Goal: Transaction & Acquisition: Purchase product/service

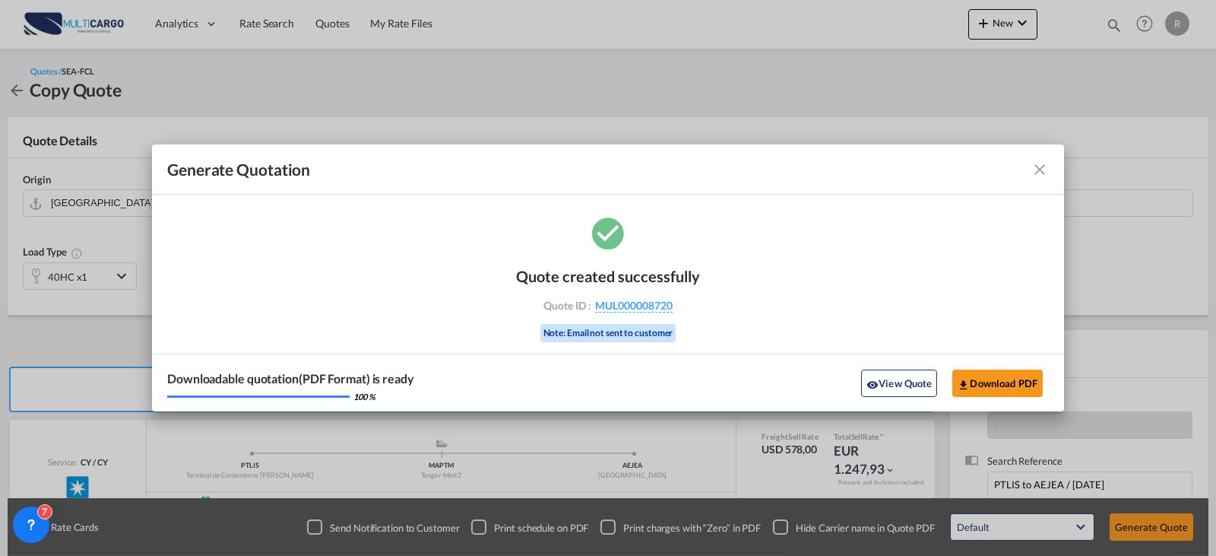
scroll to position [169, 0]
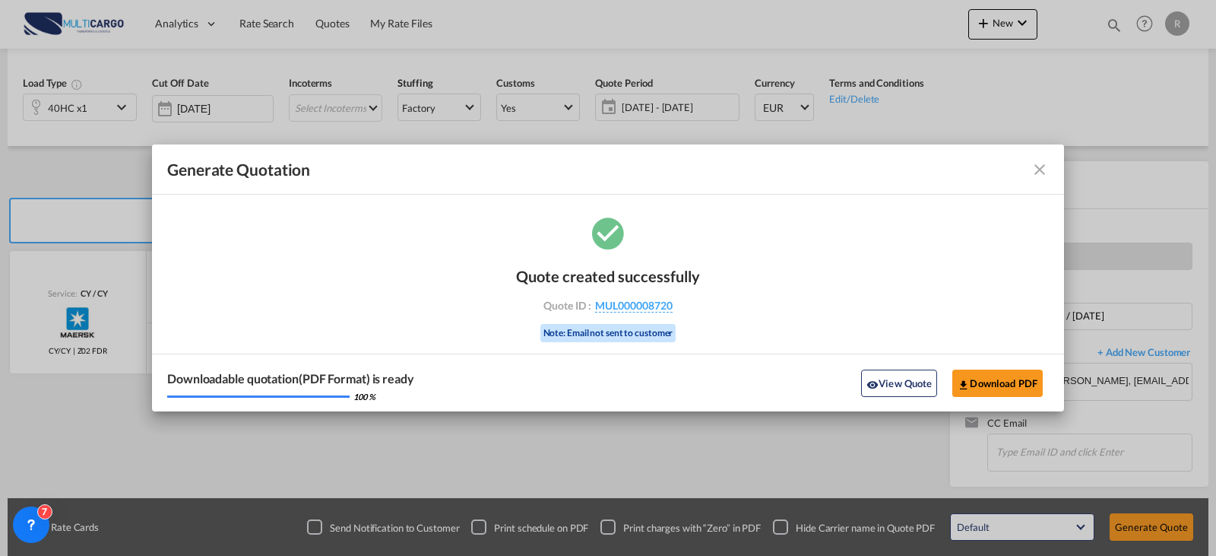
click at [1041, 164] on md-icon "icon-close fg-AAA8AD cursor m-0" at bounding box center [1040, 169] width 18 height 18
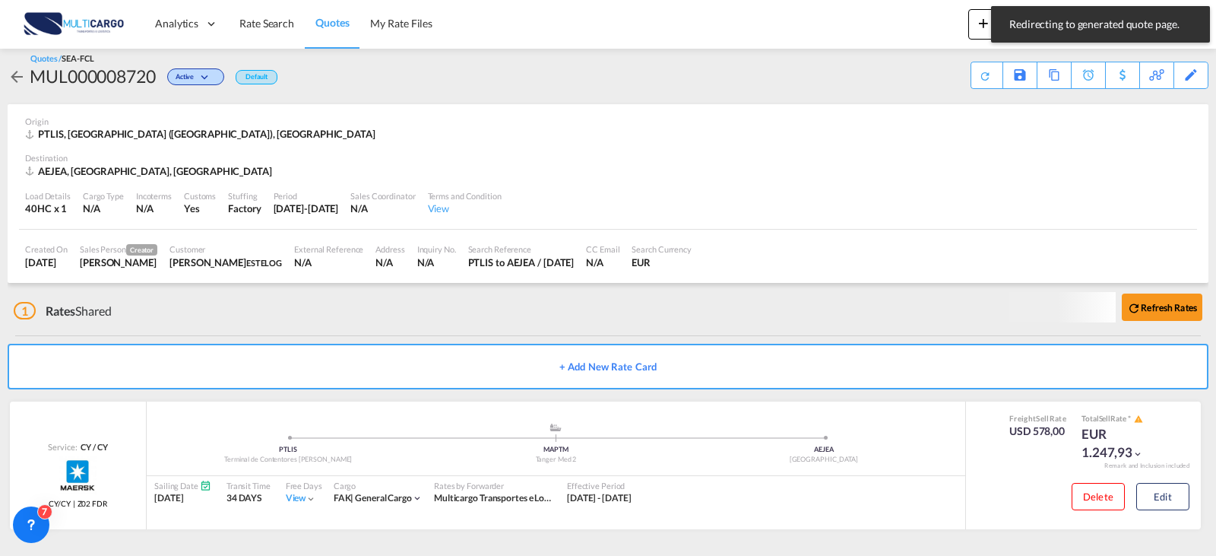
scroll to position [11, 0]
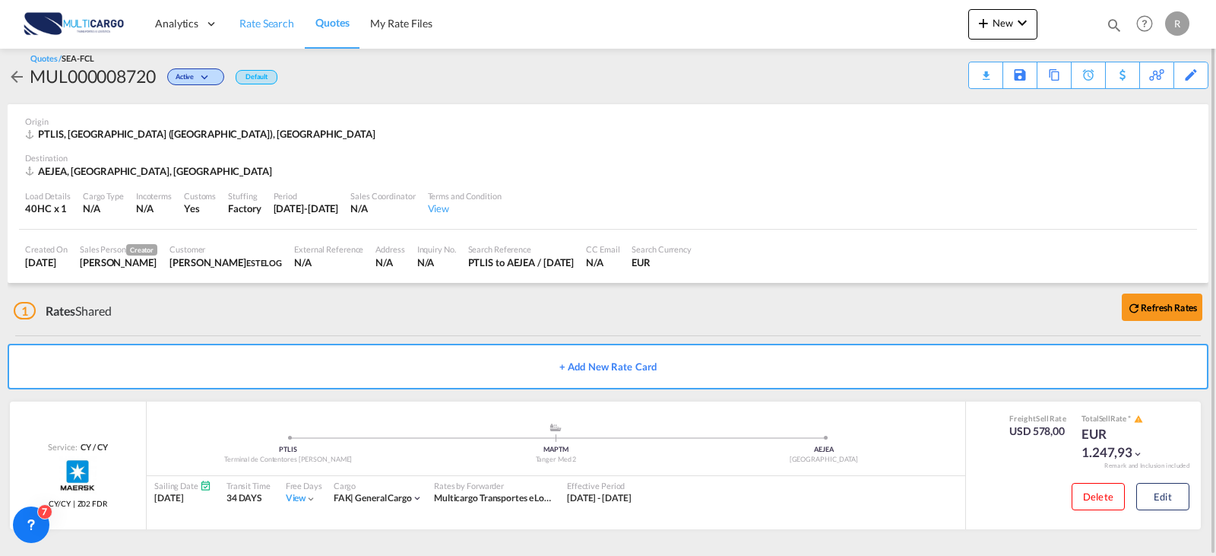
click at [251, 9] on link "Rate Search" at bounding box center [267, 23] width 76 height 49
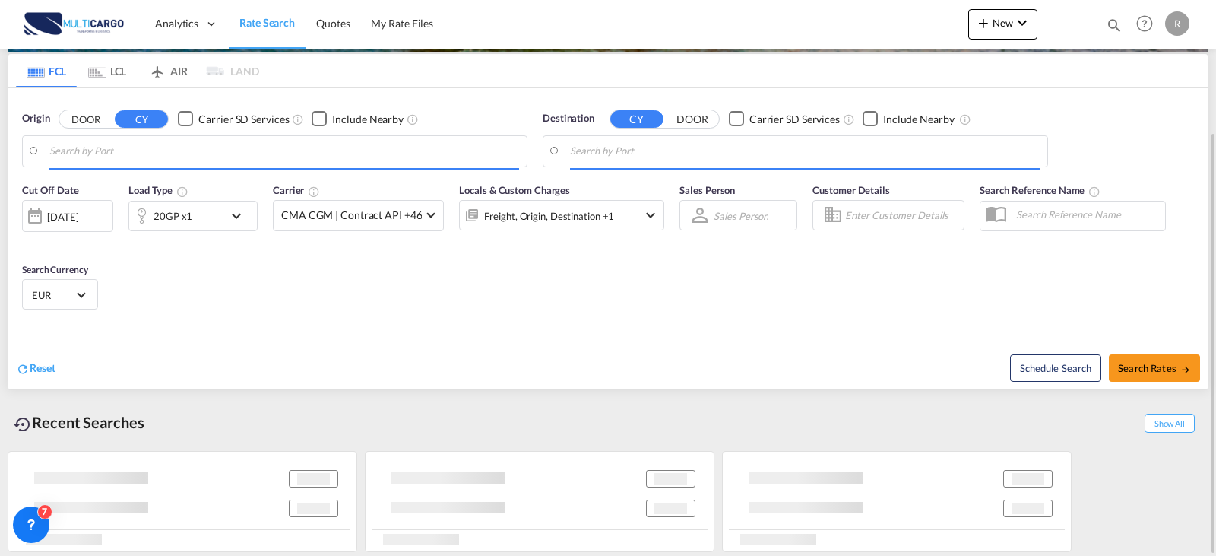
type input "Leixoes, PTLEI"
type input "[GEOGRAPHIC_DATA], COCTG"
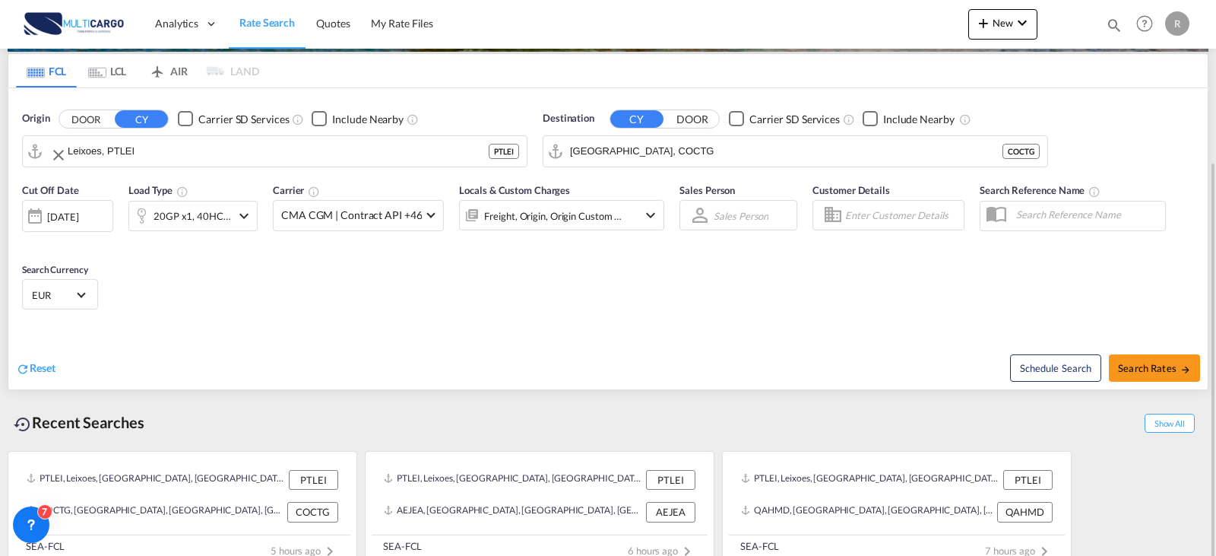
scroll to position [192, 0]
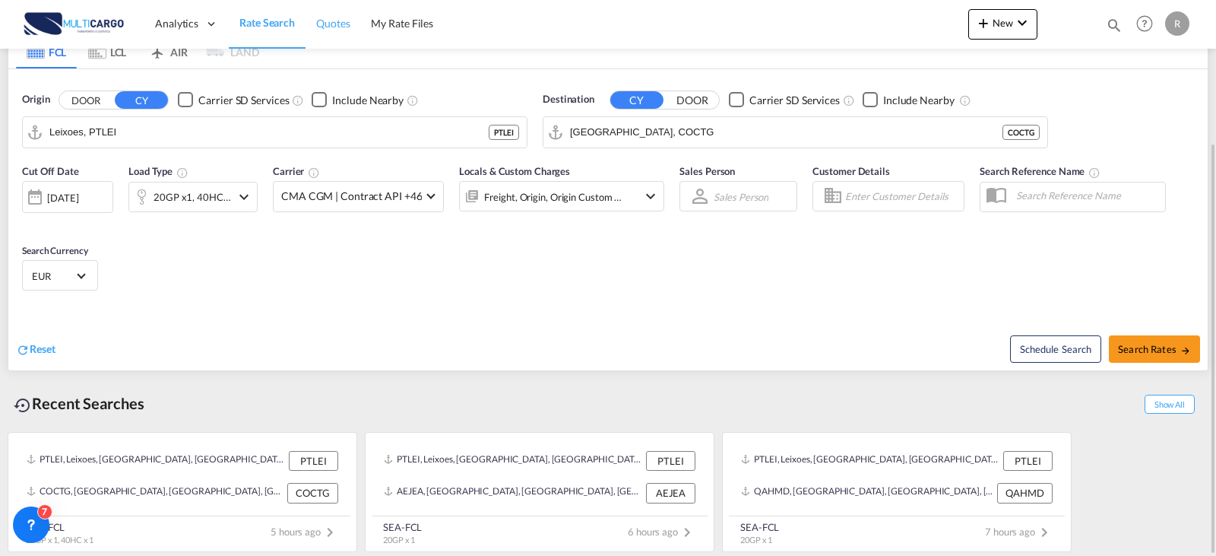
click at [348, 20] on span "Quotes" at bounding box center [332, 23] width 33 height 13
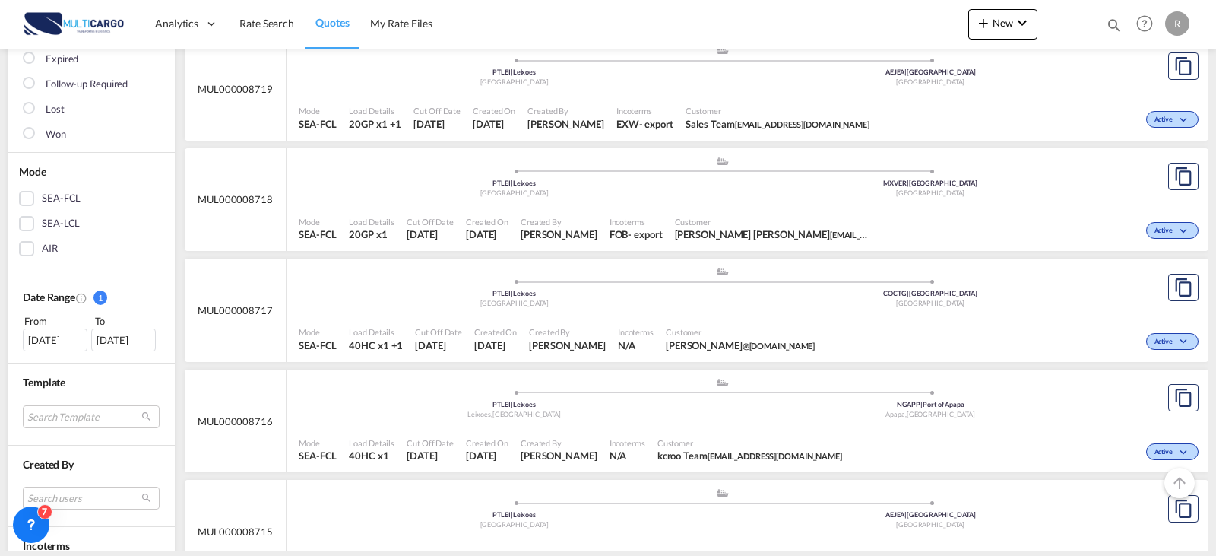
scroll to position [152, 0]
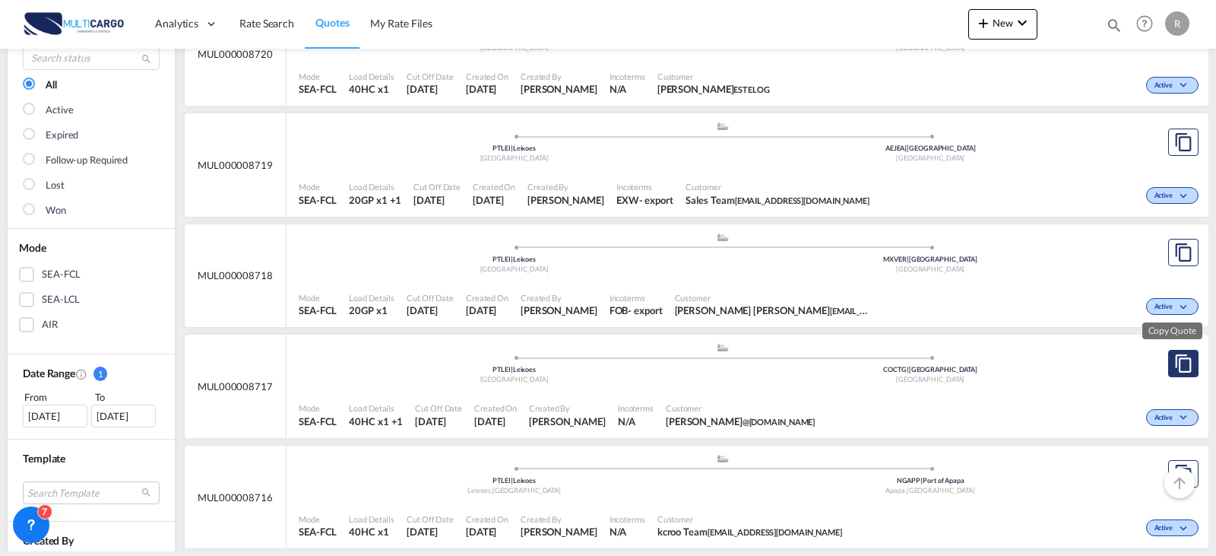
click at [1174, 364] on md-icon "assets/icons/custom/copyQuote.svg" at bounding box center [1183, 363] width 18 height 18
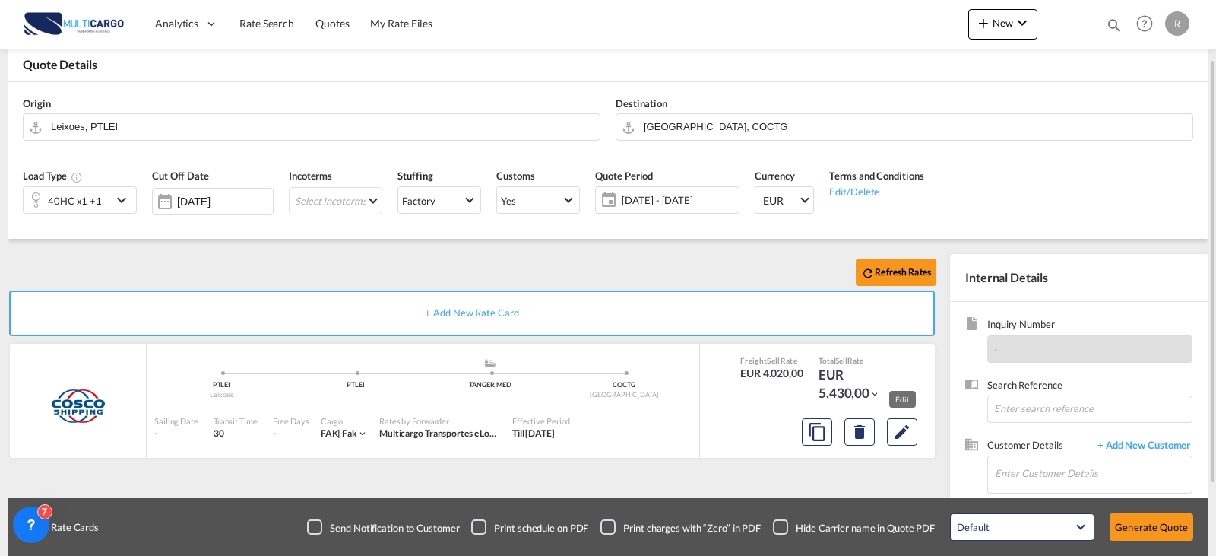
scroll to position [169, 0]
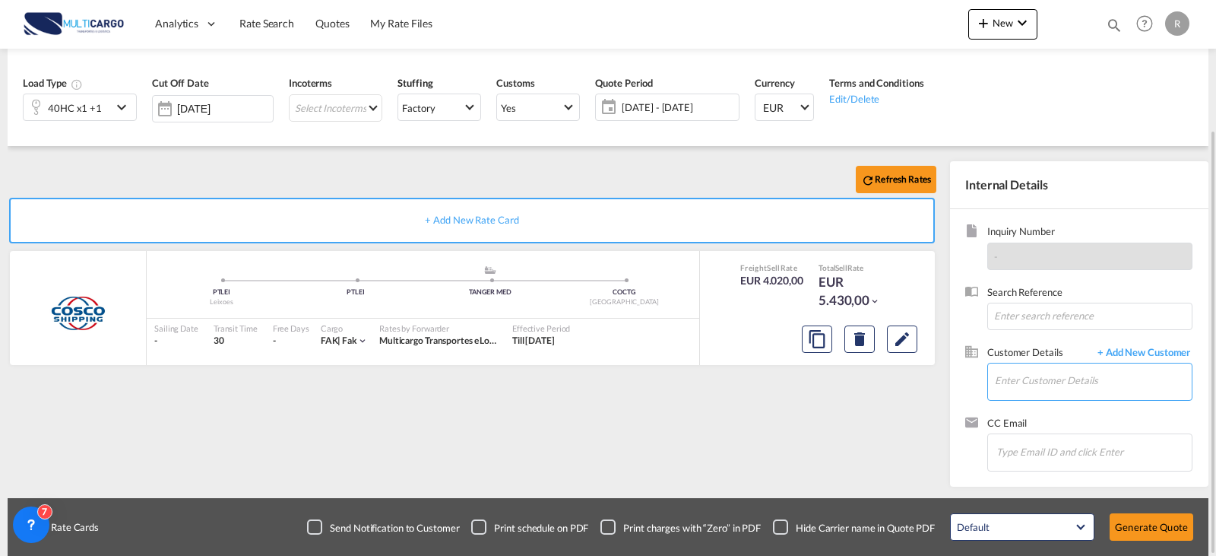
click at [1112, 389] on input "Enter Customer Details" at bounding box center [1093, 380] width 197 height 34
click at [1119, 398] on md-autocomplete at bounding box center [1093, 382] width 198 height 38
click at [1110, 389] on input "Enter Customer Details" at bounding box center [1093, 380] width 197 height 34
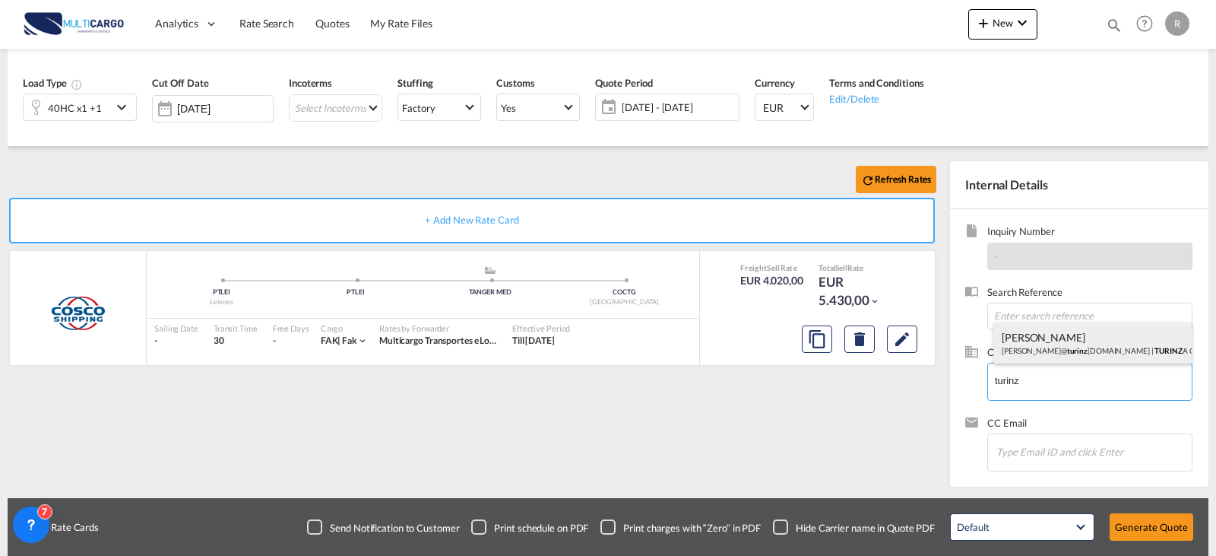
click at [1080, 350] on div "[PERSON_NAME] [PERSON_NAME]@ turinz [DOMAIN_NAME] | TURINZ A GROUP" at bounding box center [1093, 342] width 198 height 41
type input "TURINZA GROUP, [PERSON_NAME], [PERSON_NAME][EMAIL_ADDRESS][DOMAIN_NAME]"
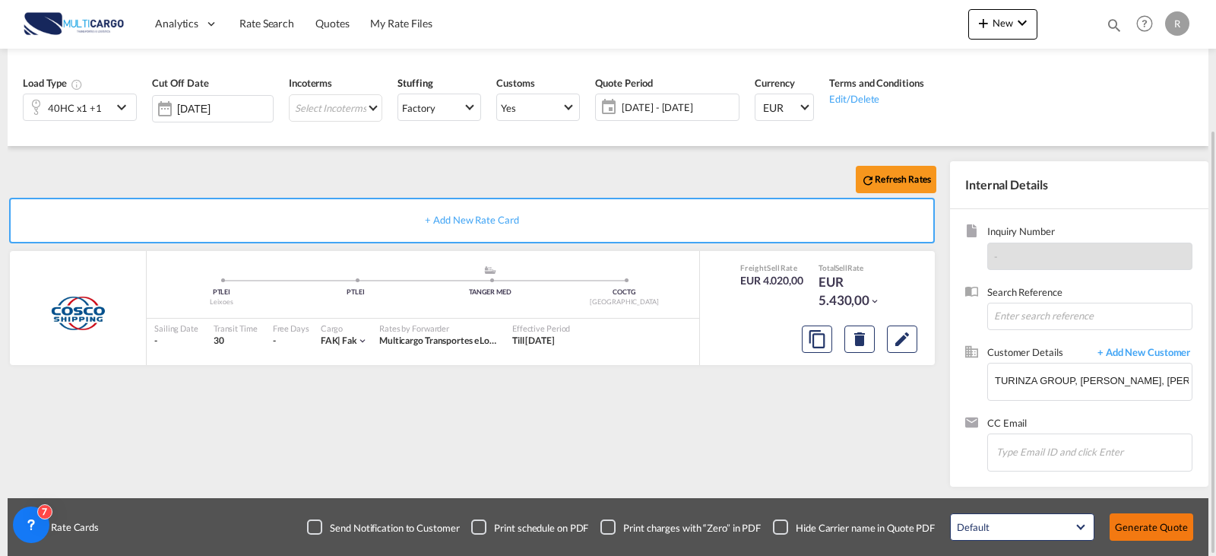
click at [1189, 525] on button "Generate Quote" at bounding box center [1152, 526] width 84 height 27
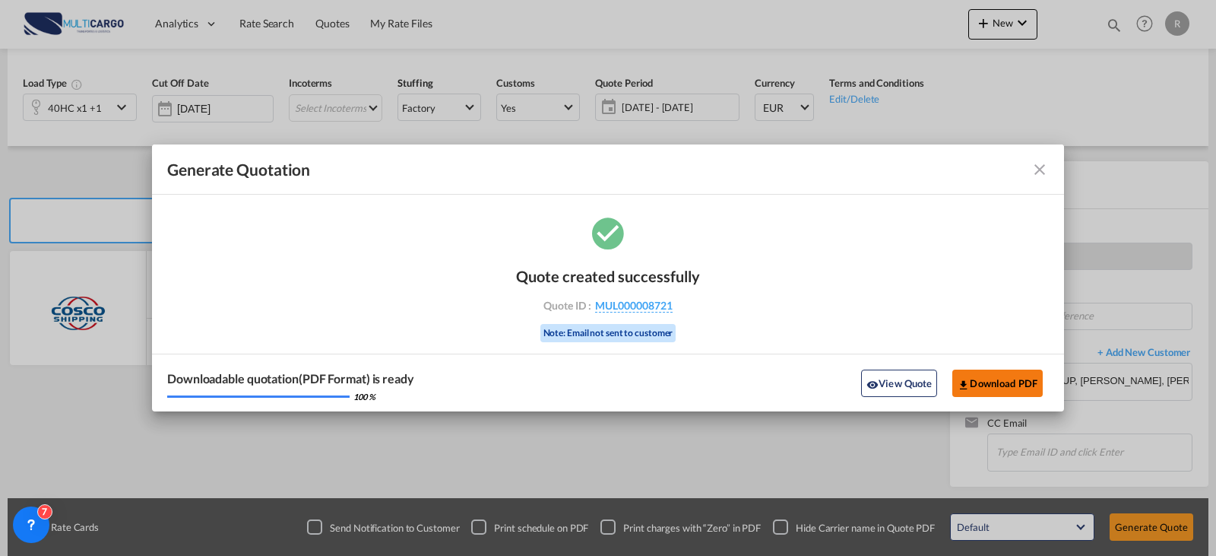
click at [976, 390] on button "Download PDF" at bounding box center [997, 382] width 90 height 27
click at [1037, 170] on md-icon "icon-close fg-AAA8AD cursor m-0" at bounding box center [1040, 169] width 18 height 18
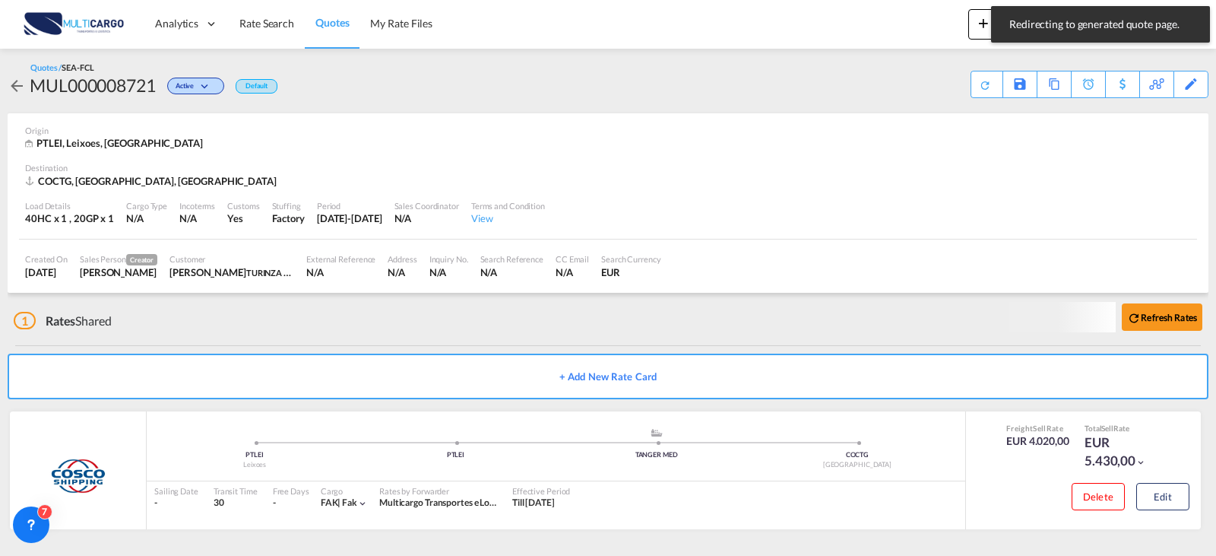
scroll to position [2, 0]
click at [927, 71] on div "Quotes / SEA-FCL MUL000008721 Active Default Save As Template Copy Quote Set Re…" at bounding box center [608, 80] width 1201 height 36
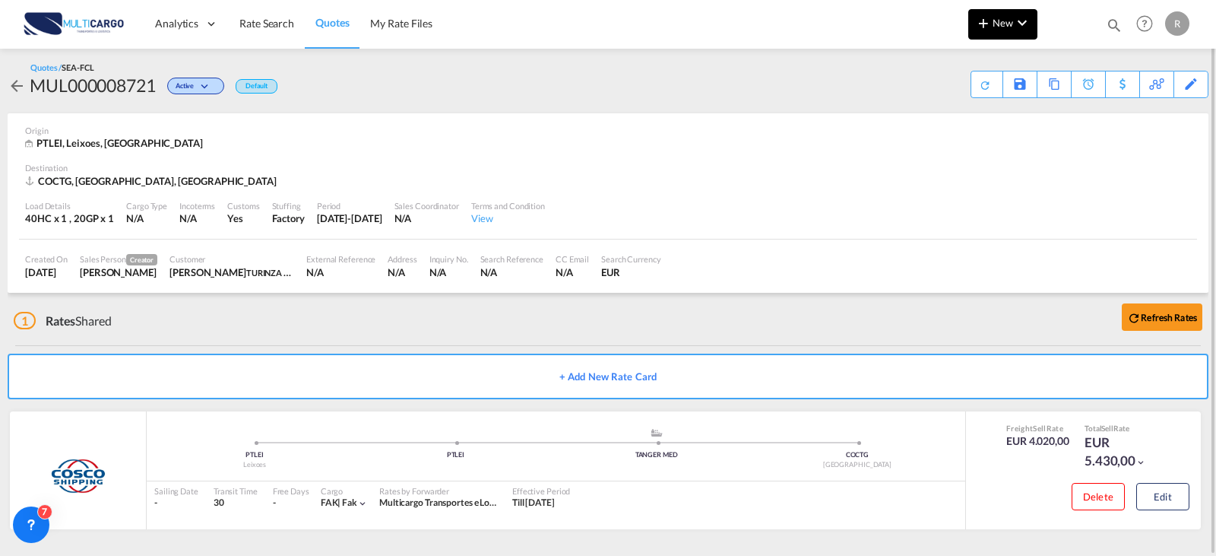
click at [1014, 24] on md-icon "icon-chevron-down" at bounding box center [1022, 23] width 18 height 18
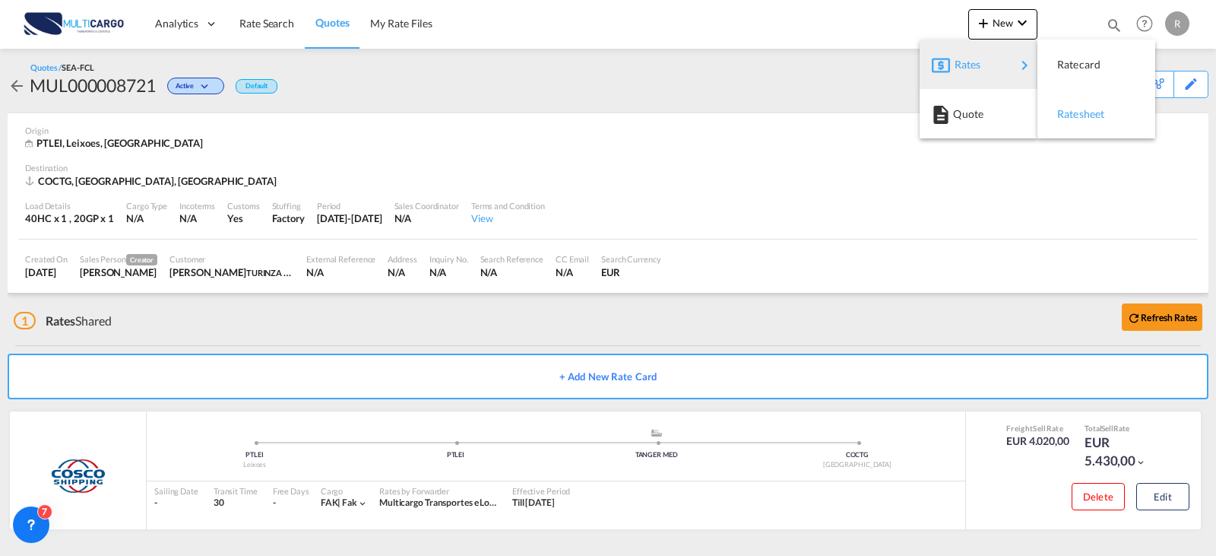
click at [1074, 108] on span "Ratesheet" at bounding box center [1065, 114] width 17 height 30
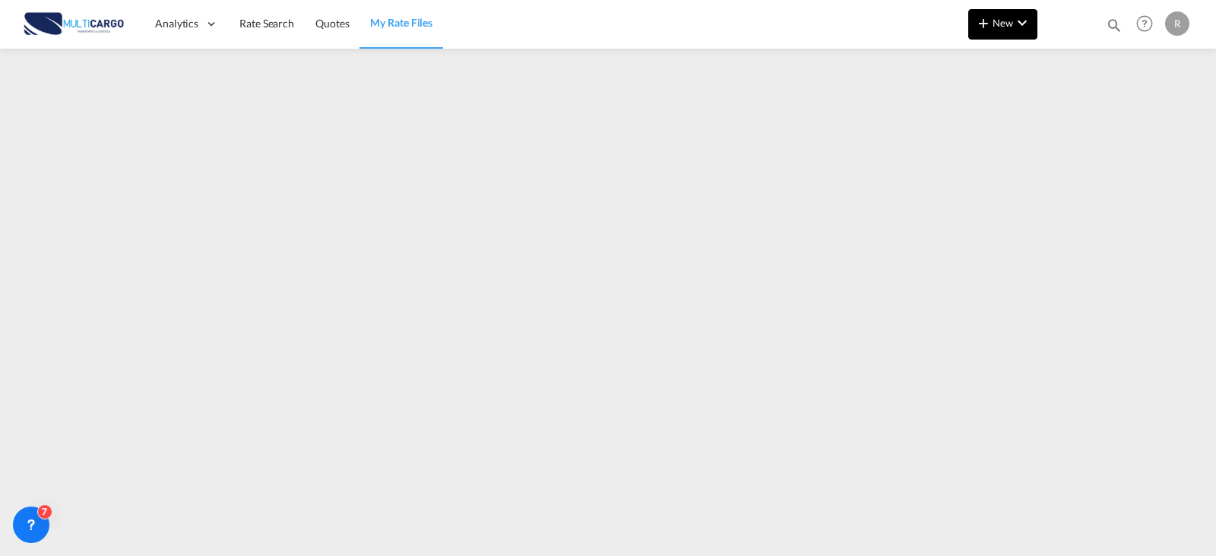
click at [1018, 28] on md-icon "icon-chevron-down" at bounding box center [1022, 23] width 18 height 18
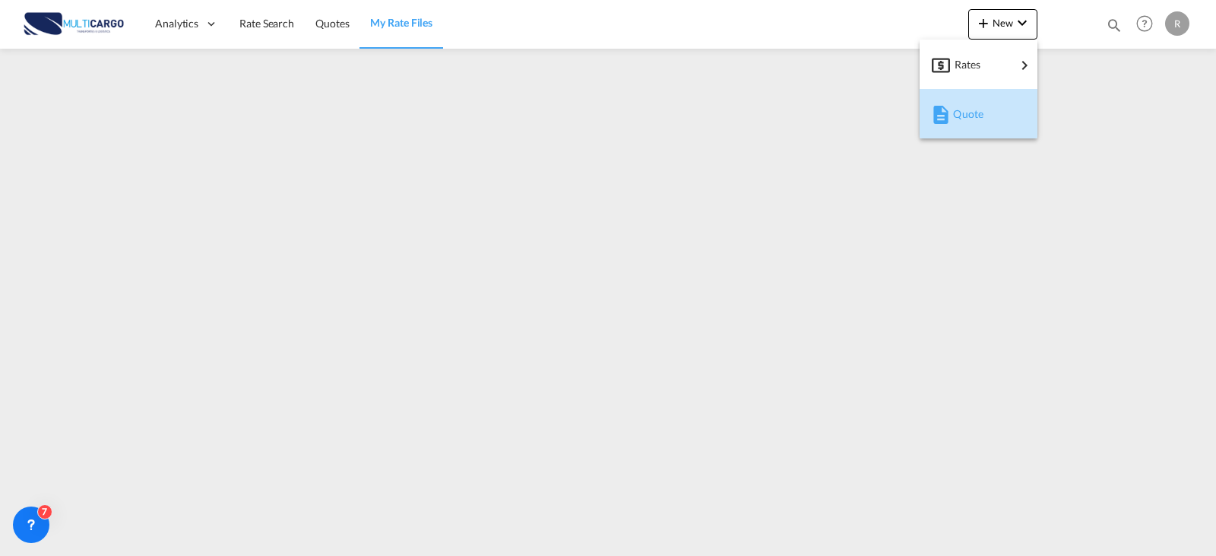
click at [996, 116] on div "Quote" at bounding box center [981, 114] width 56 height 38
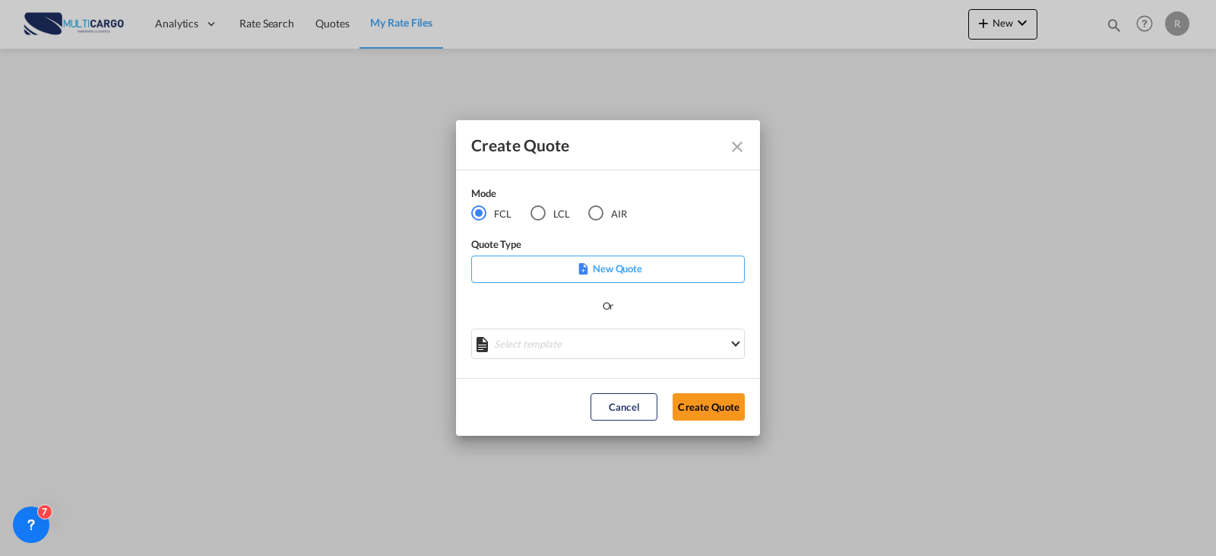
click at [628, 271] on p "New Quote" at bounding box center [608, 268] width 263 height 15
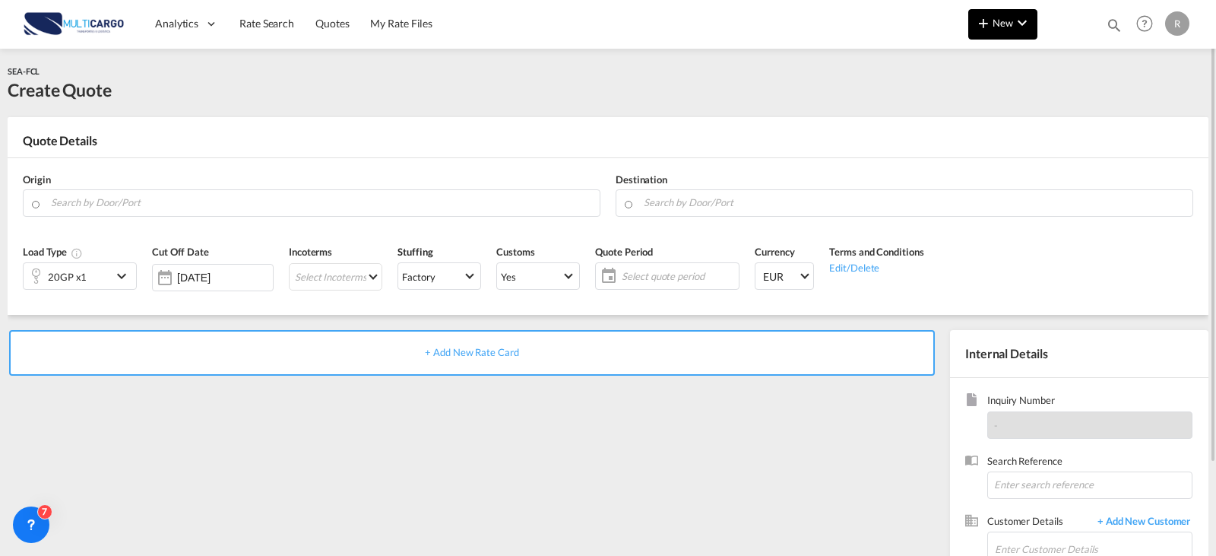
click at [989, 30] on md-icon "icon-plus 400-fg" at bounding box center [983, 23] width 18 height 18
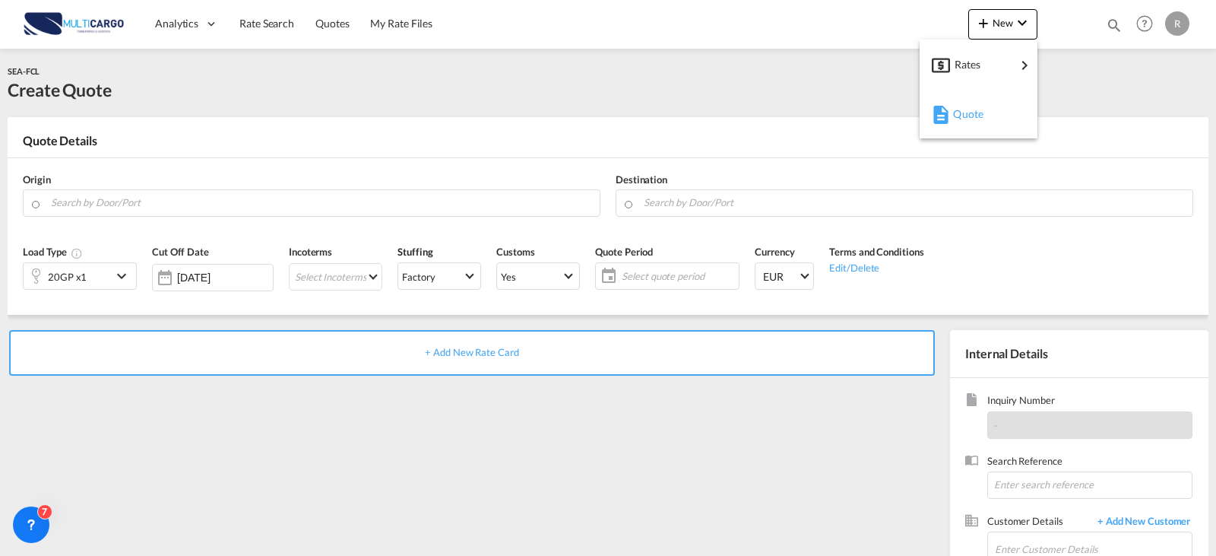
click at [985, 107] on div "Quote" at bounding box center [981, 114] width 56 height 38
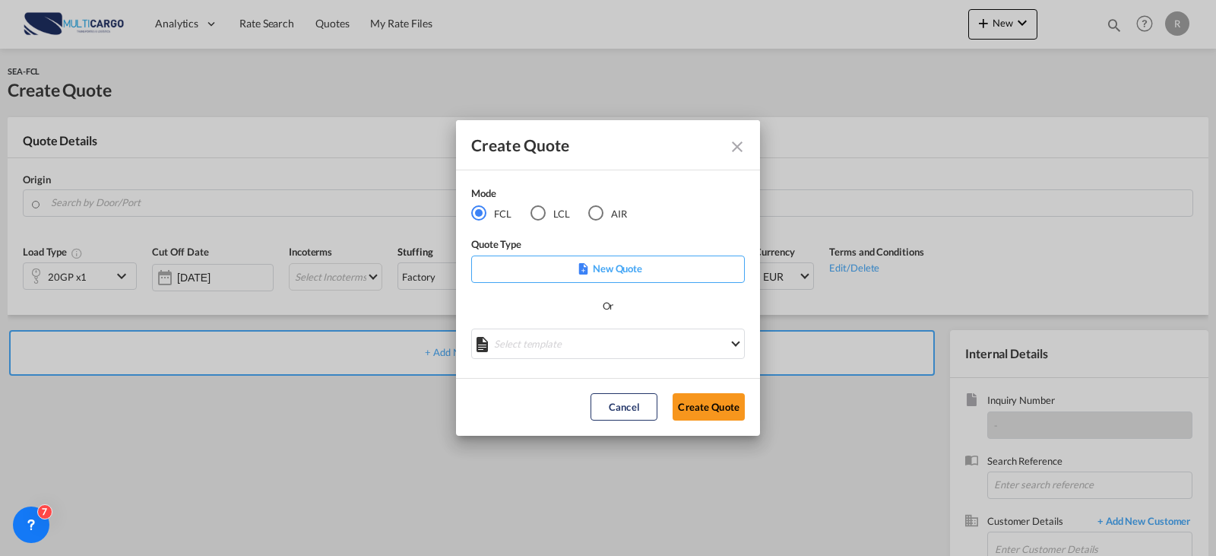
click at [630, 343] on md-select "Select template EXP EXW MERC.Nacional 09/2025 [PERSON_NAME] | [DATE] IMP DAP FC…" at bounding box center [608, 343] width 274 height 30
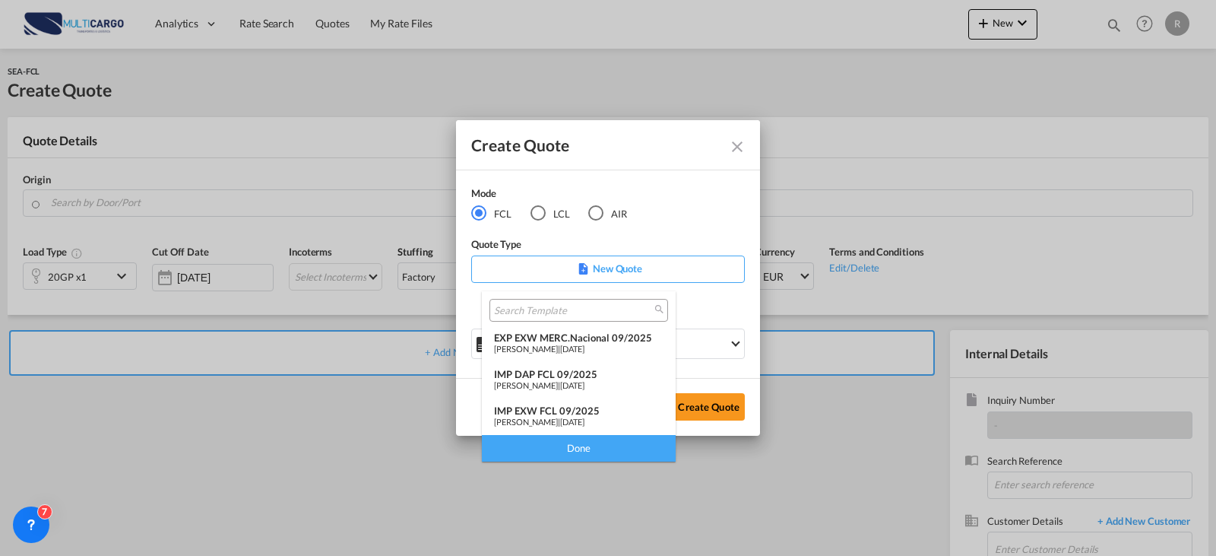
drag, startPoint x: 620, startPoint y: 413, endPoint x: 639, endPoint y: 406, distance: 20.5
click at [620, 413] on div "IMP EXW FCL 09/2025" at bounding box center [578, 410] width 169 height 12
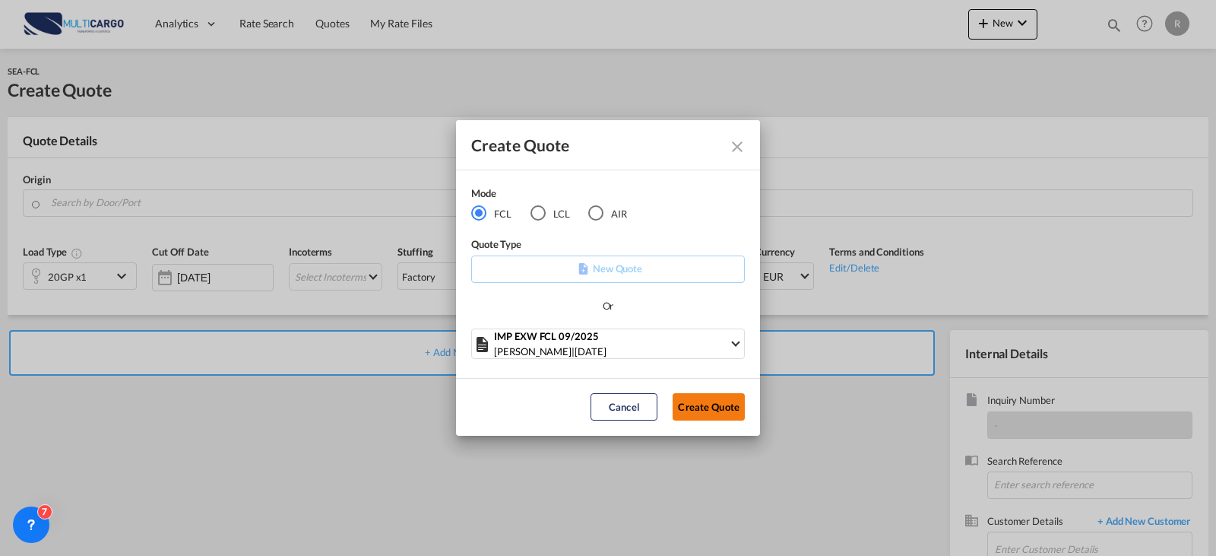
click at [689, 406] on button "Create Quote" at bounding box center [709, 406] width 72 height 27
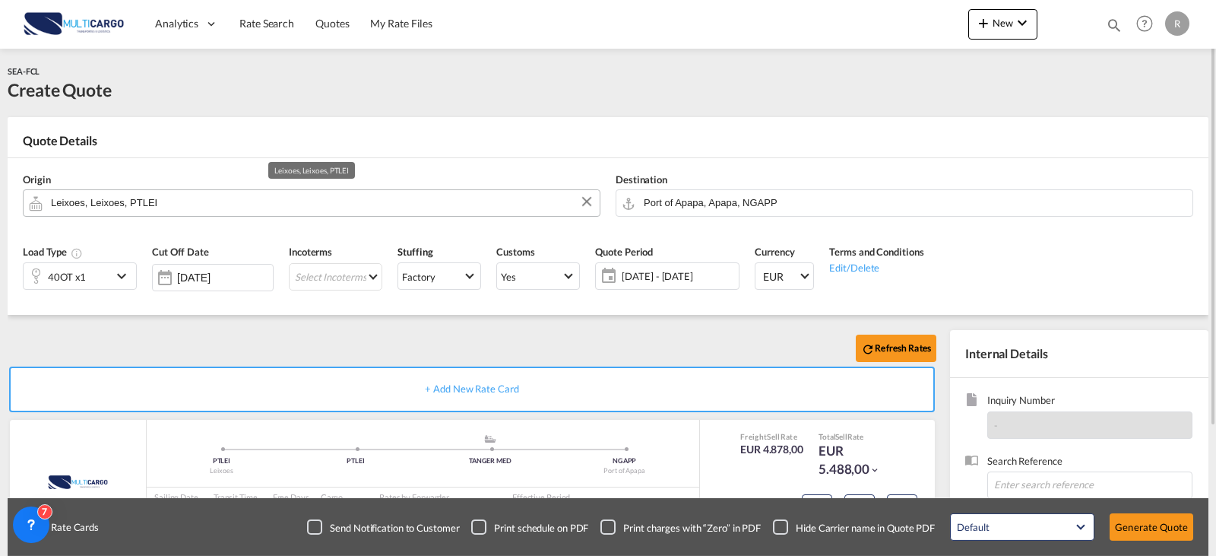
click at [354, 204] on input "Leixoes, Leixoes, PTLEI" at bounding box center [321, 202] width 541 height 27
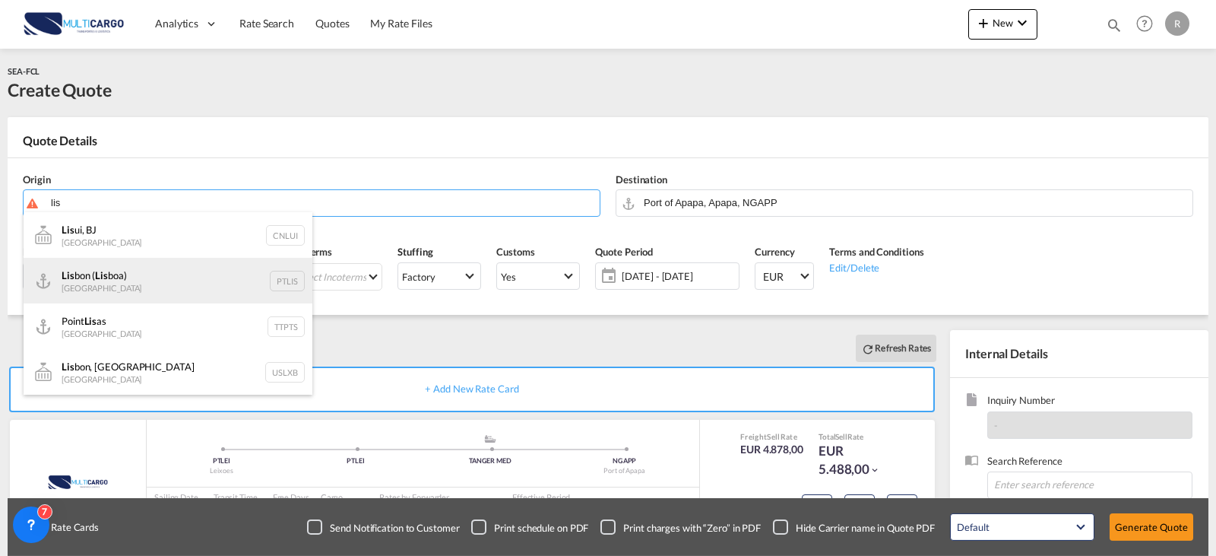
drag, startPoint x: 140, startPoint y: 269, endPoint x: 153, endPoint y: 269, distance: 12.9
click at [148, 269] on div "Lis bon ( Lis boa) [GEOGRAPHIC_DATA] PTLIS" at bounding box center [168, 281] width 289 height 46
type input "[GEOGRAPHIC_DATA] ([GEOGRAPHIC_DATA]), PTLIS"
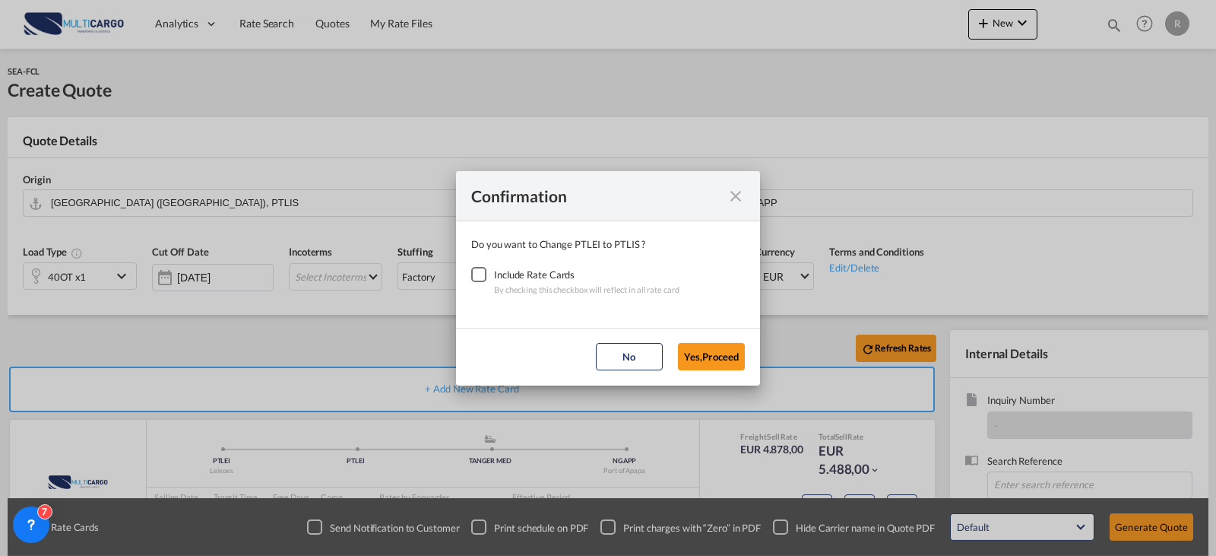
click at [894, 214] on div "Confirmation Do you want to Change PTLEI to PTLIS ? Include Rate Cards By check…" at bounding box center [608, 278] width 1216 height 556
click at [486, 274] on div "Checkbox No Ink" at bounding box center [478, 274] width 15 height 15
click at [480, 274] on div "Checkbox No Ink" at bounding box center [478, 274] width 15 height 15
click at [720, 360] on button "Yes,Proceed" at bounding box center [711, 356] width 67 height 27
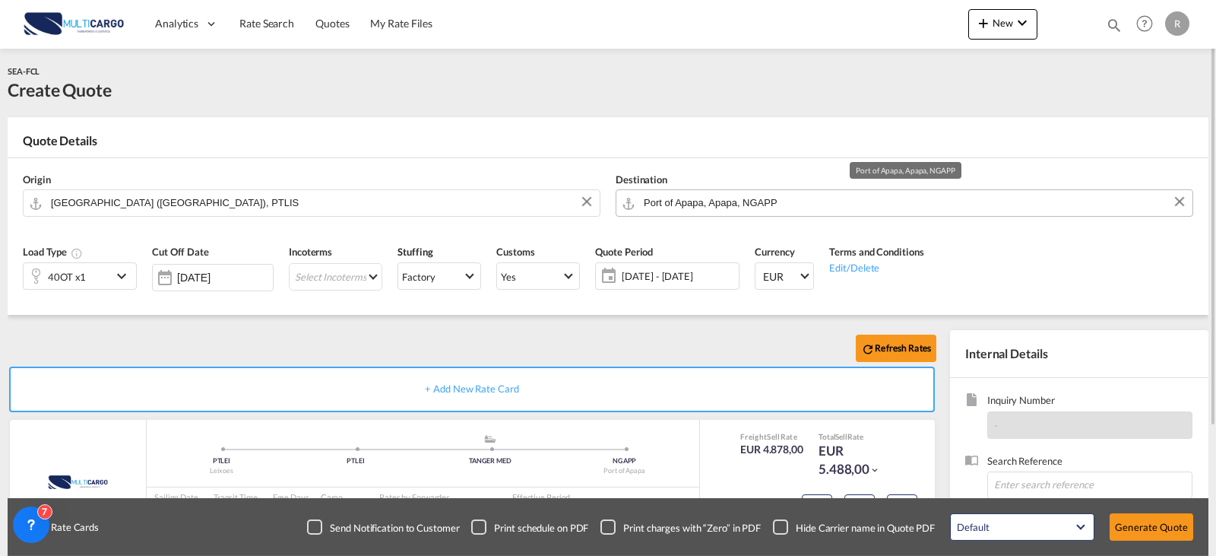
click at [777, 205] on input "Port of Apapa, Apapa, NGAPP" at bounding box center [914, 202] width 541 height 27
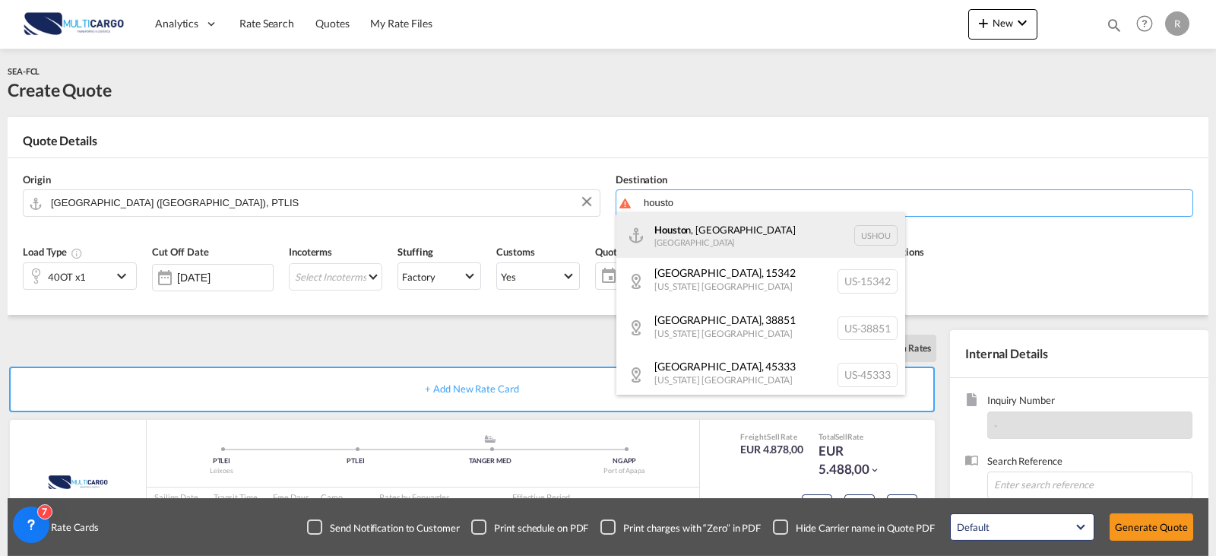
click at [656, 230] on div "Housto n, [GEOGRAPHIC_DATA] [GEOGRAPHIC_DATA] USHOU" at bounding box center [760, 235] width 289 height 46
type input "[GEOGRAPHIC_DATA], [GEOGRAPHIC_DATA], USHOU"
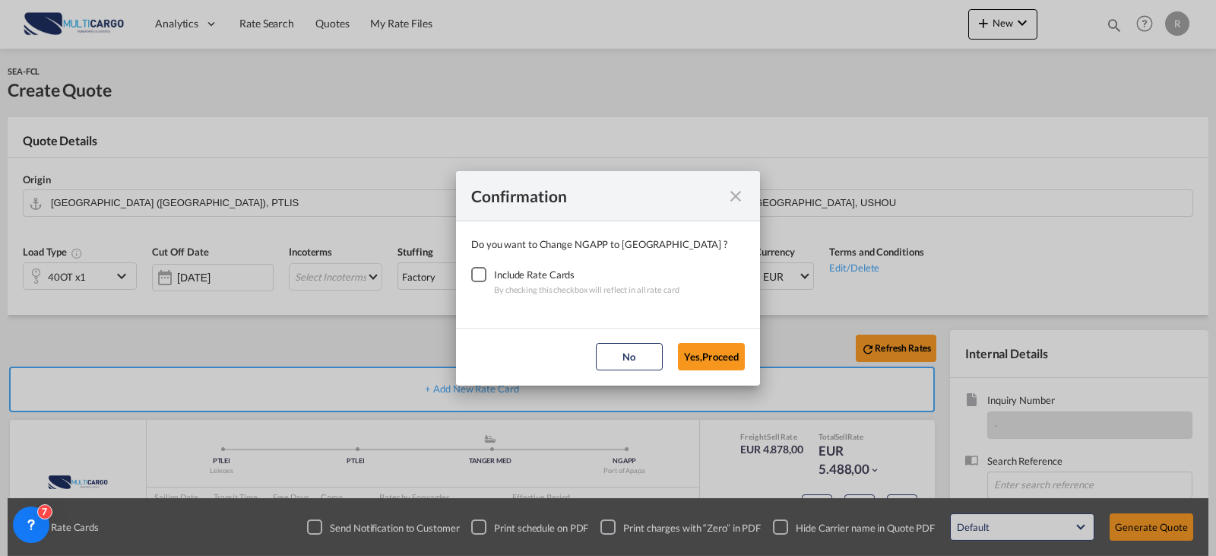
drag, startPoint x: 480, startPoint y: 271, endPoint x: 662, endPoint y: 351, distance: 198.7
click at [480, 271] on div "Checkbox No Ink" at bounding box center [478, 274] width 15 height 15
click at [705, 365] on button "Yes,Proceed" at bounding box center [711, 356] width 67 height 27
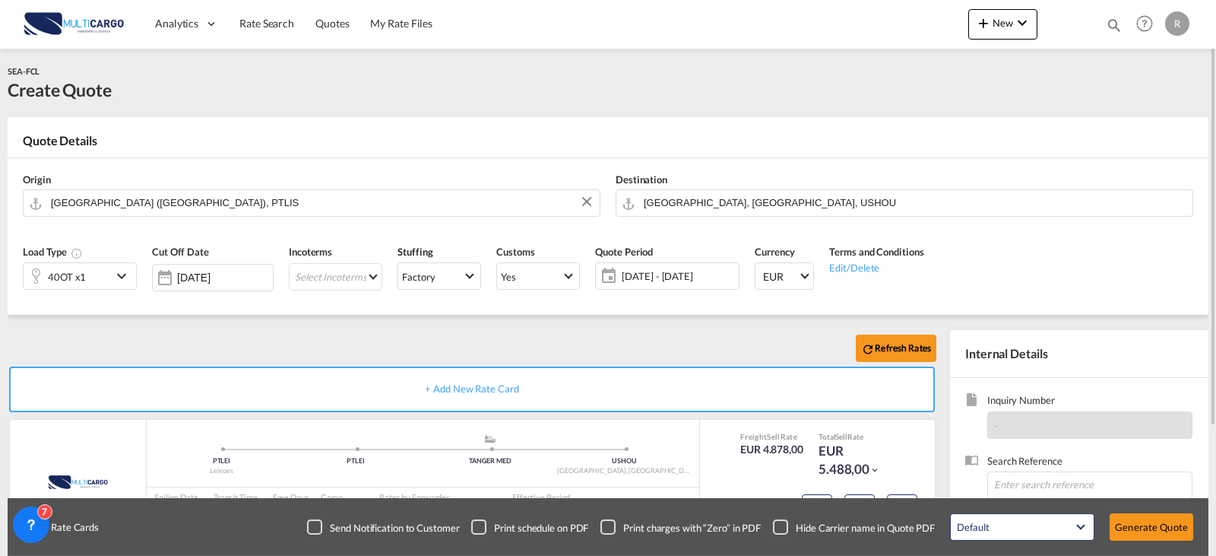
click at [102, 287] on div "40OT x1" at bounding box center [68, 276] width 88 height 26
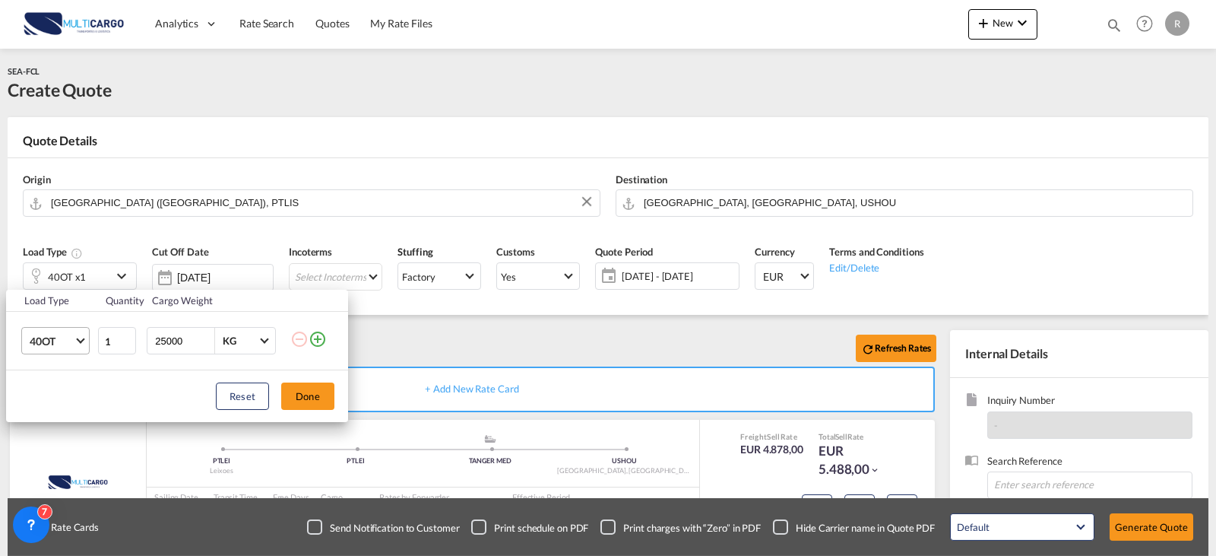
click at [81, 343] on md-select-value "40OT" at bounding box center [58, 341] width 61 height 26
click at [74, 283] on md-option "40HC" at bounding box center [68, 274] width 103 height 36
click at [322, 402] on button "Done" at bounding box center [307, 395] width 53 height 27
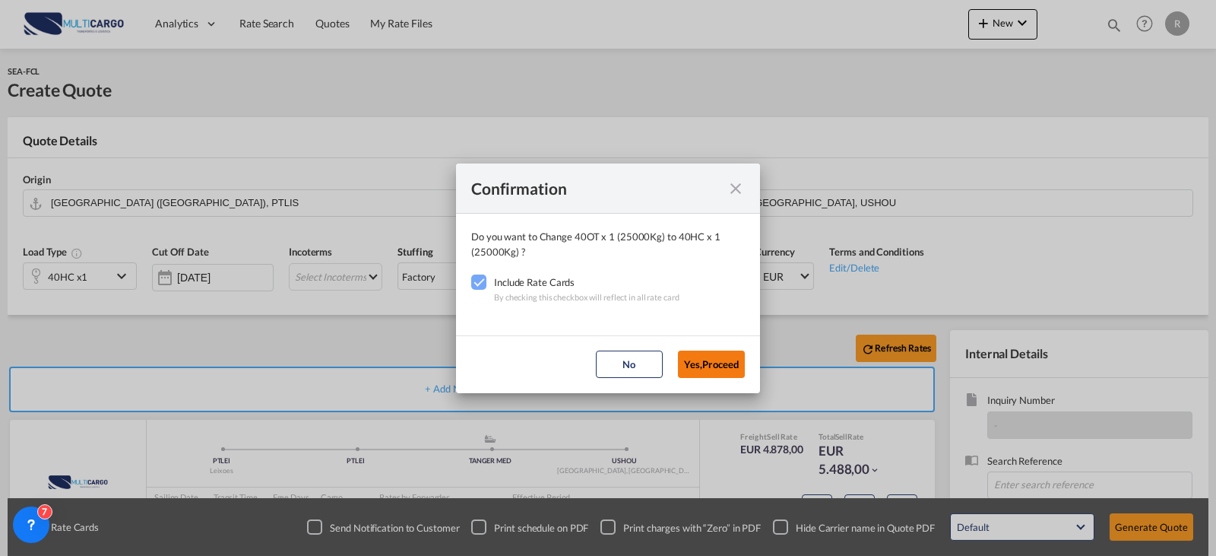
click at [733, 360] on button "Yes,Proceed" at bounding box center [711, 363] width 67 height 27
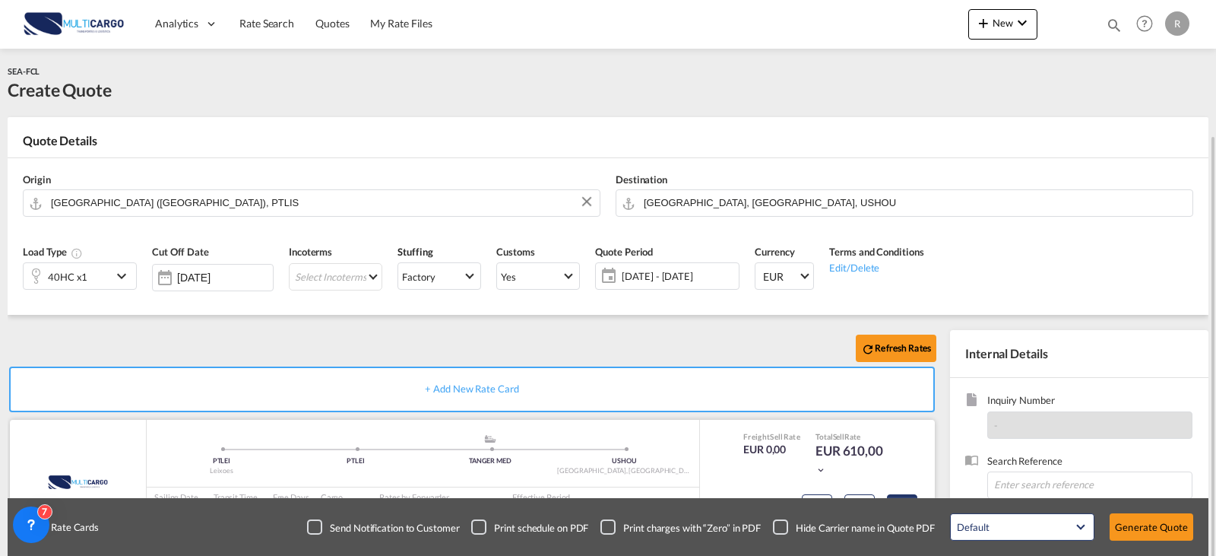
scroll to position [76, 0]
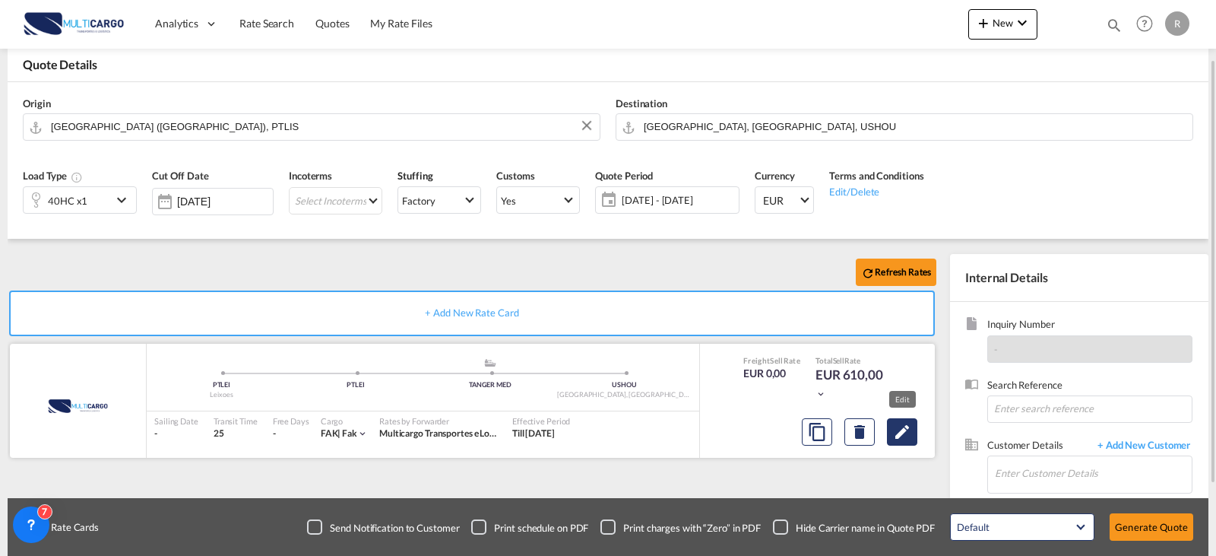
click at [910, 437] on md-icon "Edit" at bounding box center [902, 432] width 18 height 18
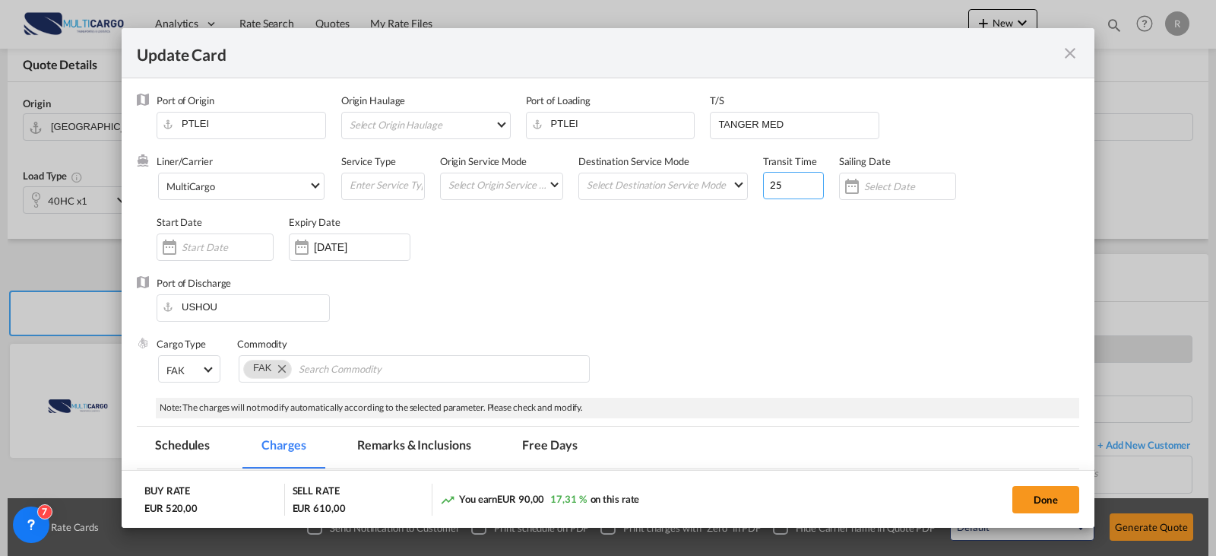
drag, startPoint x: 778, startPoint y: 180, endPoint x: 765, endPoint y: 182, distance: 12.3
click at [772, 182] on input "25" at bounding box center [793, 185] width 61 height 27
type input "2"
type input "35"
click at [284, 195] on md-select-value "MultiCargo" at bounding box center [244, 185] width 159 height 24
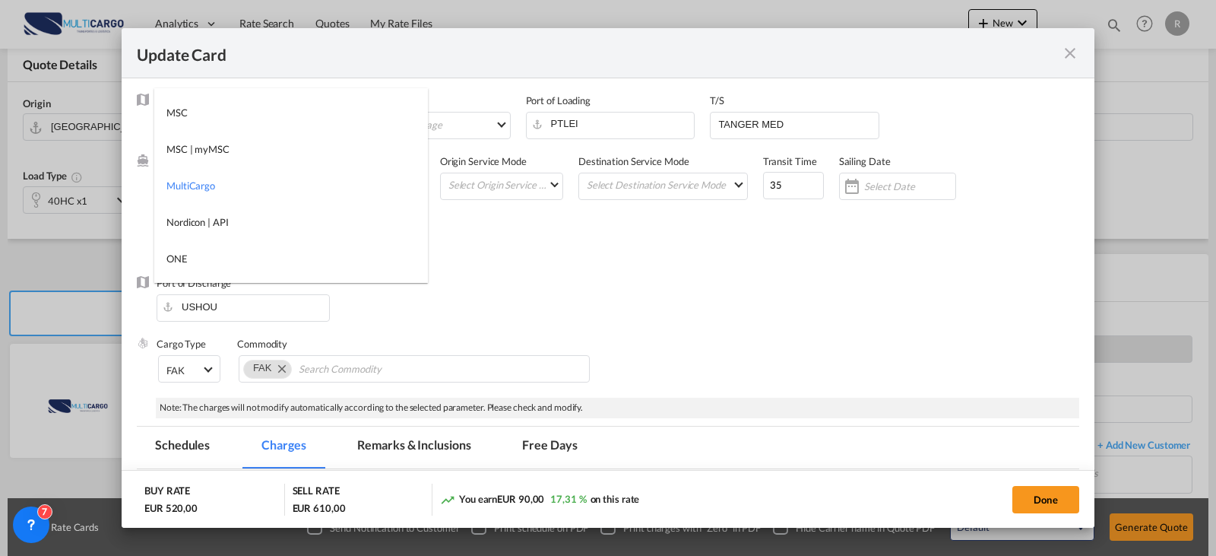
type md-option "1485"
type md-option "13856"
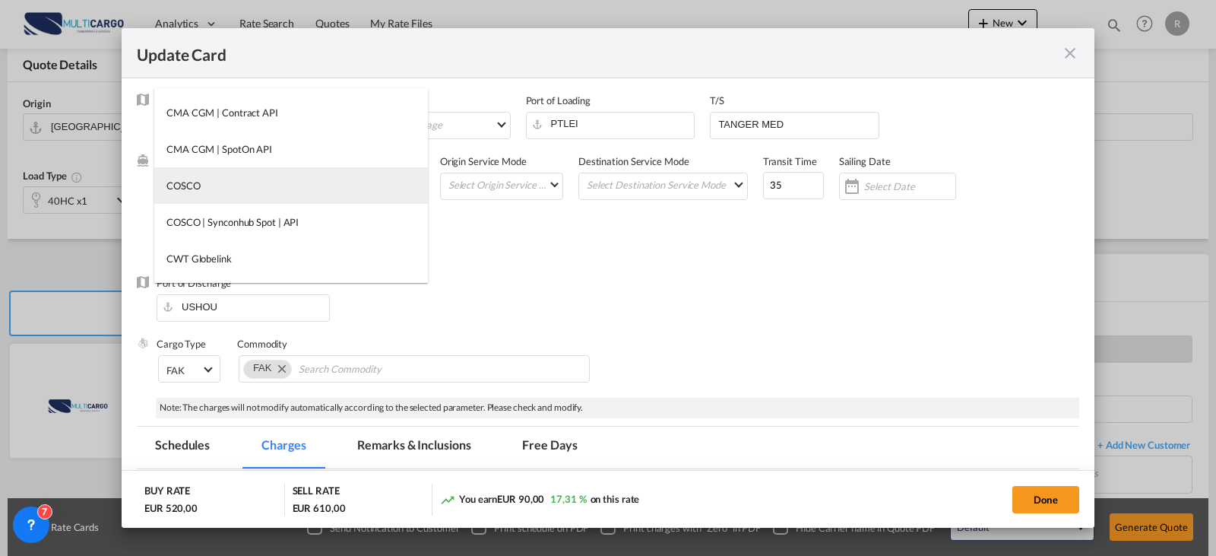
type md-option "55"
click at [284, 192] on md-option "COSCO" at bounding box center [291, 185] width 274 height 36
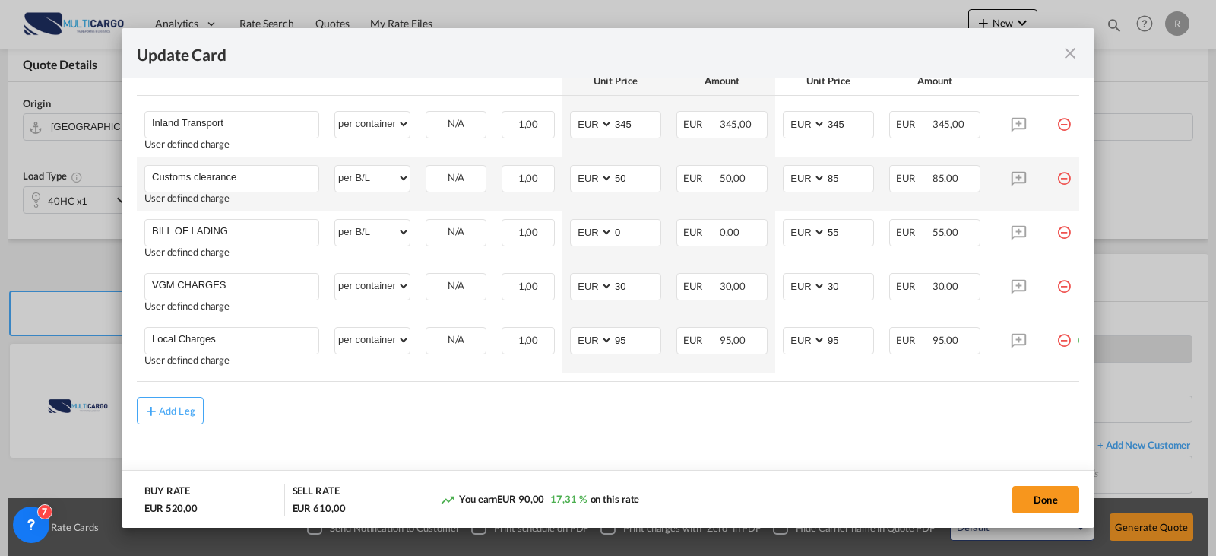
scroll to position [413, 0]
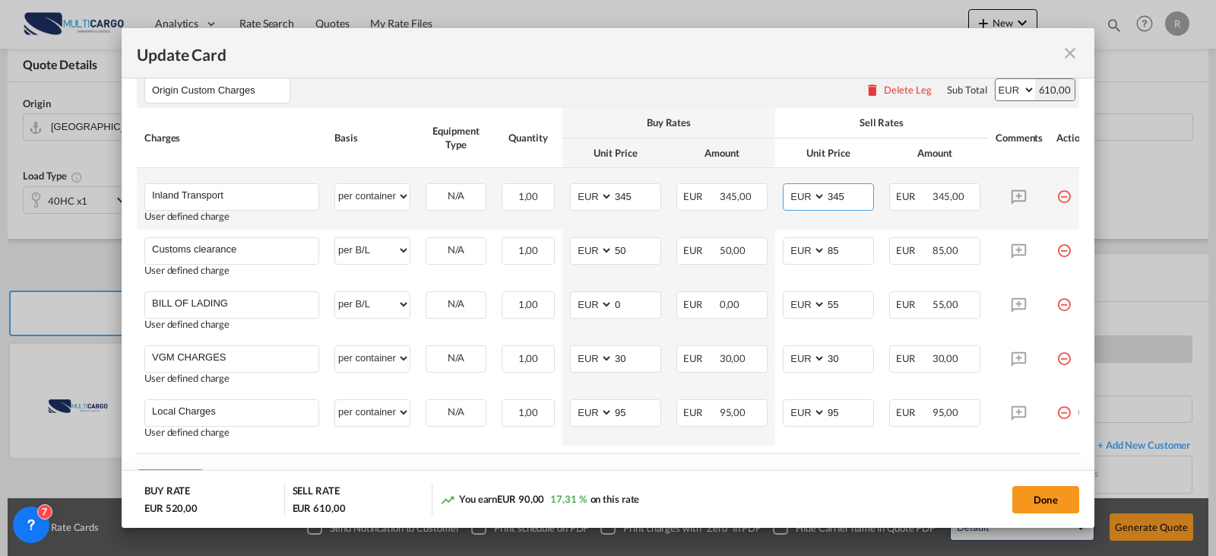
drag, startPoint x: 851, startPoint y: 188, endPoint x: 828, endPoint y: 193, distance: 24.2
click at [831, 193] on input "345" at bounding box center [849, 195] width 47 height 23
type input "3"
type input "295"
drag, startPoint x: 638, startPoint y: 198, endPoint x: 569, endPoint y: 201, distance: 70.0
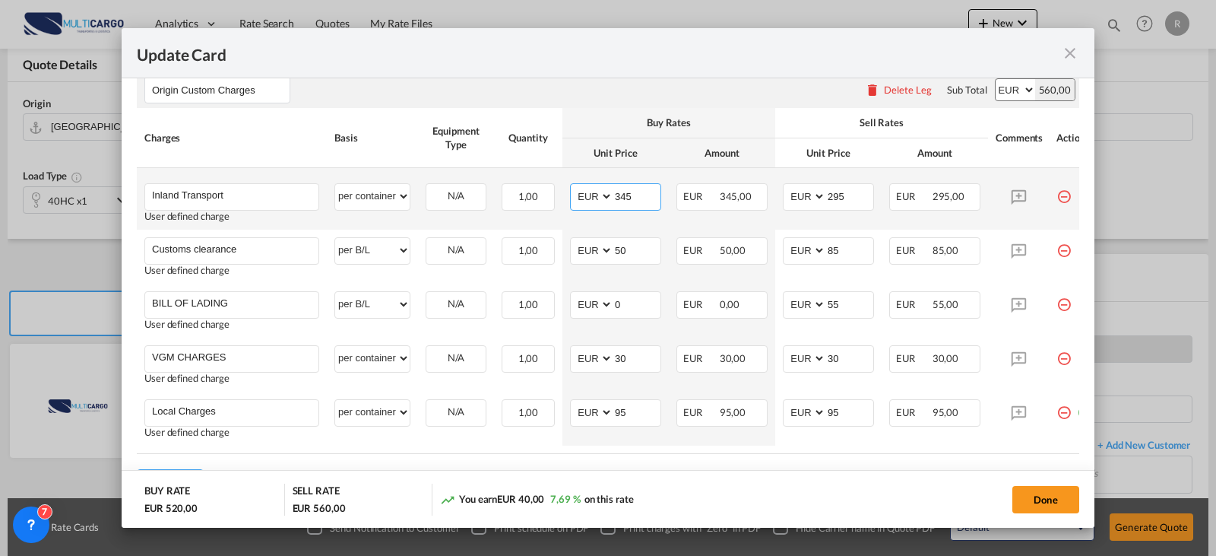
click at [569, 201] on td "AED AFN ALL AMD ANG AOA ARS AUD AWG AZN BAM BBD BDT BGN BHD BIF BMD BND [PERSON…" at bounding box center [615, 199] width 106 height 62
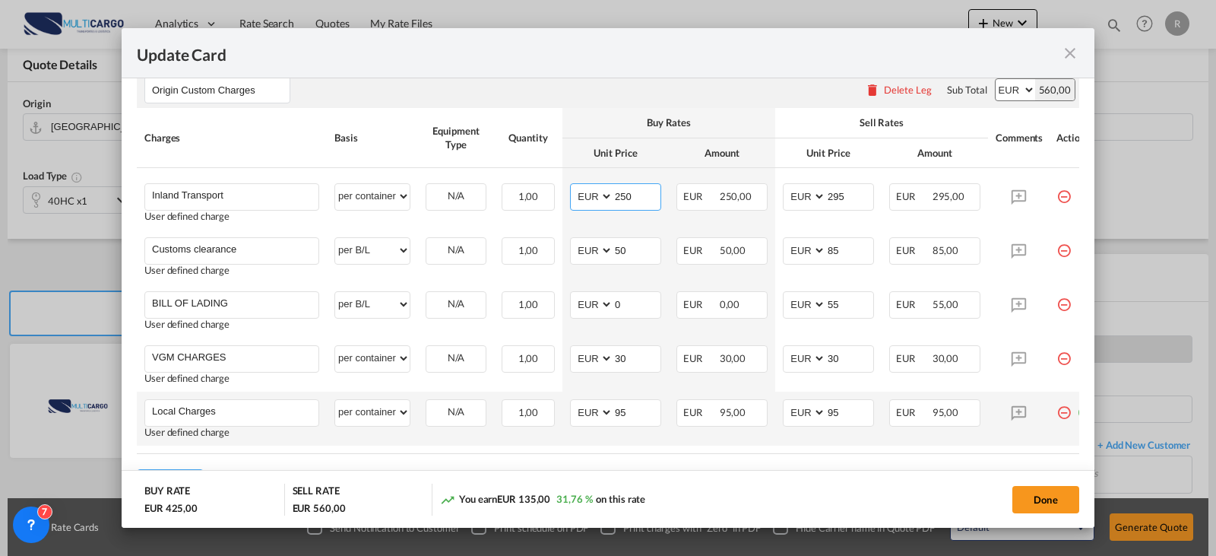
type input "250"
click at [787, 431] on td "AED AFN ALL AMD ANG AOA ARS AUD AWG AZN BAM BBD BDT BGN BHD BIF BMD BND [PERSON…" at bounding box center [828, 418] width 106 height 54
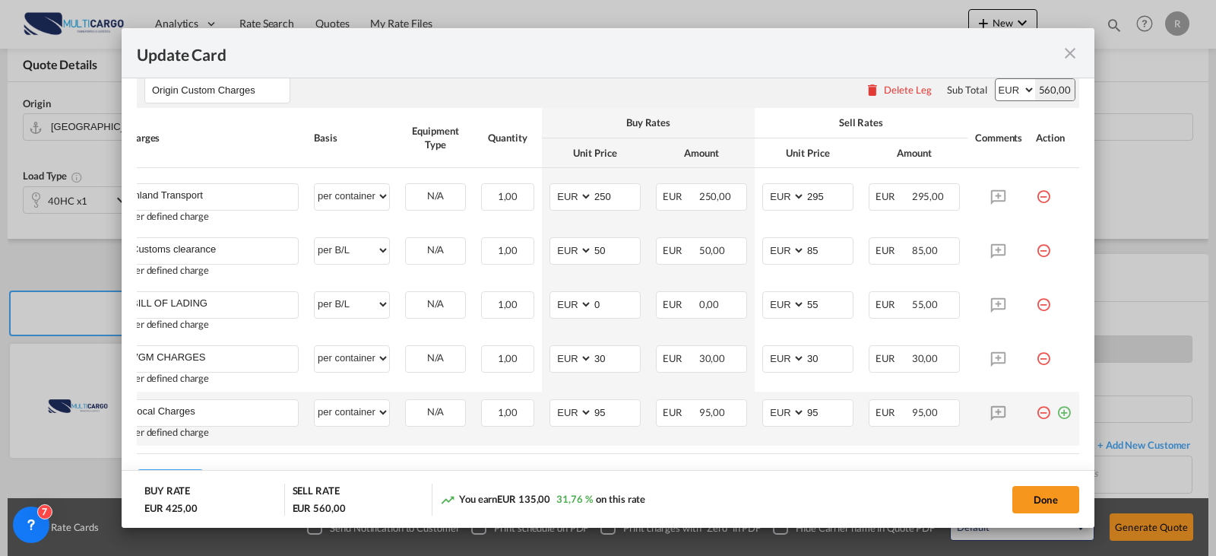
click at [1060, 413] on md-icon "icon-plus-circle-outline green-400-fg" at bounding box center [1063, 406] width 15 height 15
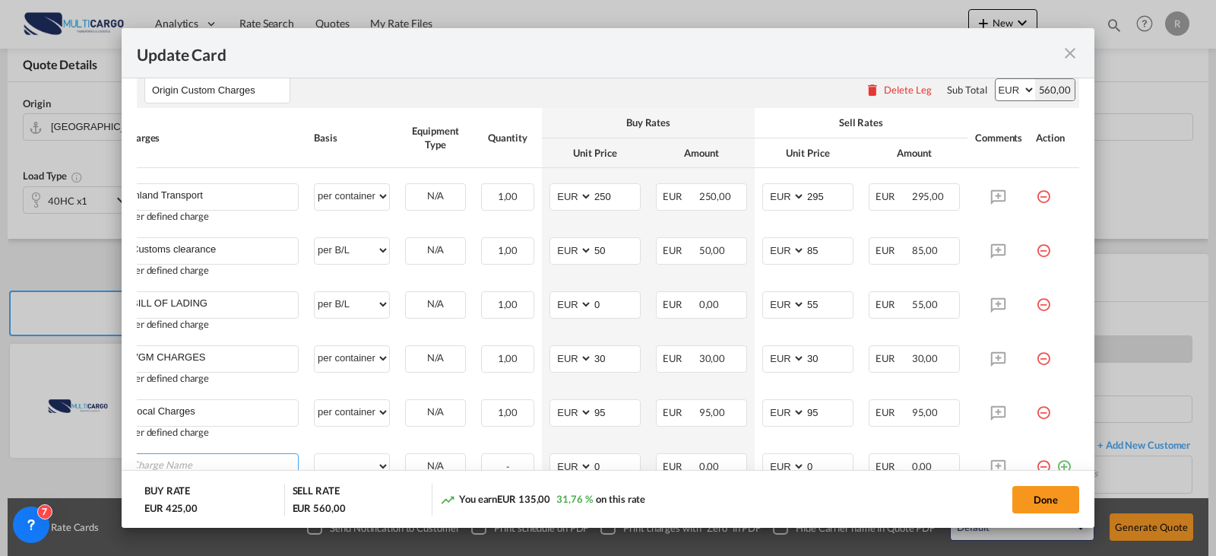
scroll to position [0, 15]
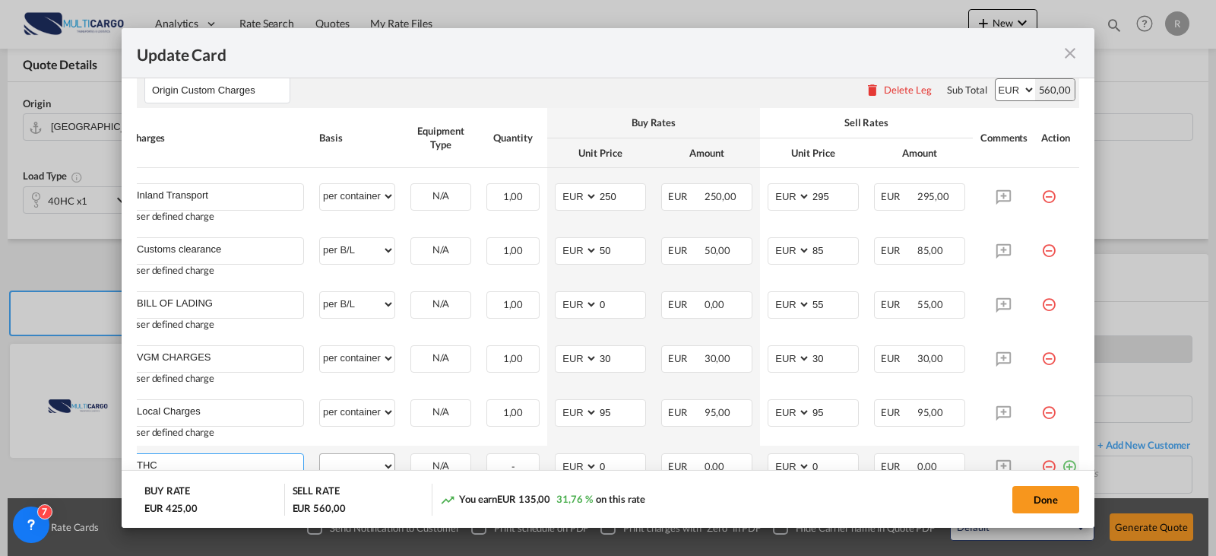
type input "THC"
drag, startPoint x: 351, startPoint y: 464, endPoint x: 351, endPoint y: 455, distance: 9.1
click at [351, 464] on select "per equipment per container per B/L per shipping bill per shipment per pallet p…" at bounding box center [357, 466] width 74 height 24
select select "per container"
click at [320, 454] on select "per equipment per container per B/L per shipping bill per shipment per pallet p…" at bounding box center [357, 466] width 74 height 24
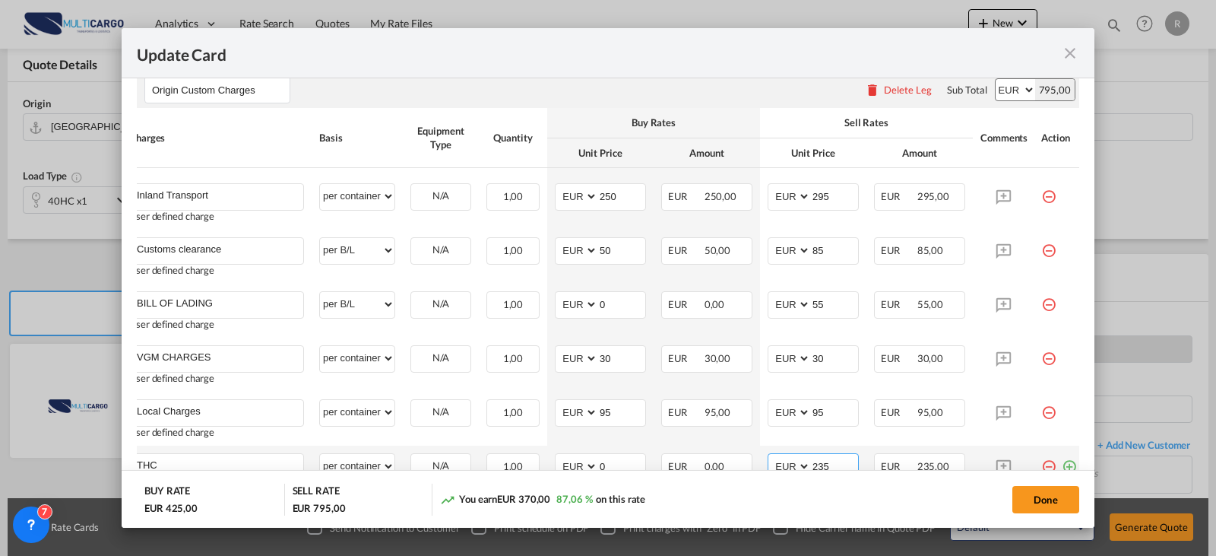
scroll to position [543, 0]
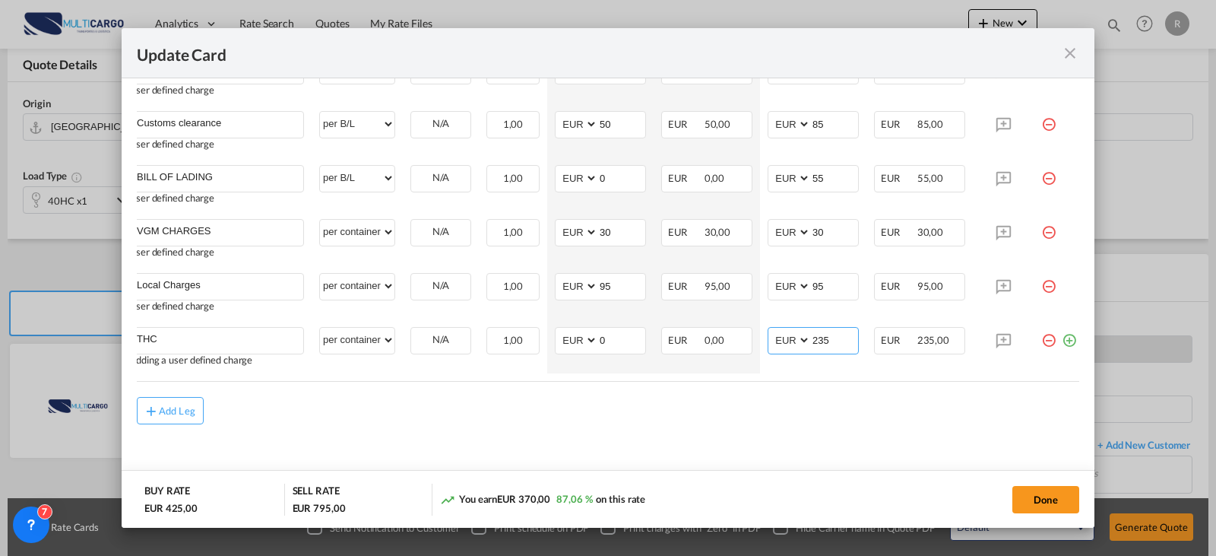
type input "235"
click at [546, 406] on div "Add Leg" at bounding box center [608, 410] width 942 height 27
click at [128, 406] on md-dialog-content "Port of Origin PTLEI Origin Haulage Select Origin Haulage rail road barge truck…" at bounding box center [608, 303] width 973 height 450
click at [166, 410] on div "Add Leg" at bounding box center [177, 410] width 36 height 9
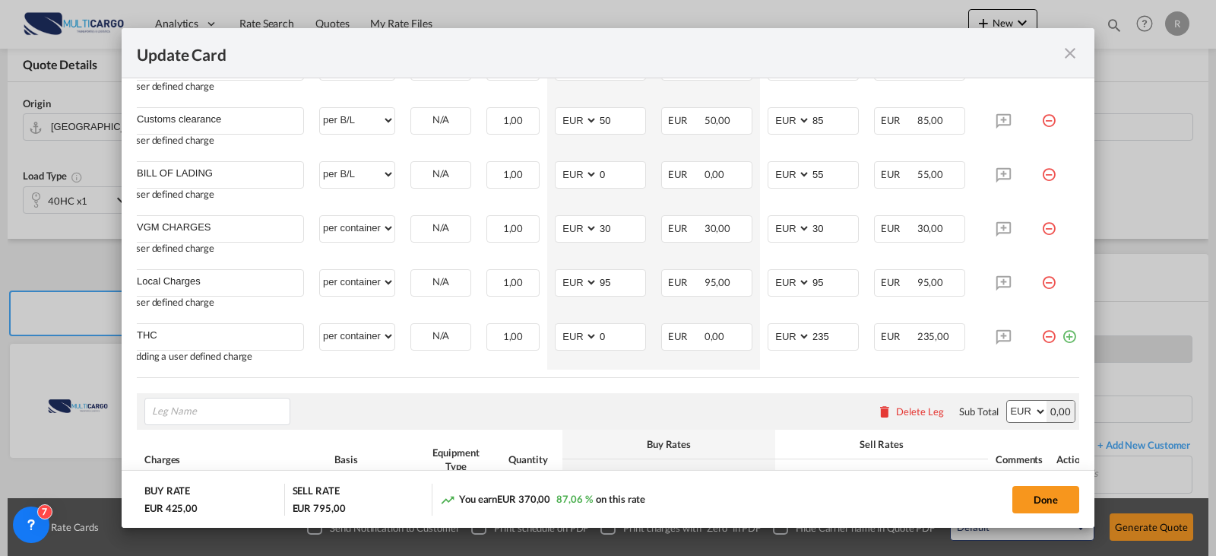
type input "g"
click at [210, 346] on span "Freight Charges" at bounding box center [199, 349] width 72 height 13
type input "Freight Charges"
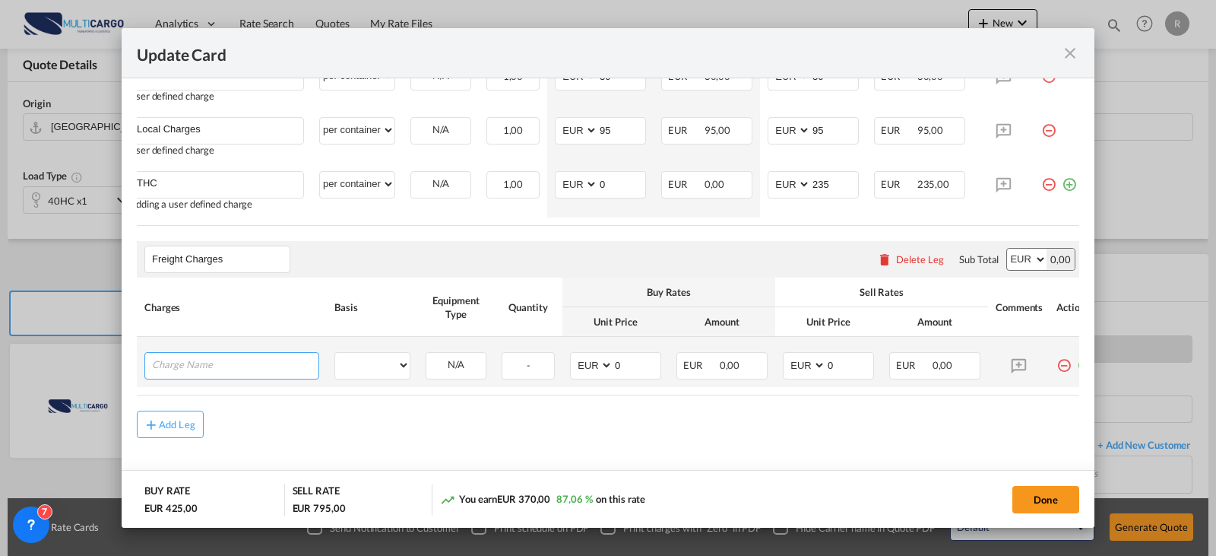
click at [222, 368] on input "Charge Name" at bounding box center [235, 364] width 166 height 23
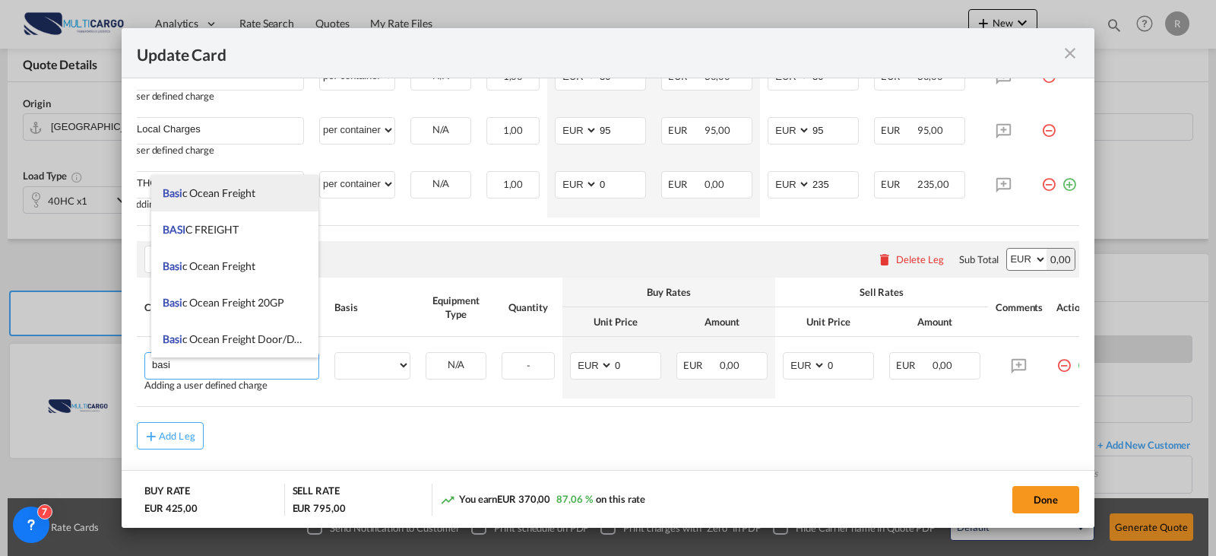
click at [200, 192] on span "Basi c Ocean Freight" at bounding box center [209, 192] width 93 height 13
type input "Basic Ocean Freight"
select select "per equipment"
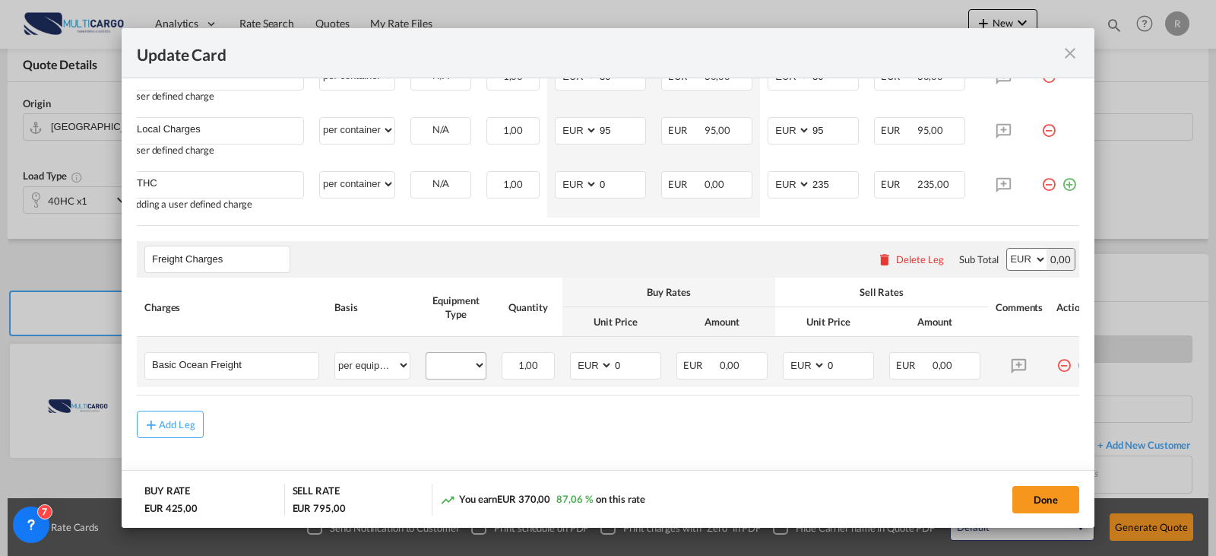
drag, startPoint x: 423, startPoint y: 357, endPoint x: 452, endPoint y: 373, distance: 33.7
click at [429, 368] on td "40HC Please Select Already exists" at bounding box center [456, 362] width 76 height 50
click at [455, 373] on select "40HC" at bounding box center [455, 365] width 59 height 21
select select "40HC"
click at [426, 360] on select "40HC" at bounding box center [455, 365] width 59 height 21
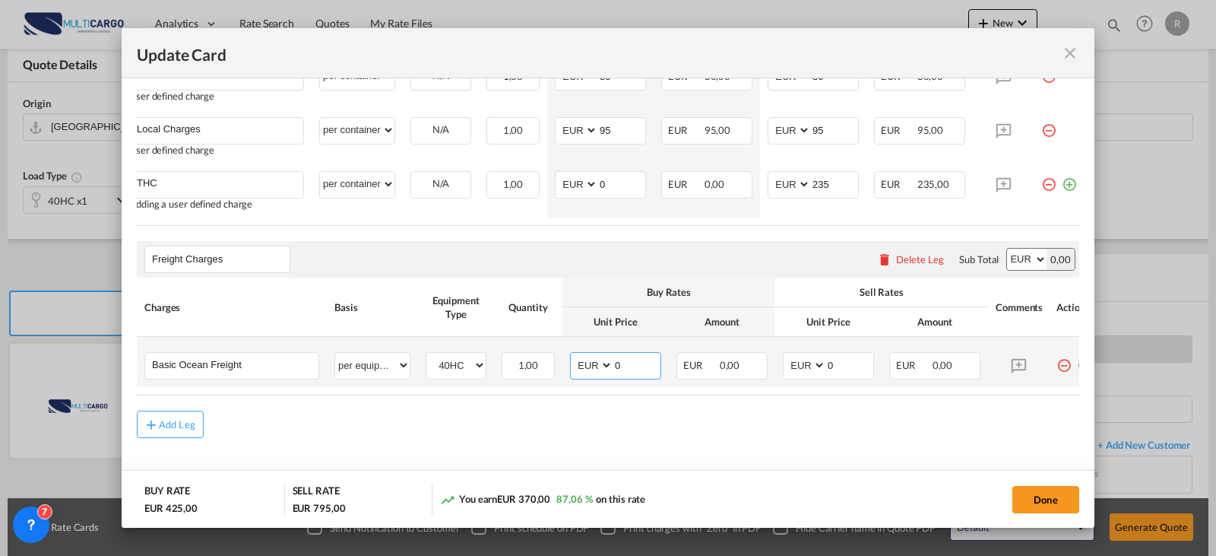
click at [597, 374] on select "AED AFN ALL AMD ANG AOA ARS AUD AWG AZN BAM BBD BDT BGN BHD BIF BMD BND [PERSON…" at bounding box center [593, 365] width 40 height 21
select select "string:USD"
click at [573, 360] on select "AED AFN ALL AMD ANG AOA ARS AUD AWG AZN BAM BBD BDT BGN BHD BIF BMD BND [PERSON…" at bounding box center [593, 365] width 40 height 21
type input "1260"
click at [821, 373] on select "AED AFN ALL AMD ANG AOA ARS AUD AWG AZN BAM BBD BDT BGN BHD BIF BMD BND [PERSON…" at bounding box center [806, 365] width 40 height 21
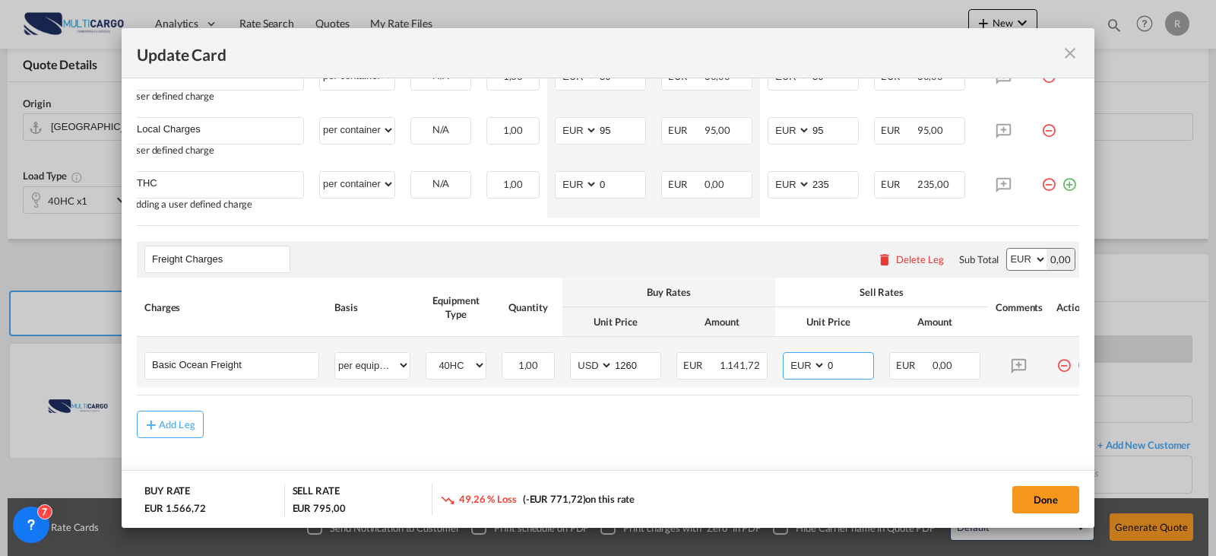
select select "string:USD"
click at [786, 360] on select "AED AFN ALL AMD ANG AOA ARS AUD AWG AZN BAM BBD BDT BGN BHD BIF BMD BND [PERSON…" at bounding box center [806, 365] width 40 height 21
type input "1660"
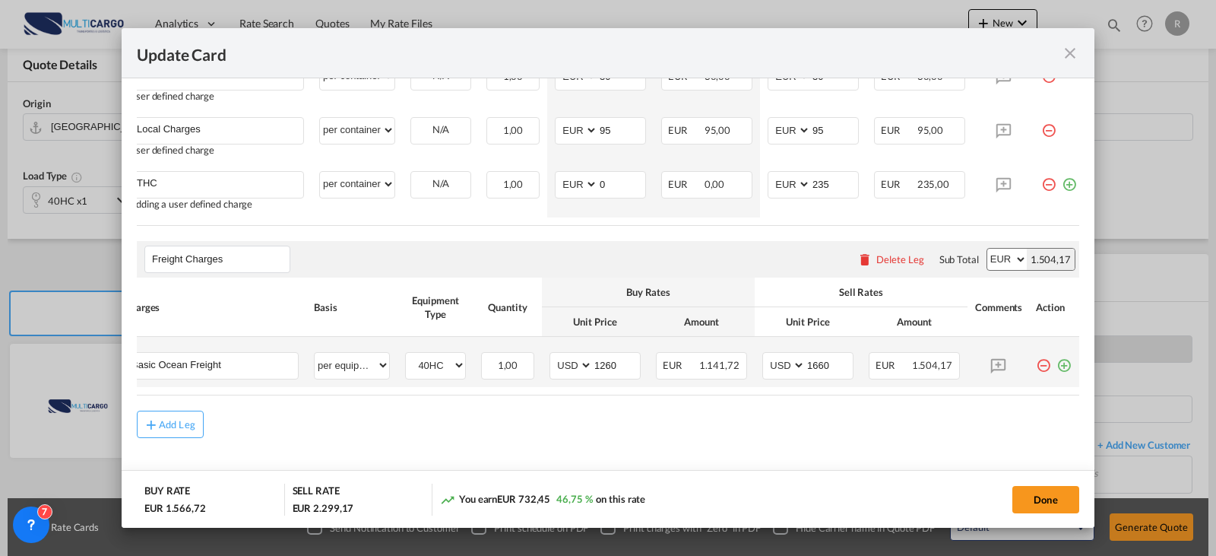
click at [1059, 367] on md-icon "icon-plus-circle-outline green-400-fg" at bounding box center [1063, 359] width 15 height 15
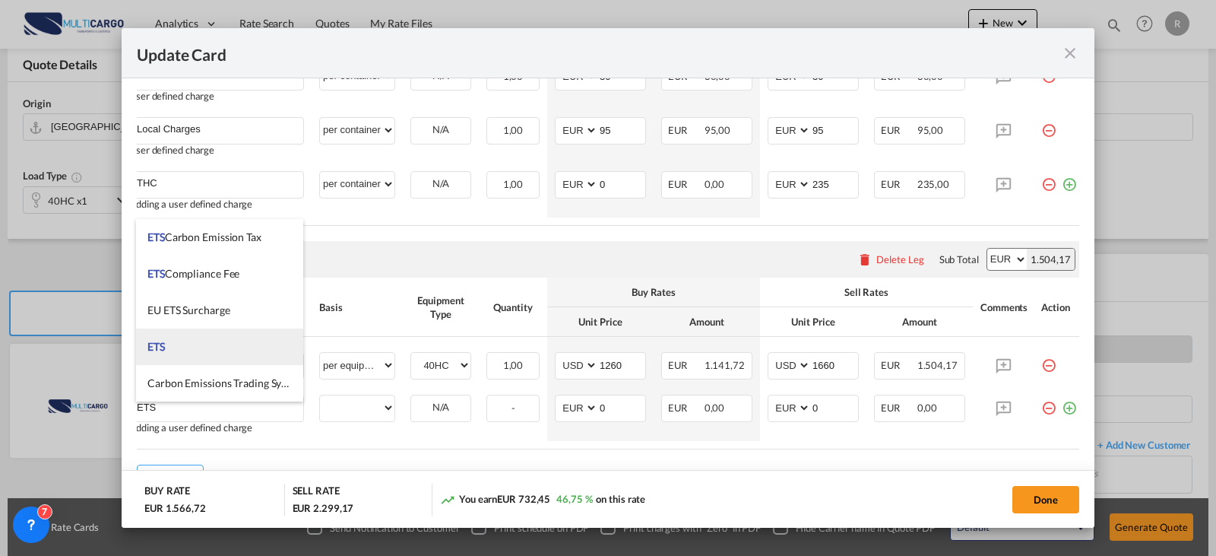
type input "ETS"
click at [201, 334] on li "ETS" at bounding box center [219, 346] width 167 height 36
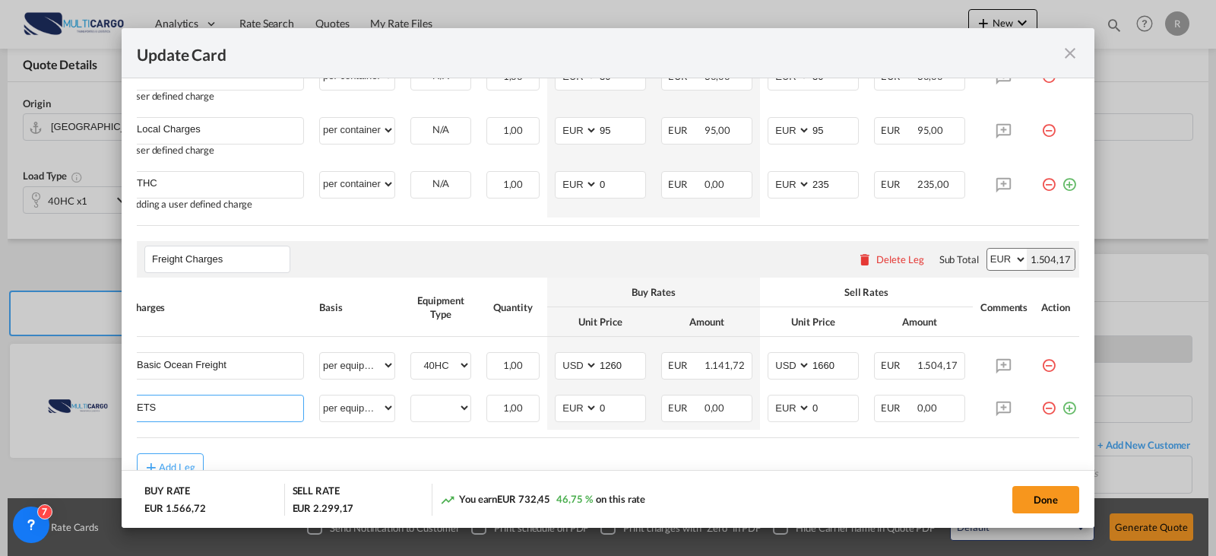
select select "per equipment"
click at [451, 418] on select "40HC" at bounding box center [440, 408] width 59 height 21
select select "40HC"
click at [411, 404] on select "40HC" at bounding box center [440, 408] width 59 height 21
type input "126"
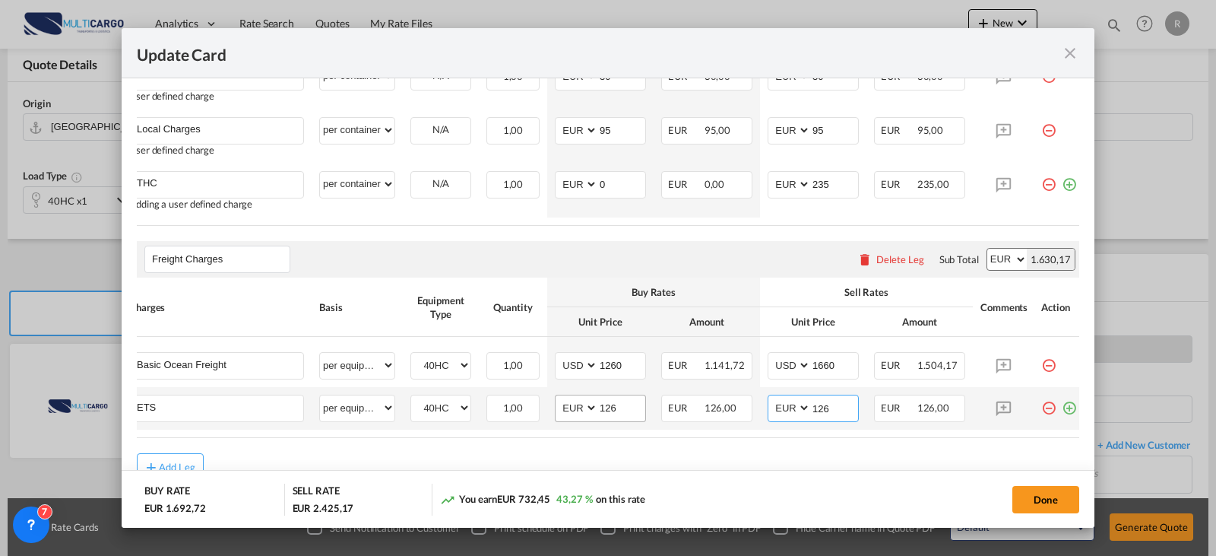
type input "126"
click at [1068, 417] on md-dialog-content "Port of Origin PTLEI Origin Haulage Select Origin Haulage rail road barge truck…" at bounding box center [608, 303] width 973 height 450
click at [1066, 410] on md-icon "icon-plus-circle-outline green-400-fg" at bounding box center [1069, 401] width 15 height 15
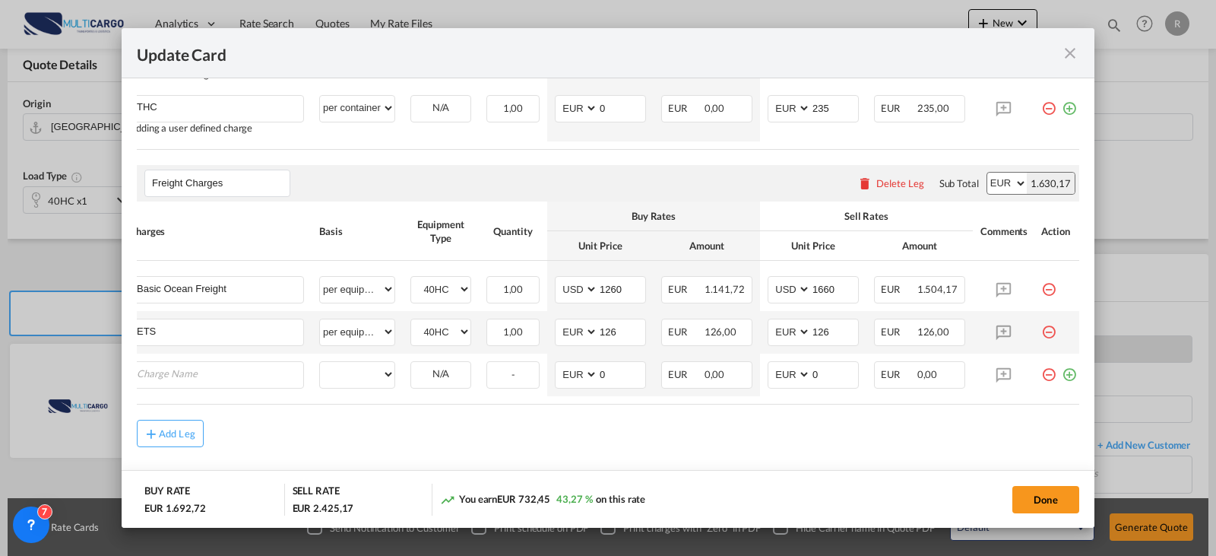
type input "C"
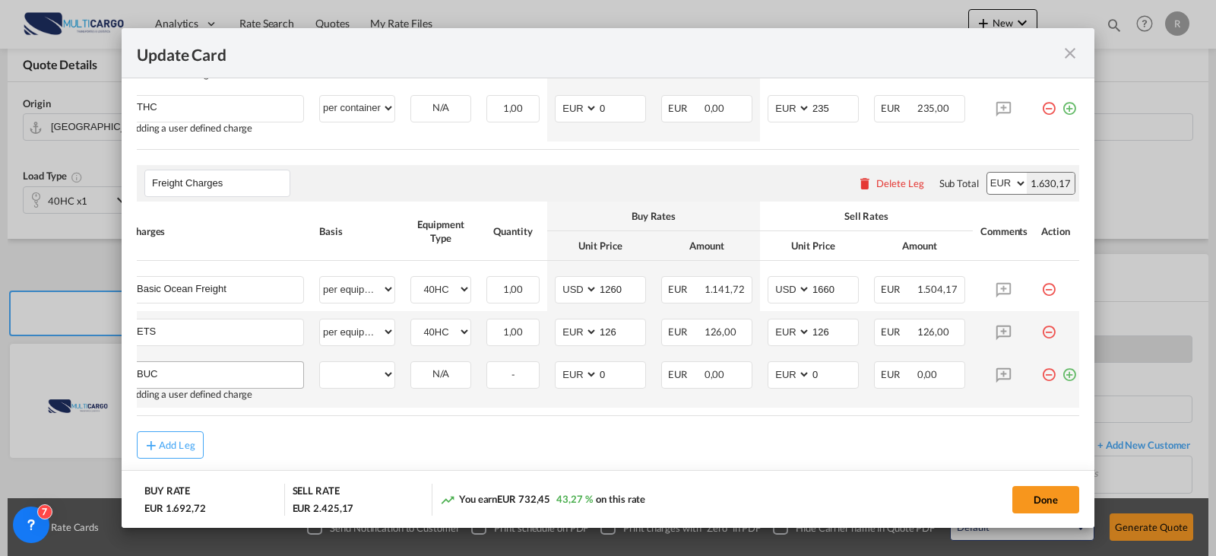
type input "BUC"
click at [346, 379] on select "per equipment per container per B/L per shipping bill per shipment % on freight…" at bounding box center [357, 374] width 74 height 24
click at [320, 369] on select "per equipment per container per B/L per shipping bill per shipment % on freight…" at bounding box center [357, 374] width 74 height 24
click at [383, 386] on select "per equipment per container per B/L per shipping bill per shipment % on freight…" at bounding box center [357, 374] width 74 height 24
select select "per equipment"
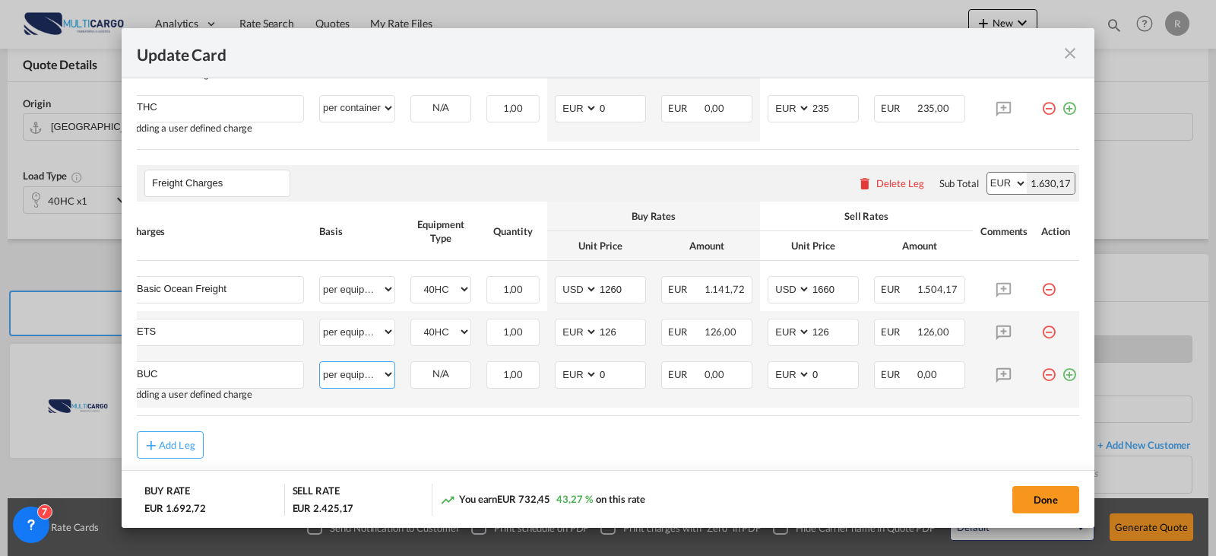
click at [320, 369] on select "per equipment per container per B/L per shipping bill per shipment % on freight…" at bounding box center [357, 374] width 74 height 24
click at [441, 374] on select "40HC" at bounding box center [440, 374] width 59 height 21
select select "40HC"
click at [411, 372] on select "40HC" at bounding box center [440, 374] width 59 height 21
type input "756"
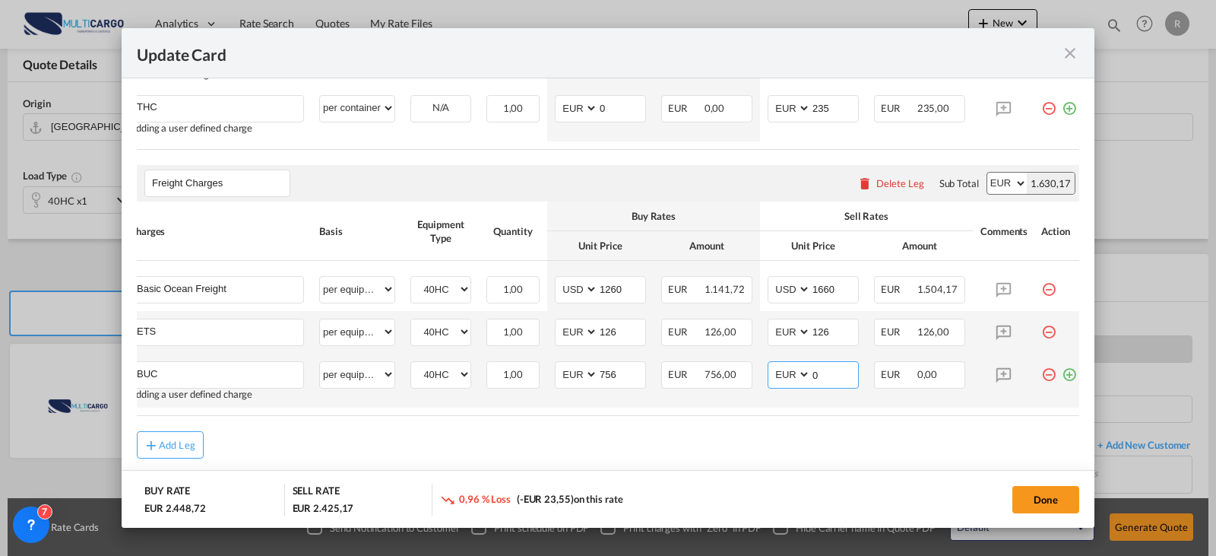
click at [823, 382] on input "0" at bounding box center [834, 373] width 47 height 23
drag, startPoint x: 823, startPoint y: 382, endPoint x: 800, endPoint y: 379, distance: 23.7
click at [803, 382] on md-input-container "AED AFN ALL AMD ANG AOA ARS AUD AWG AZN BAM BBD BDT BGN BHD BIF BMD BND [PERSON…" at bounding box center [813, 374] width 91 height 27
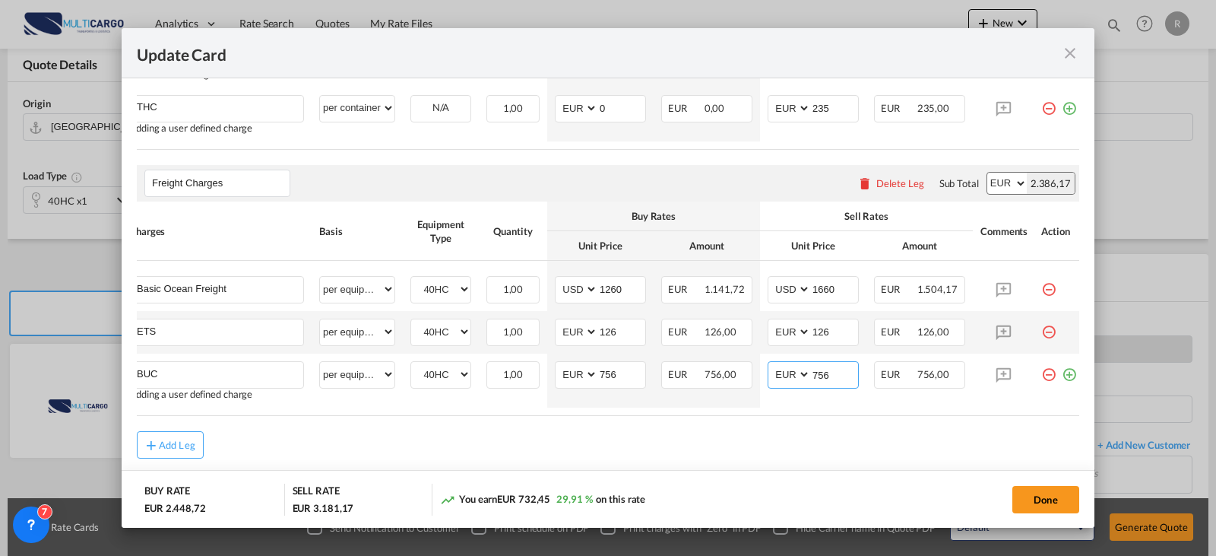
type input "756"
click at [823, 480] on md-dialog-actions "BUY RATE EUR 2.448,72 SELL RATE EUR 3.181,17 You earn EUR 732,45 29,91 % on thi…" at bounding box center [608, 499] width 973 height 58
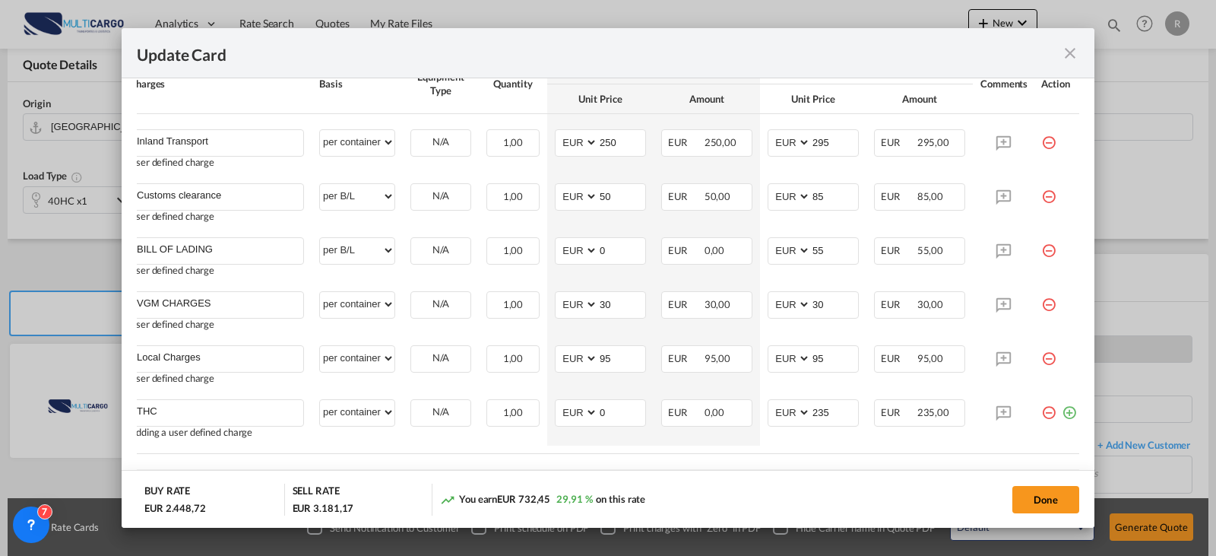
scroll to position [543, 0]
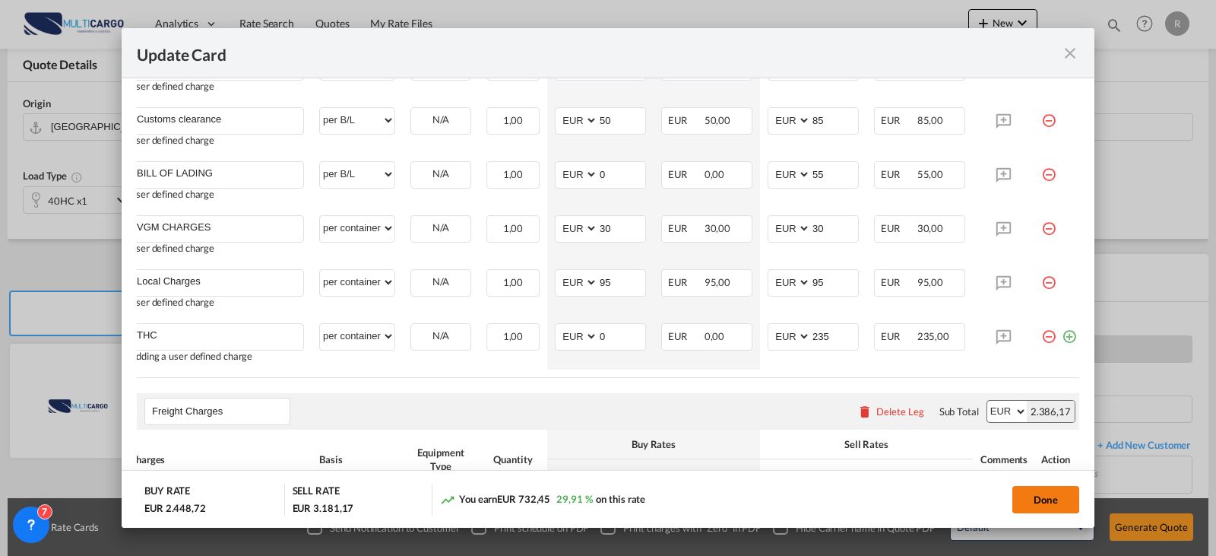
click at [1041, 496] on button "Done" at bounding box center [1045, 499] width 67 height 27
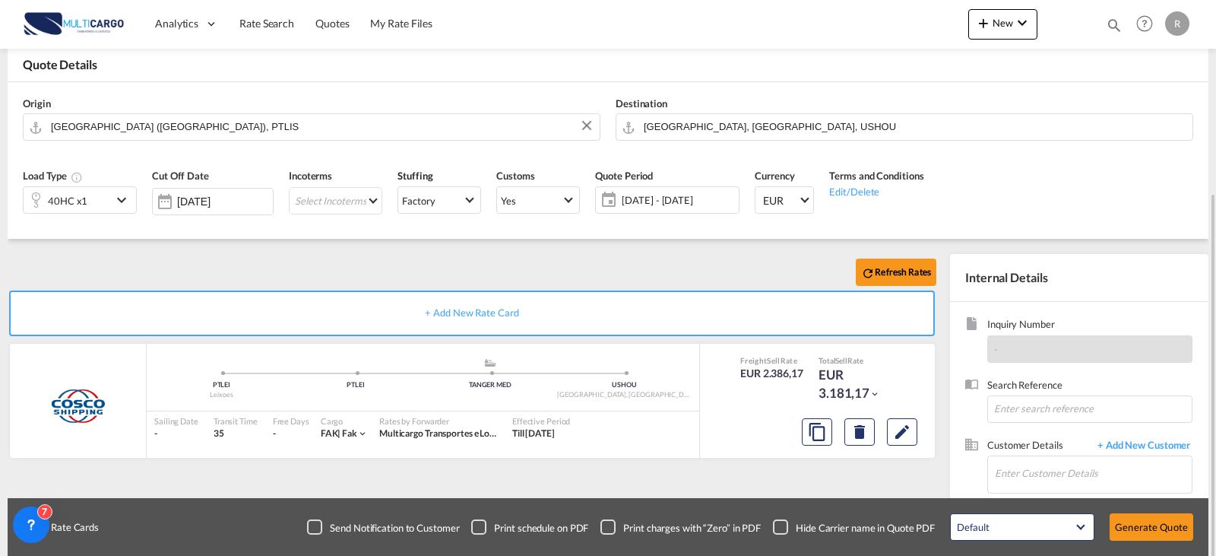
scroll to position [152, 0]
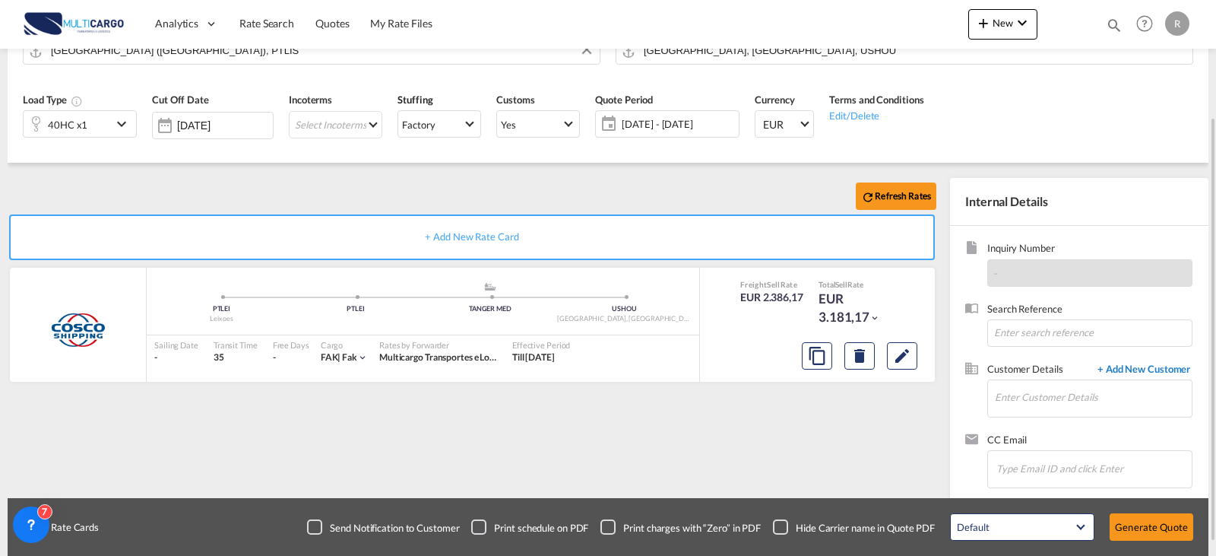
click at [1131, 372] on span "+ Add New Customer" at bounding box center [1141, 370] width 103 height 17
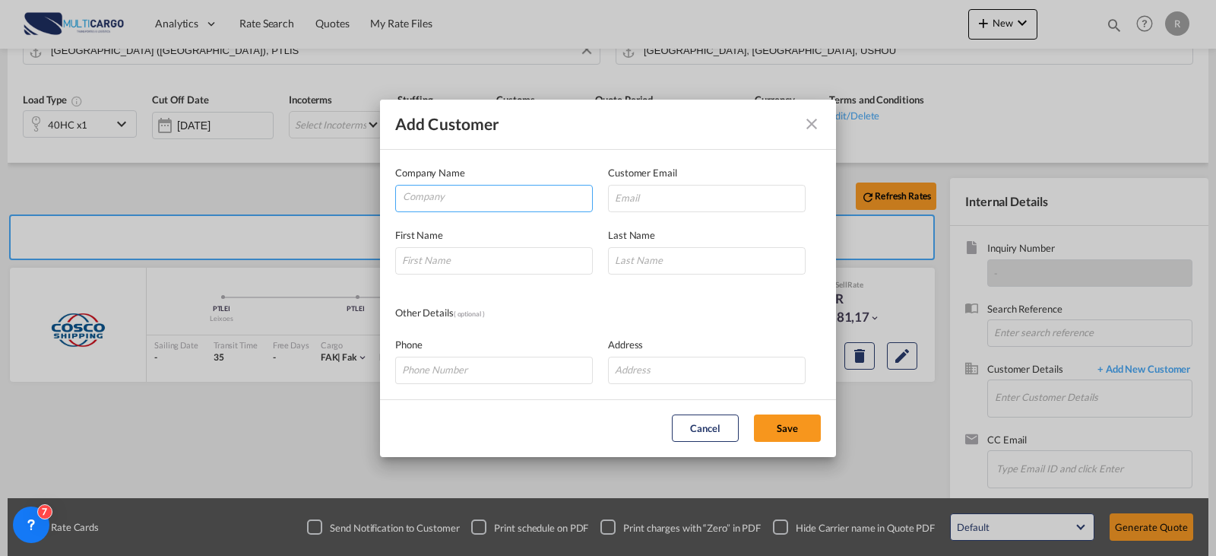
click at [501, 196] on input "Company" at bounding box center [497, 196] width 189 height 23
paste input "3PLNAMAI"
type input "3PLNAMAI"
click at [689, 204] on input "Add Customer Company ..." at bounding box center [707, 198] width 198 height 27
paste input "[PERSON_NAME] | 3pl <[EMAIL_ADDRESS][DOMAIN_NAME]>"
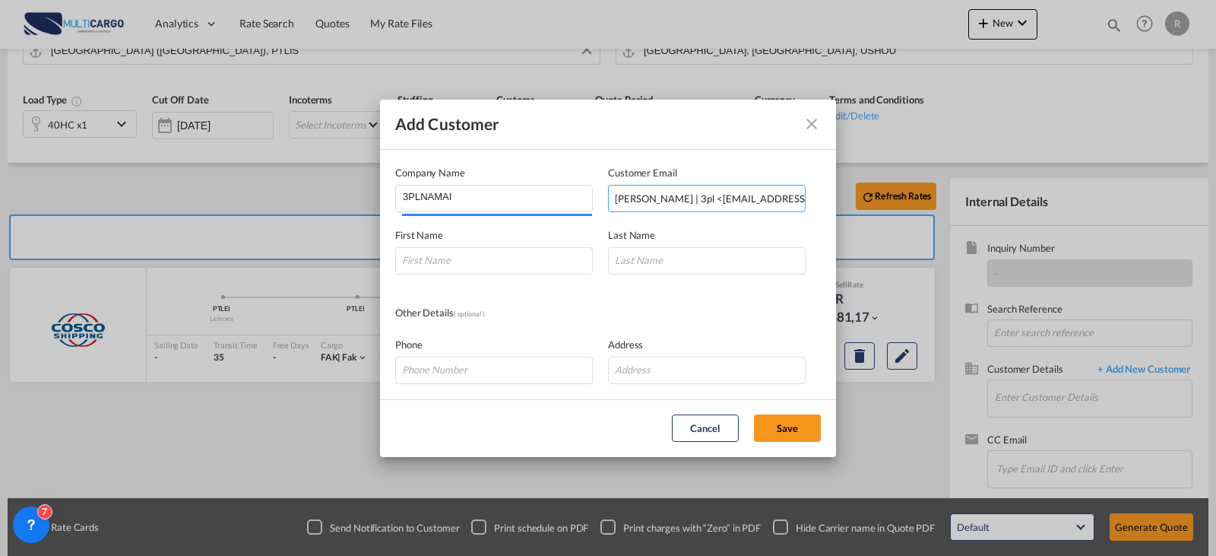
click at [663, 201] on input "[PERSON_NAME] | 3pl <[EMAIL_ADDRESS][DOMAIN_NAME]>" at bounding box center [707, 198] width 198 height 27
paste input "[PERSON_NAME] | 3pl <[EMAIL_ADDRESS][DOMAIN_NAME]>"
drag, startPoint x: 692, startPoint y: 201, endPoint x: 571, endPoint y: 201, distance: 120.9
click at [575, 201] on div "Company Name 3PLNAMAI Customer Email [PERSON_NAME] | 3pl <[EMAIL_ADDRESS][DOMAI…" at bounding box center [608, 188] width 426 height 47
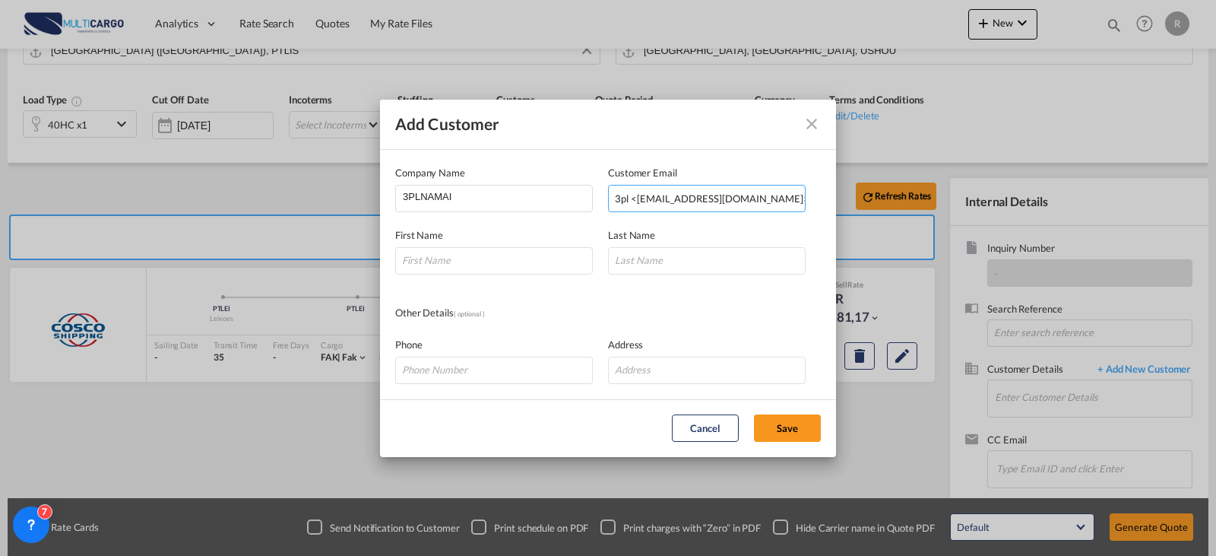
click at [780, 188] on input "3pl <[EMAIL_ADDRESS][DOMAIN_NAME]>" at bounding box center [707, 198] width 198 height 27
type input "3pl <[EMAIL_ADDRESS][DOMAIN_NAME]"
drag, startPoint x: 494, startPoint y: 272, endPoint x: 498, endPoint y: 263, distance: 9.9
click at [494, 272] on input "Add Customer Company ..." at bounding box center [494, 260] width 198 height 27
type input "Vaida"
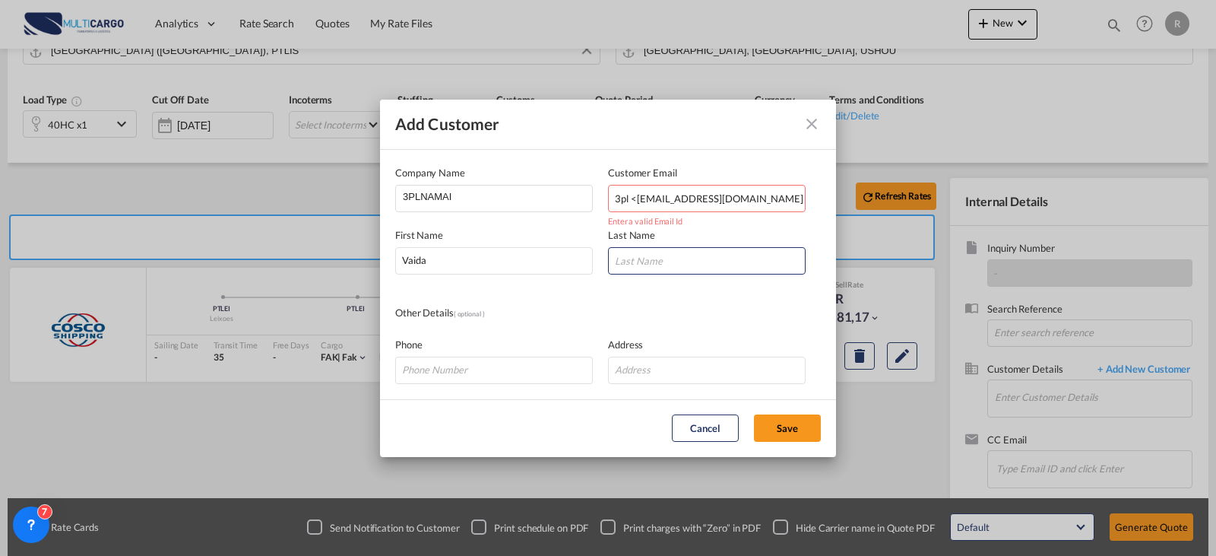
click at [632, 203] on input "3pl <[EMAIL_ADDRESS][DOMAIN_NAME]" at bounding box center [707, 198] width 198 height 27
click at [636, 201] on input "3pl <[EMAIL_ADDRESS][DOMAIN_NAME]" at bounding box center [707, 198] width 198 height 27
type input "[EMAIL_ADDRESS][DOMAIN_NAME]"
click at [740, 282] on md-dialog-content "Company Name 3PLNAMAI Customer Email [EMAIL_ADDRESS][DOMAIN_NAME] Enter a valid…" at bounding box center [608, 274] width 456 height 249
click at [730, 266] on input "Add Customer Company ..." at bounding box center [707, 260] width 198 height 27
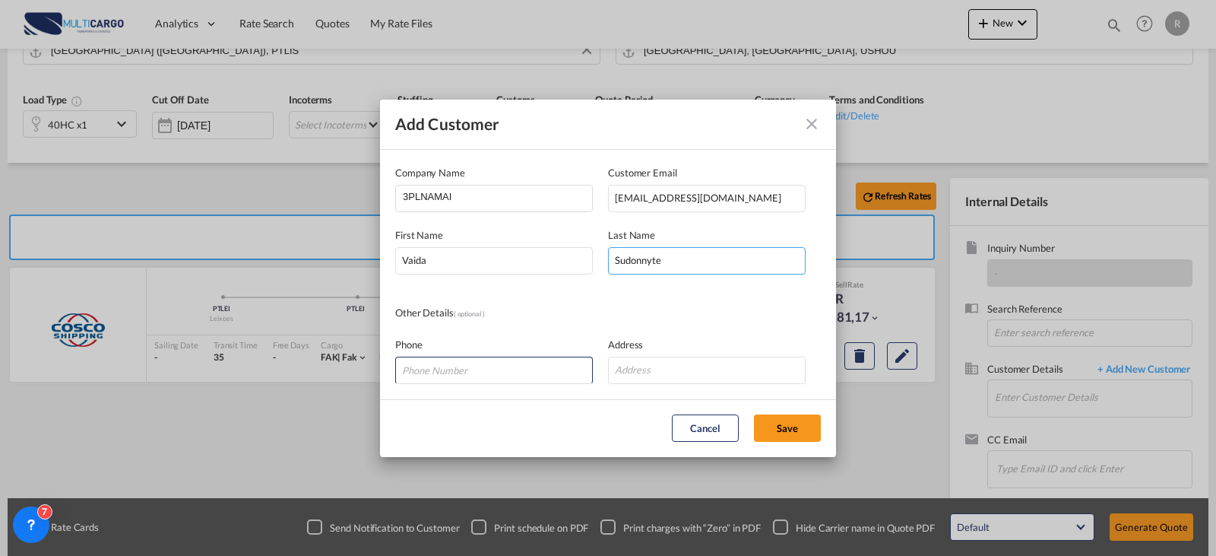
click at [617, 259] on input "Sudonnyte" at bounding box center [707, 260] width 198 height 27
click at [621, 259] on input "Sudonnyte" at bounding box center [707, 260] width 198 height 27
click at [621, 266] on input "dudonnyte" at bounding box center [707, 260] width 198 height 27
type input "Dudonnyte"
click at [826, 417] on div "Cancel Save" at bounding box center [696, 427] width 264 height 27
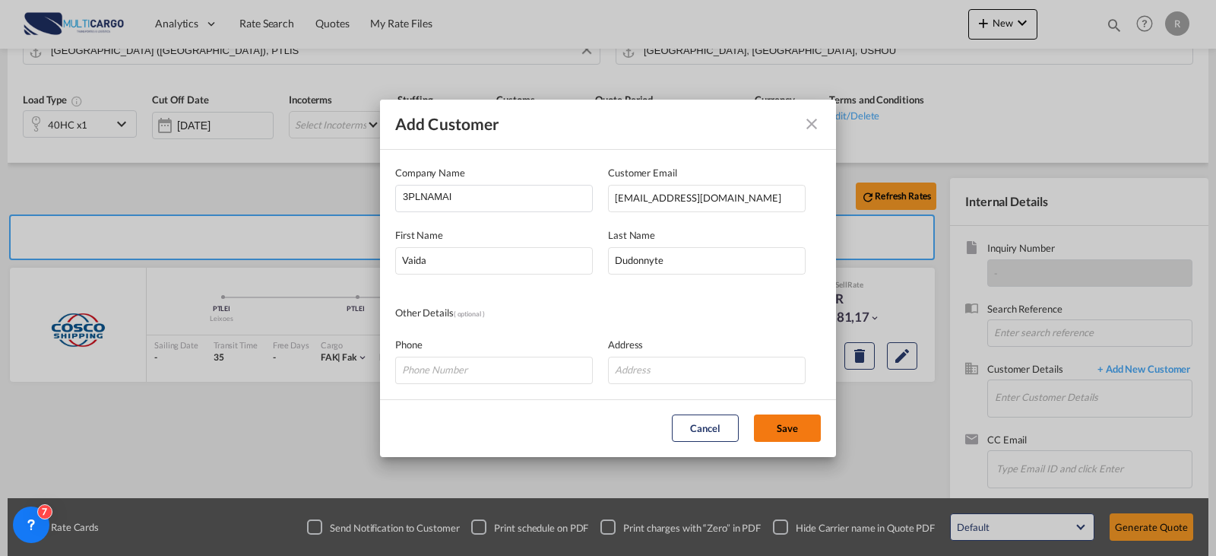
click at [811, 439] on button "Save" at bounding box center [787, 427] width 67 height 27
type input "3PLNAMAI, [PERSON_NAME], [EMAIL_ADDRESS][DOMAIN_NAME]"
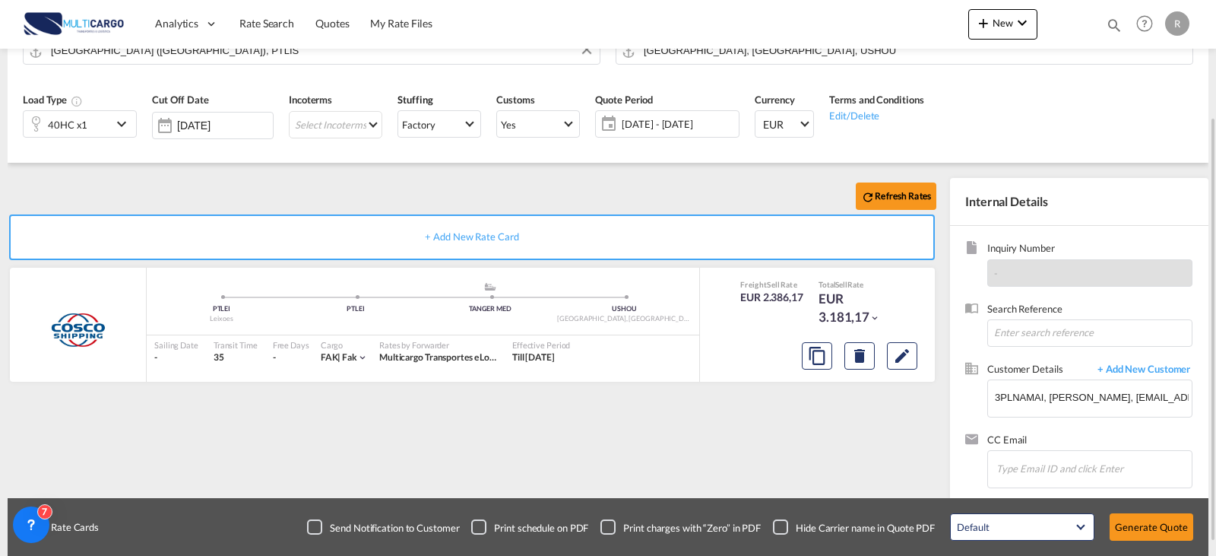
click at [1141, 508] on div "Default All in Leg Totals Default Generate Quote" at bounding box center [1071, 526] width 258 height 43
click at [1145, 515] on button "Generate Quote" at bounding box center [1152, 526] width 84 height 27
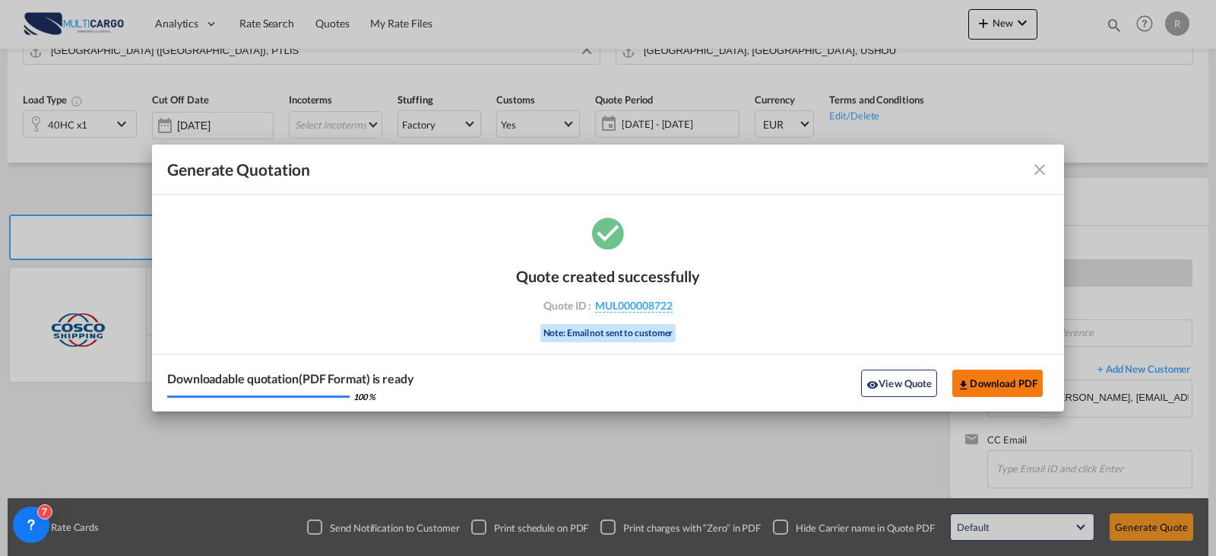
click at [1005, 396] on button "Download PDF" at bounding box center [997, 382] width 90 height 27
click at [1044, 163] on md-icon "icon-close fg-AAA8AD cursor m-0" at bounding box center [1040, 169] width 18 height 18
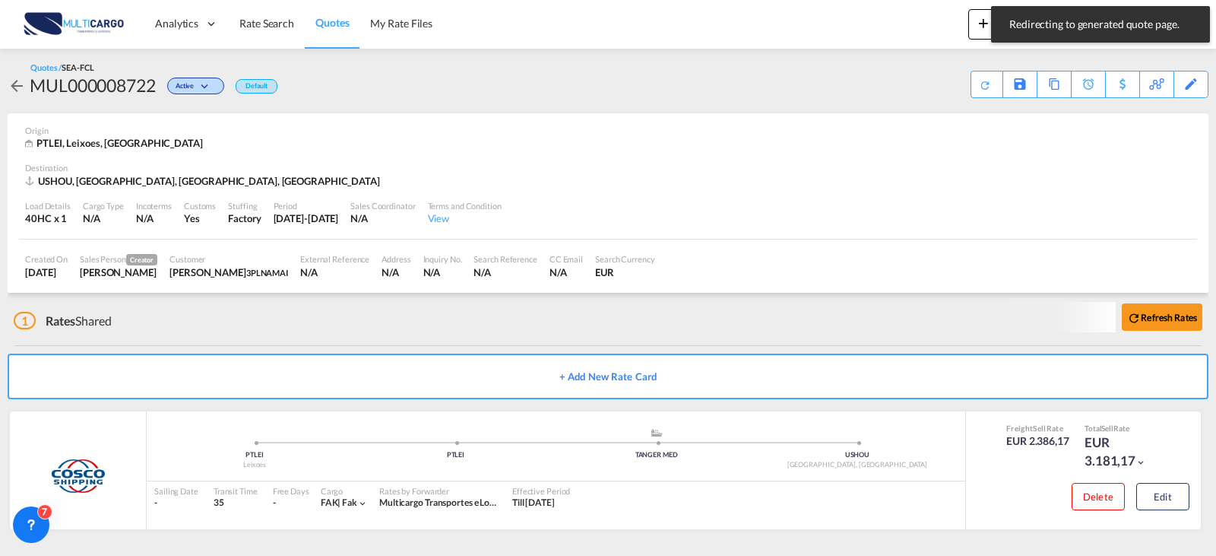
scroll to position [2, 0]
click at [288, 19] on span "Rate Search" at bounding box center [266, 23] width 55 height 13
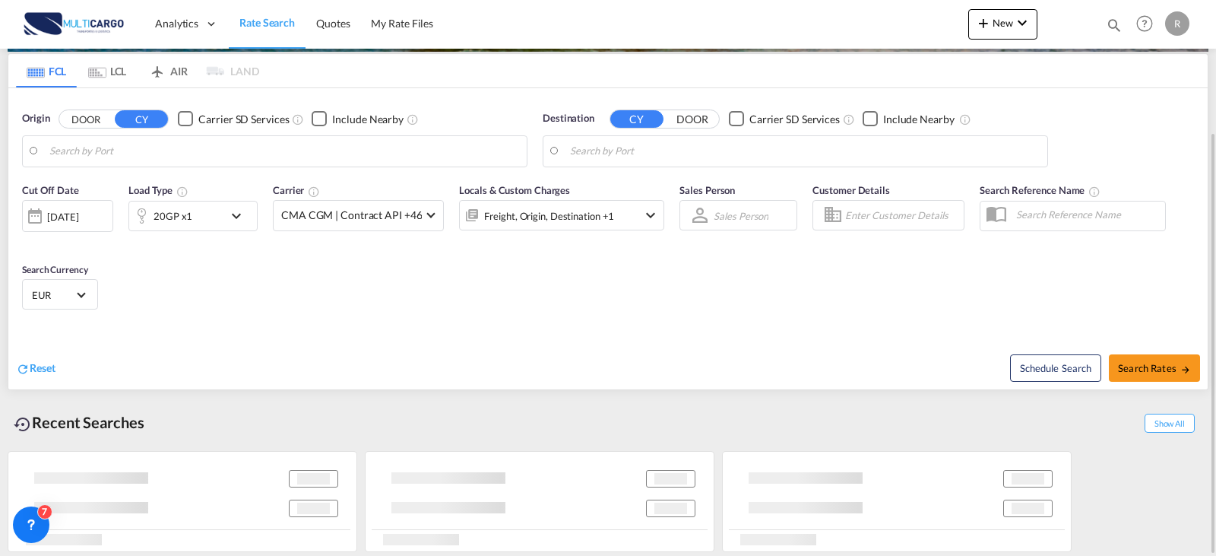
type input "Leixoes, PTLEI"
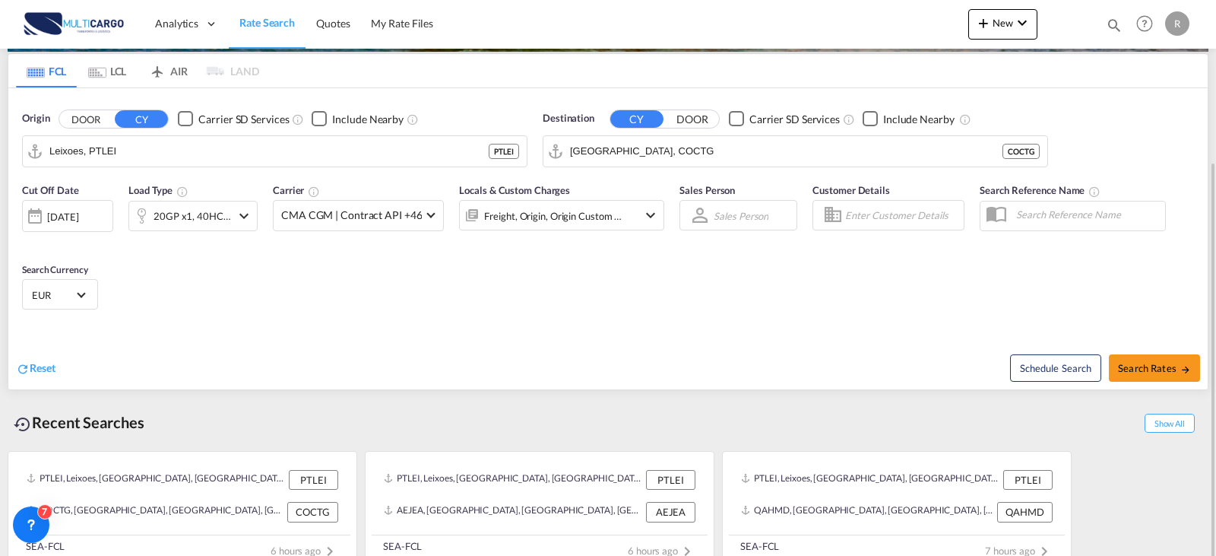
scroll to position [192, 0]
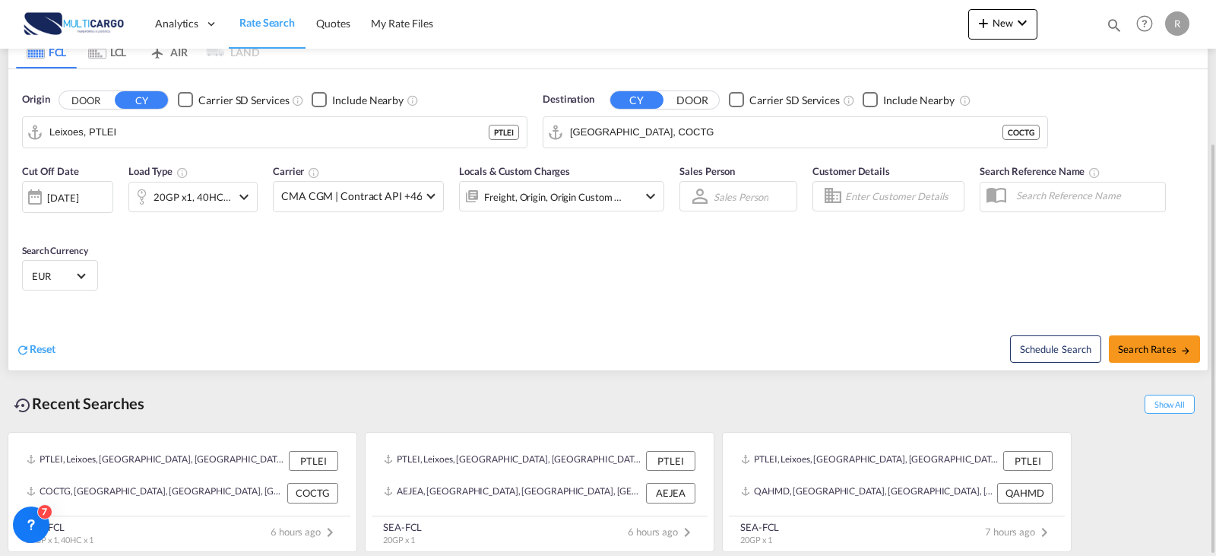
click at [229, 160] on div "Cut Off Date [DATE] [DATE] Load Type 20GP x1, 40HC x1 Carrier CMA CGM | Contrac…" at bounding box center [342, 195] width 657 height 79
click at [692, 131] on input "[GEOGRAPHIC_DATA], COCTG" at bounding box center [805, 132] width 470 height 23
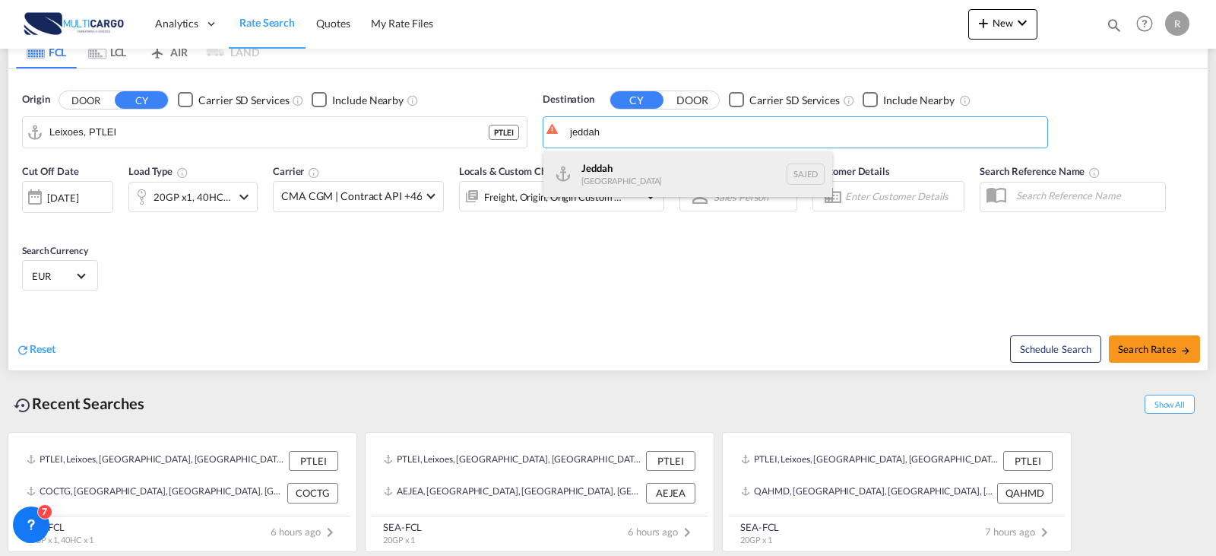
click at [686, 189] on div "Jeddah [GEOGRAPHIC_DATA] SAJED" at bounding box center [687, 174] width 289 height 46
type input "Jeddah, SAJED"
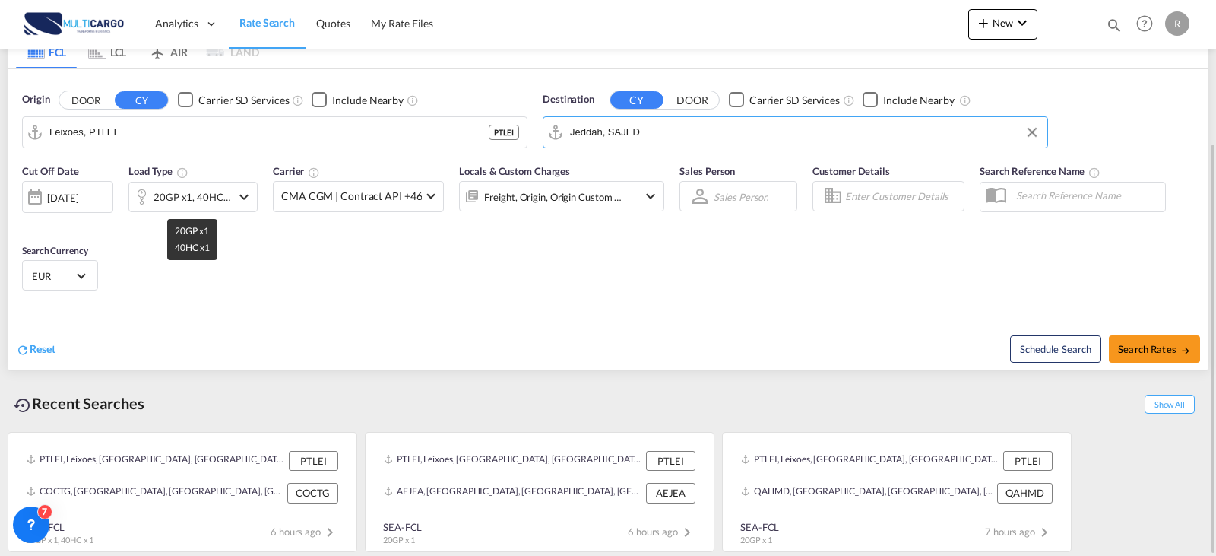
click at [214, 192] on div "20GP x1, 40HC x1" at bounding box center [193, 196] width 78 height 21
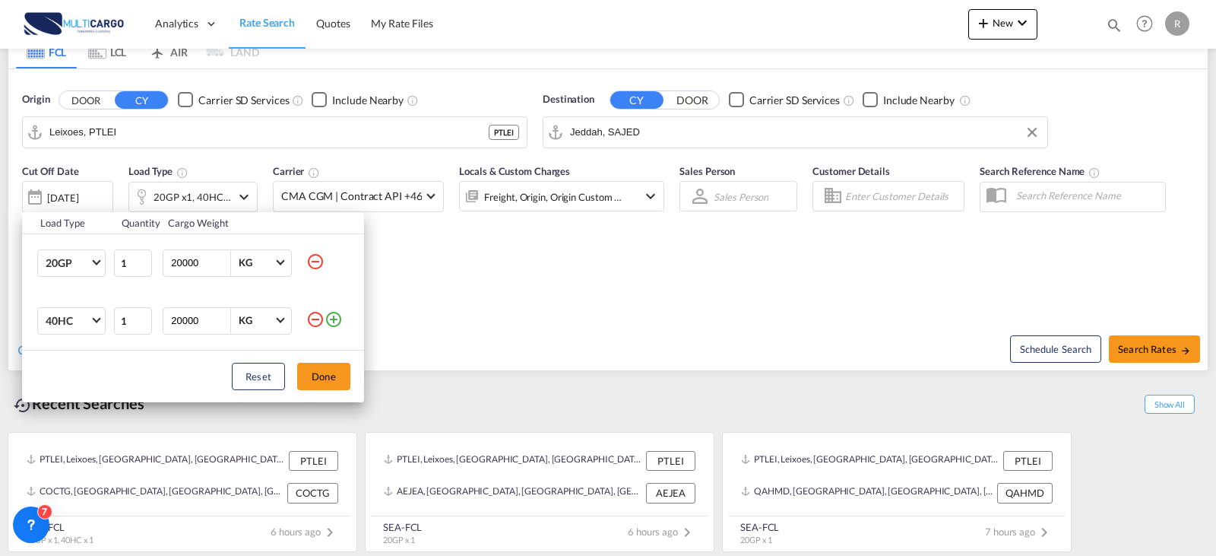
click at [306, 258] on md-icon "icon-minus-circle-outline" at bounding box center [315, 261] width 18 height 18
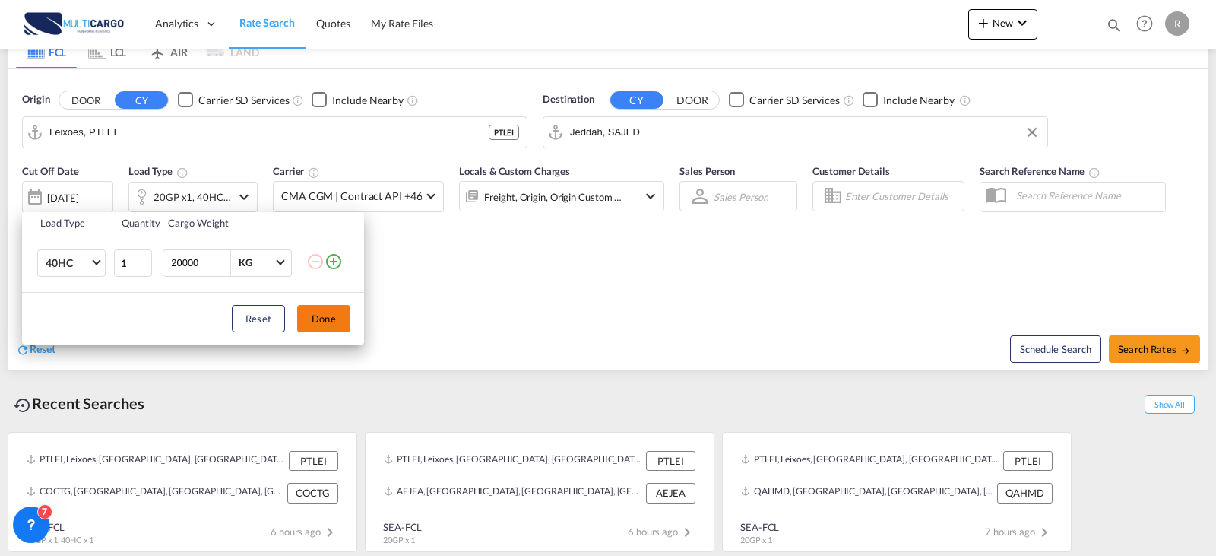
click at [318, 331] on button "Done" at bounding box center [323, 318] width 53 height 27
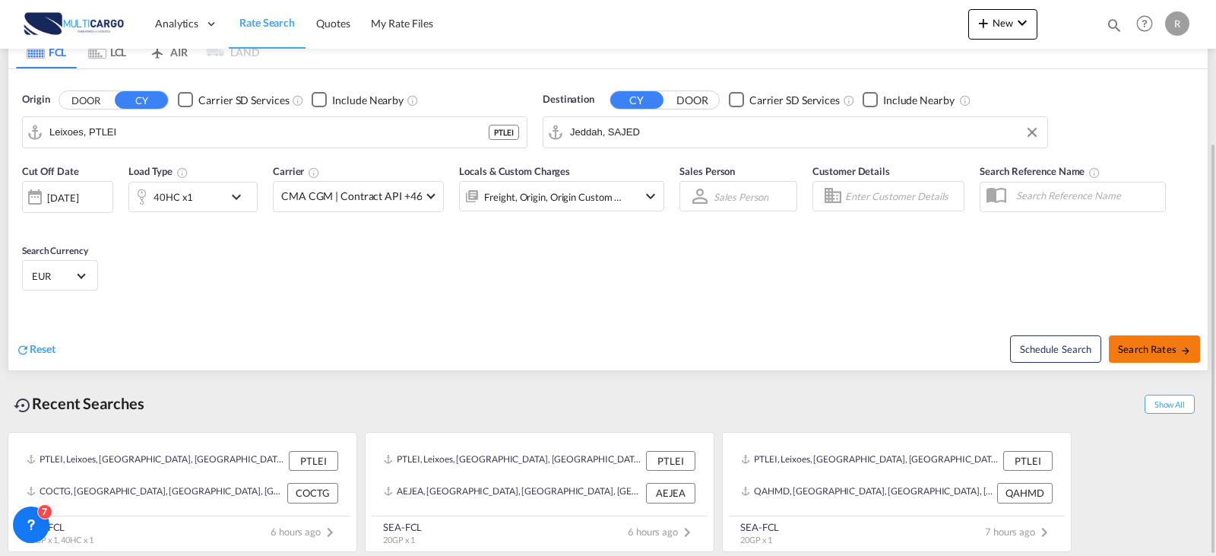
click at [1150, 346] on span "Search Rates" at bounding box center [1154, 349] width 73 height 12
type input "PTLEI to SAJED / [DATE]"
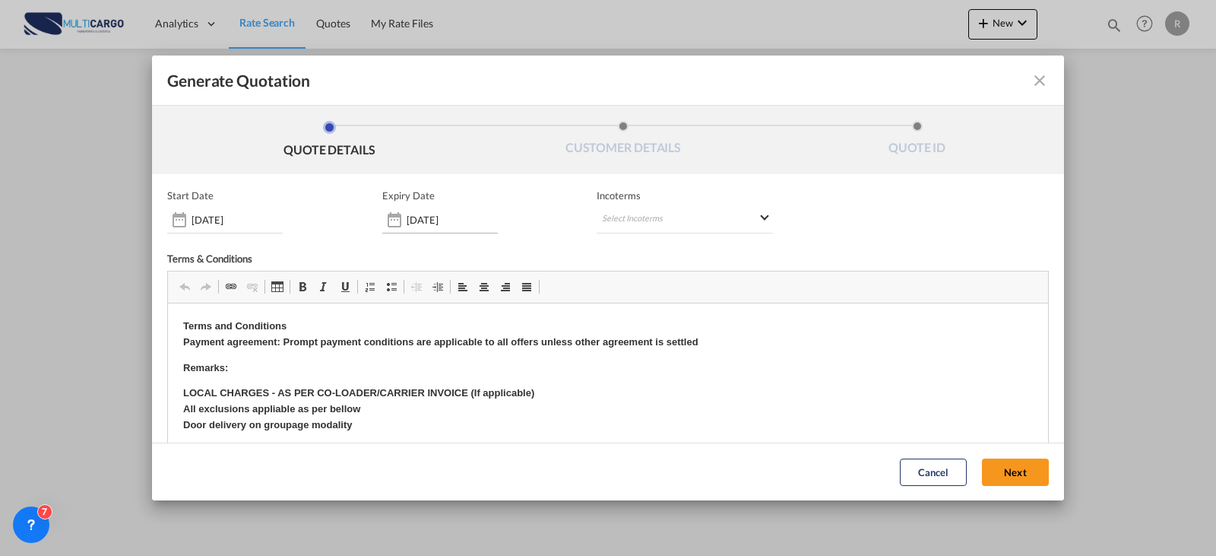
click at [416, 226] on div "[DATE]" at bounding box center [440, 219] width 116 height 27
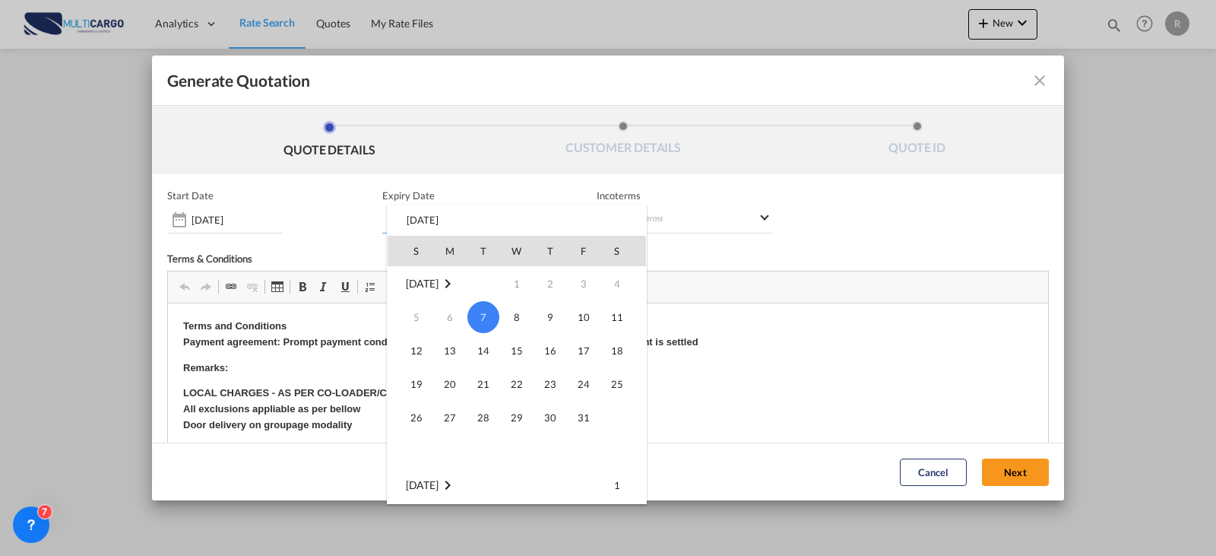
scroll to position [152, 0]
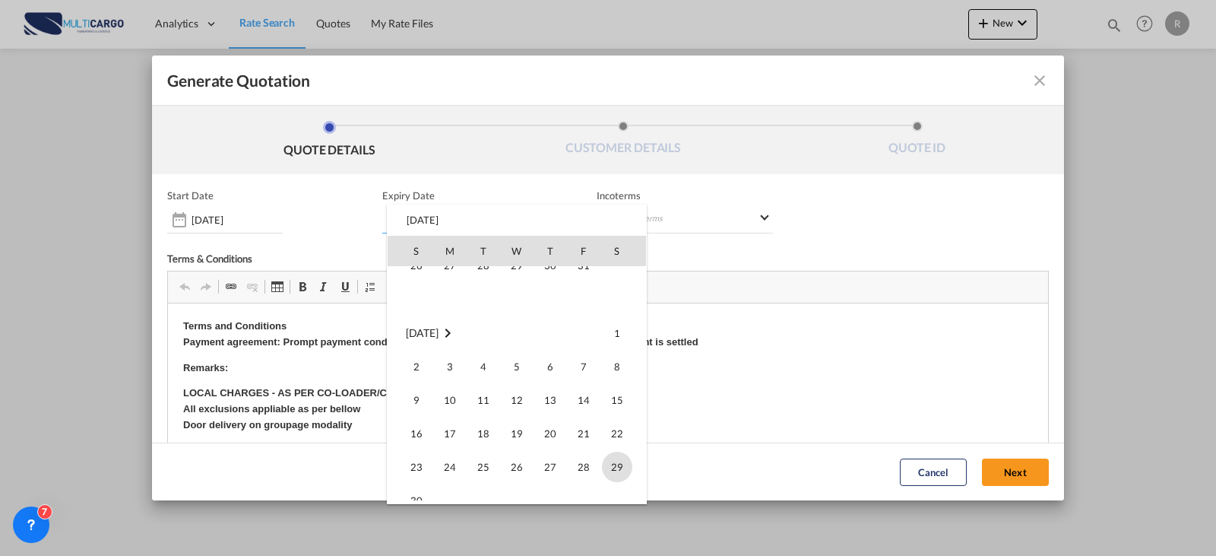
click at [615, 472] on span "29" at bounding box center [617, 466] width 30 height 30
type input "[DATE]"
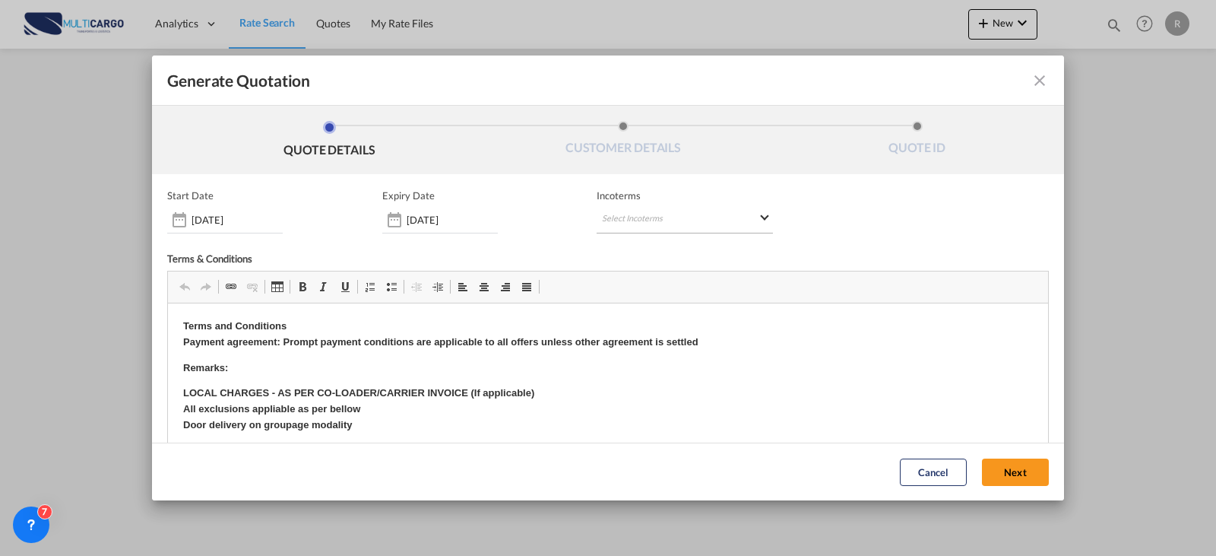
click at [670, 223] on md-select "Select Incoterms DAP - export Delivered at Place CFR - export Cost and Freight …" at bounding box center [685, 219] width 176 height 27
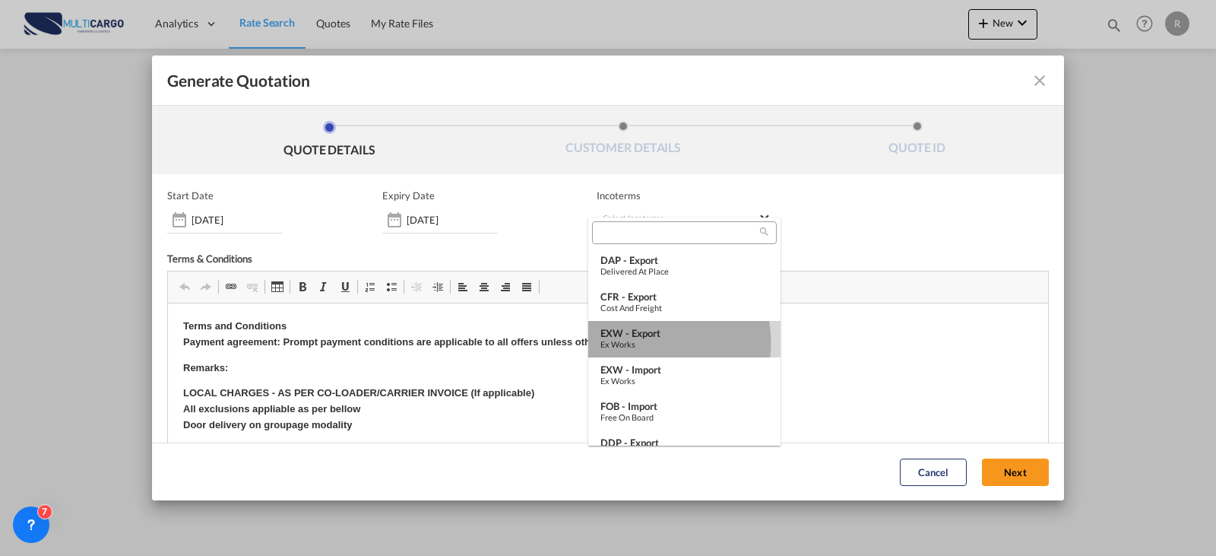
drag, startPoint x: 648, startPoint y: 342, endPoint x: 766, endPoint y: 137, distance: 236.6
click at [648, 342] on div "Ex Works" at bounding box center [684, 344] width 168 height 10
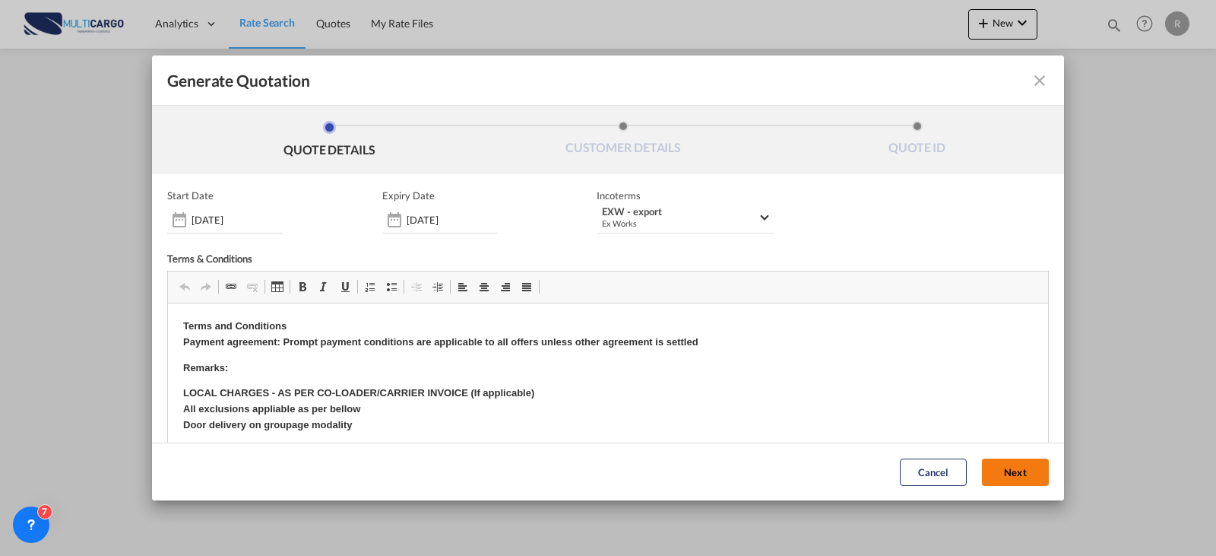
click at [995, 470] on button "Next" at bounding box center [1015, 471] width 67 height 27
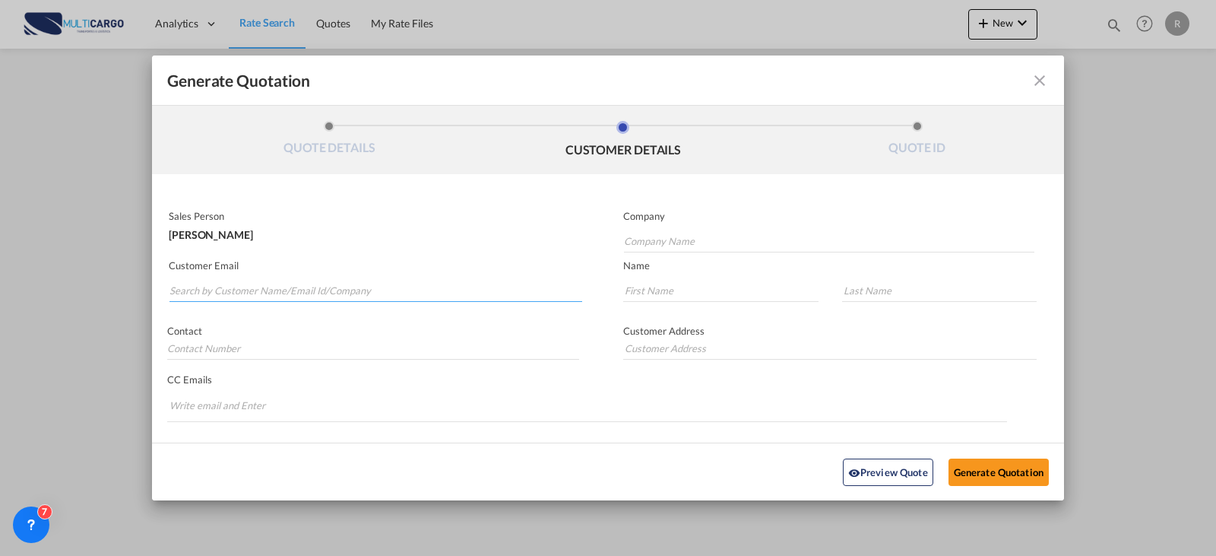
click at [323, 293] on input "Search by Customer Name/Email Id/Company" at bounding box center [375, 290] width 413 height 23
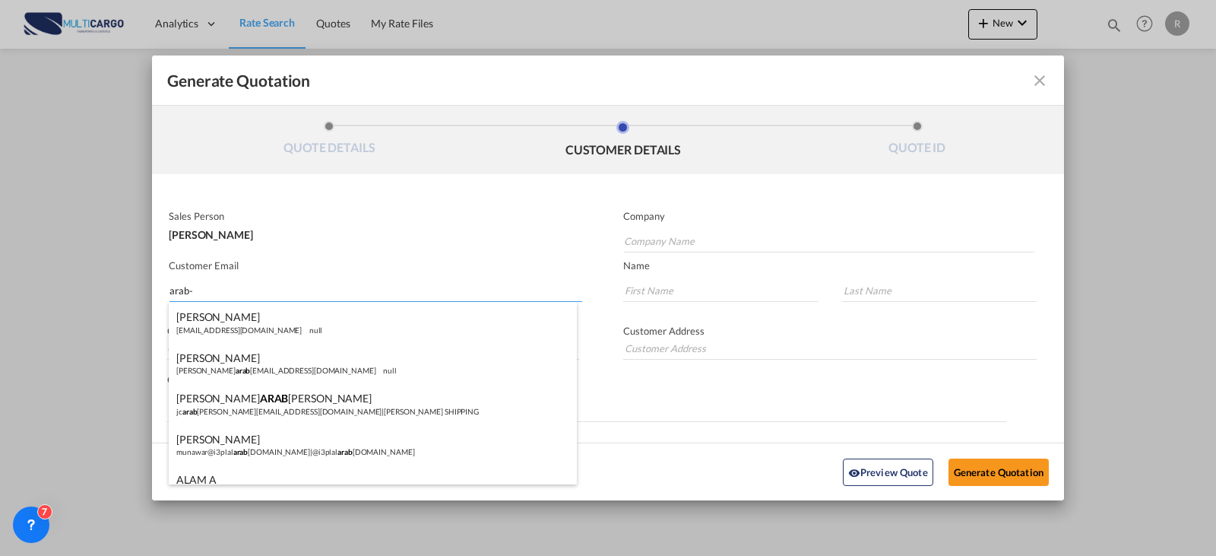
type input "arab-i"
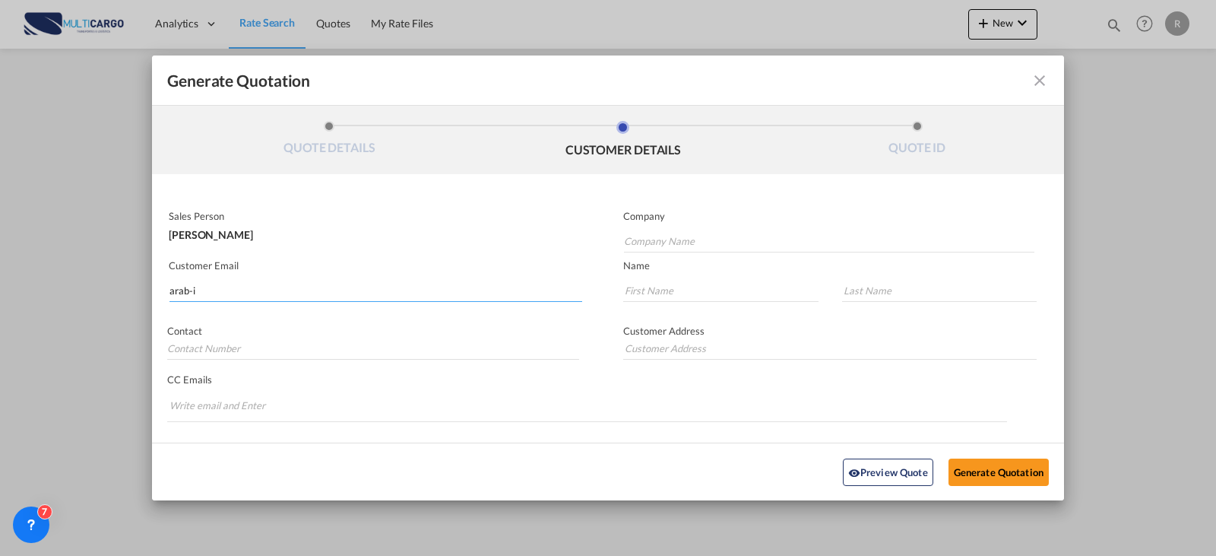
drag, startPoint x: 214, startPoint y: 299, endPoint x: 139, endPoint y: 299, distance: 74.5
click at [140, 299] on div "Generate Quotation QUOTE DETAILS CUSTOMER DETAILS QUOTE ID Start Date [DATE] Ex…" at bounding box center [608, 278] width 1216 height 556
click at [791, 240] on input "Company Name" at bounding box center [829, 241] width 410 height 23
type input "a"
type input "ARAB ITALIAN"
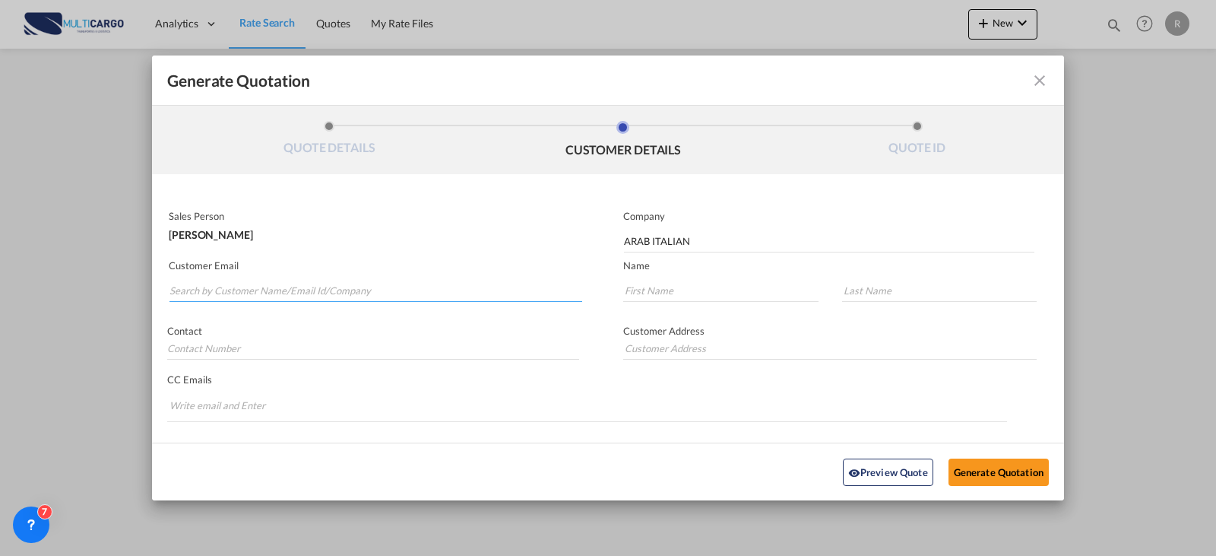
click at [264, 296] on input "Search by Customer Name/Email Id/Company" at bounding box center [375, 290] width 413 height 23
paste input "[PERSON_NAME] <[EMAIL_ADDRESS][DOMAIN_NAME]>"
click at [242, 293] on input "[PERSON_NAME] <[EMAIL_ADDRESS][DOMAIN_NAME]>" at bounding box center [375, 290] width 413 height 23
click at [241, 291] on input "[PERSON_NAME] <[EMAIL_ADDRESS][DOMAIN_NAME]>" at bounding box center [375, 290] width 413 height 23
type input "[EMAIL_ADDRESS][DOMAIN_NAME]"
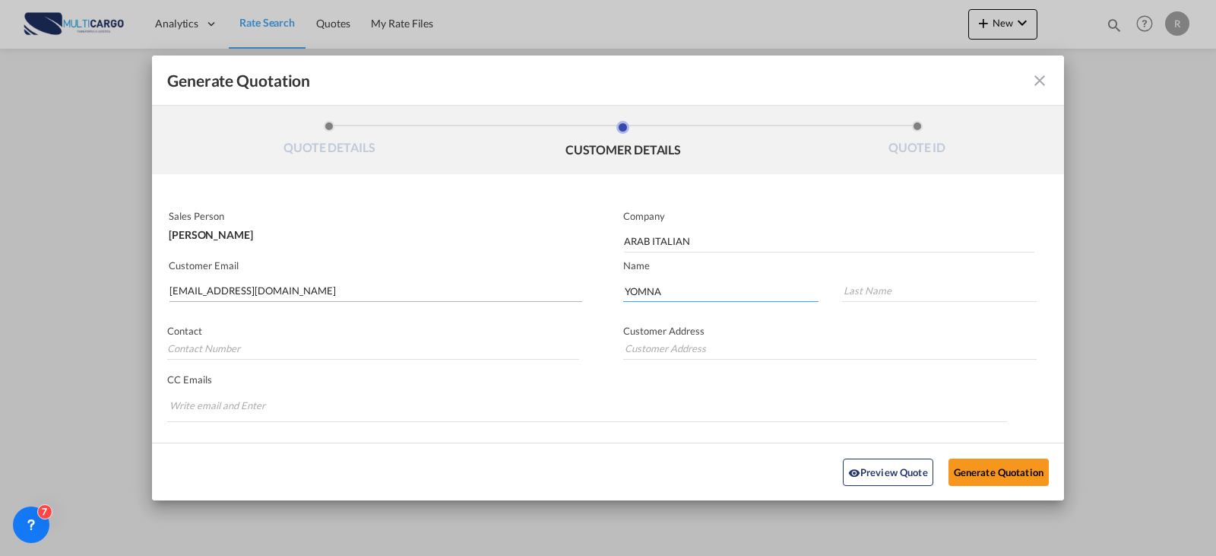
type input "YOMNA"
click at [860, 288] on input "HASSN" at bounding box center [939, 290] width 195 height 23
type input "[PERSON_NAME]"
click at [987, 463] on button "Generate Quotation" at bounding box center [999, 471] width 100 height 27
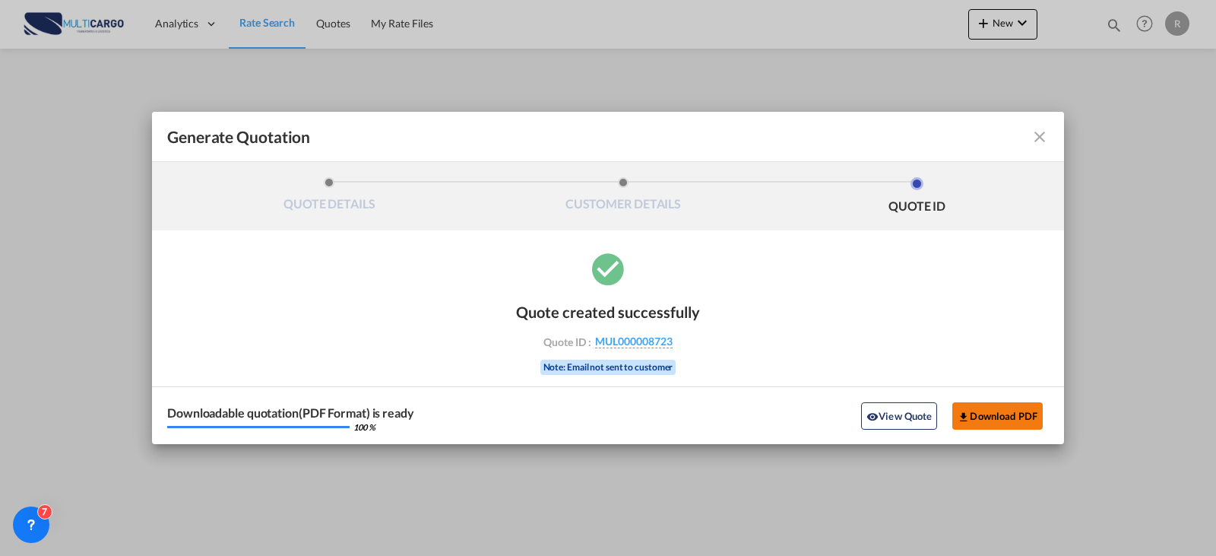
click at [1025, 420] on button "Download PDF" at bounding box center [997, 415] width 90 height 27
click at [1039, 140] on md-icon "icon-close fg-AAA8AD cursor m-0" at bounding box center [1040, 137] width 18 height 18
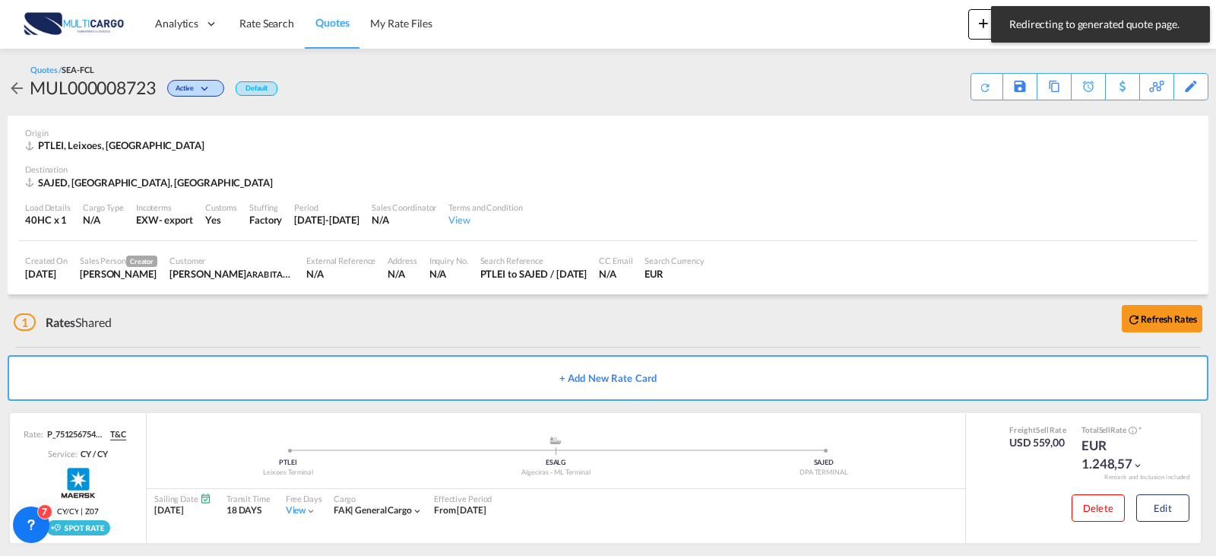
click at [206, 108] on div "Quotes / SEA-FCL MUL000008723 Active Default Save As Template Copy Quote Set Re…" at bounding box center [608, 82] width 1201 height 67
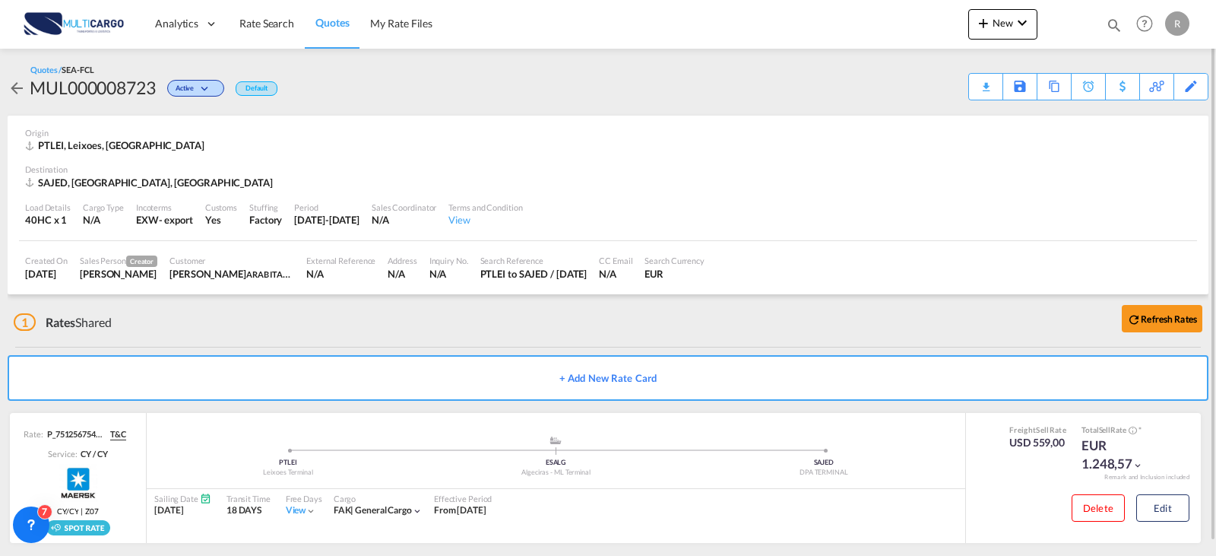
click at [21, 88] on md-icon "icon-arrow-left" at bounding box center [17, 88] width 18 height 18
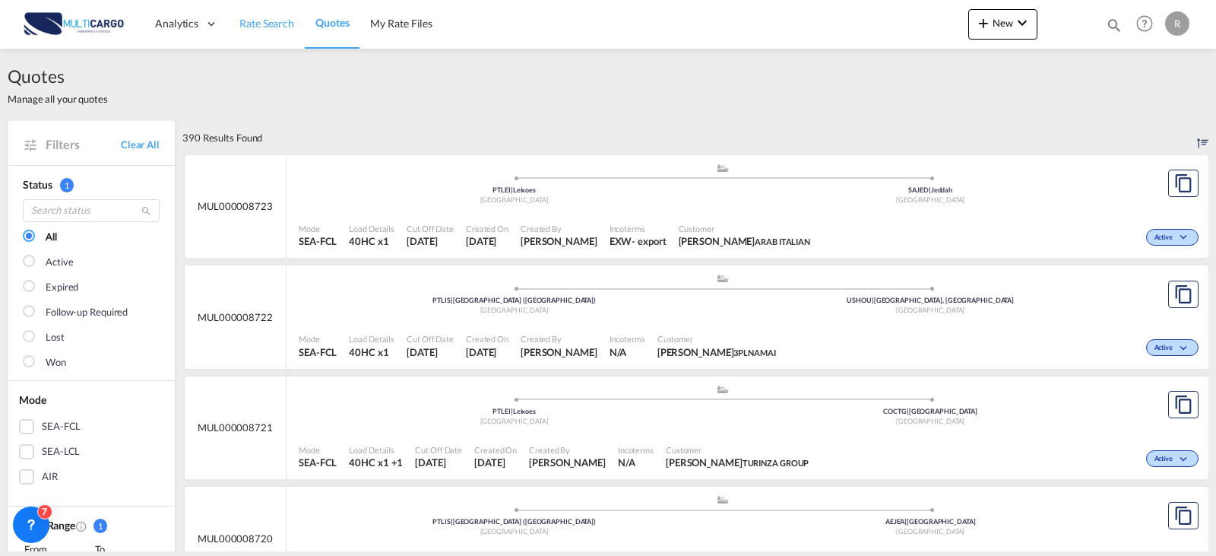
click at [282, 23] on span "Rate Search" at bounding box center [266, 23] width 55 height 13
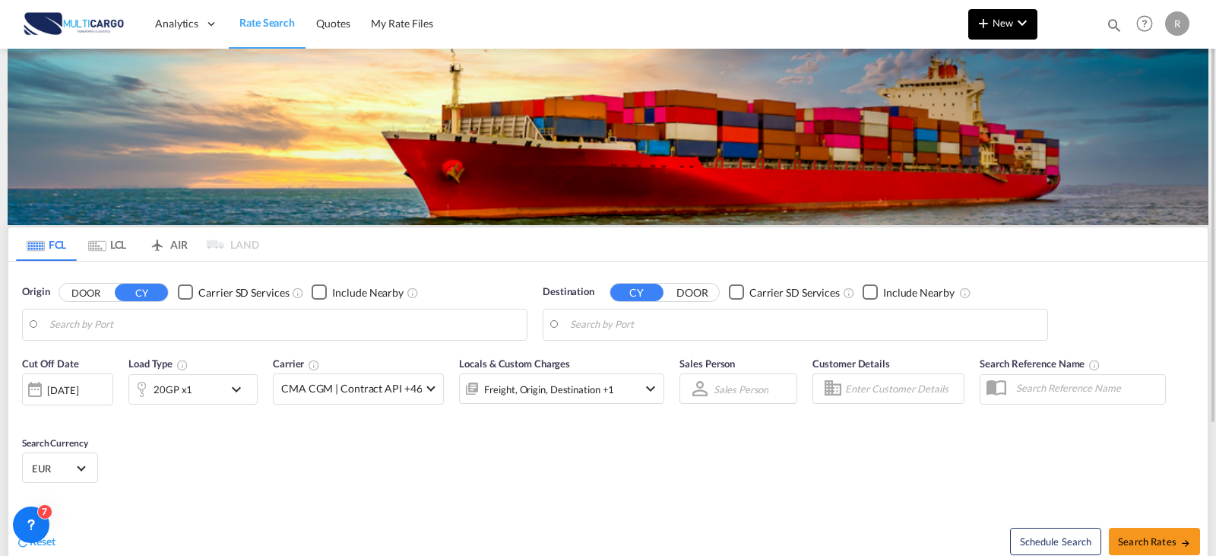
type input "Leixoes, PTLEI"
type input "Jeddah, SAJED"
click at [1028, 30] on md-icon "icon-chevron-down" at bounding box center [1022, 23] width 18 height 18
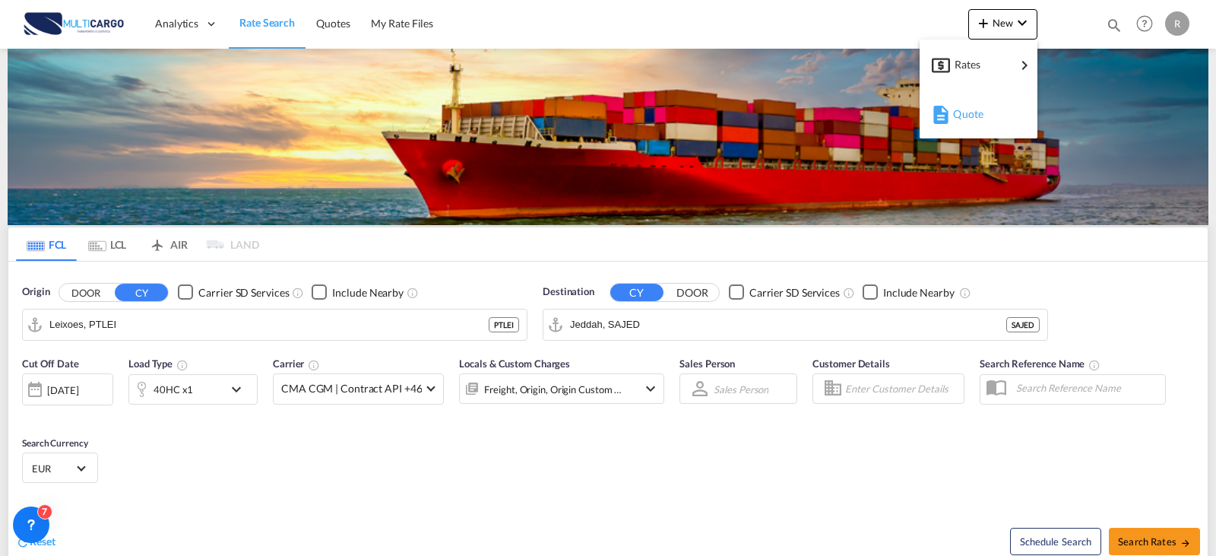
click at [986, 123] on div "Quote" at bounding box center [981, 114] width 56 height 38
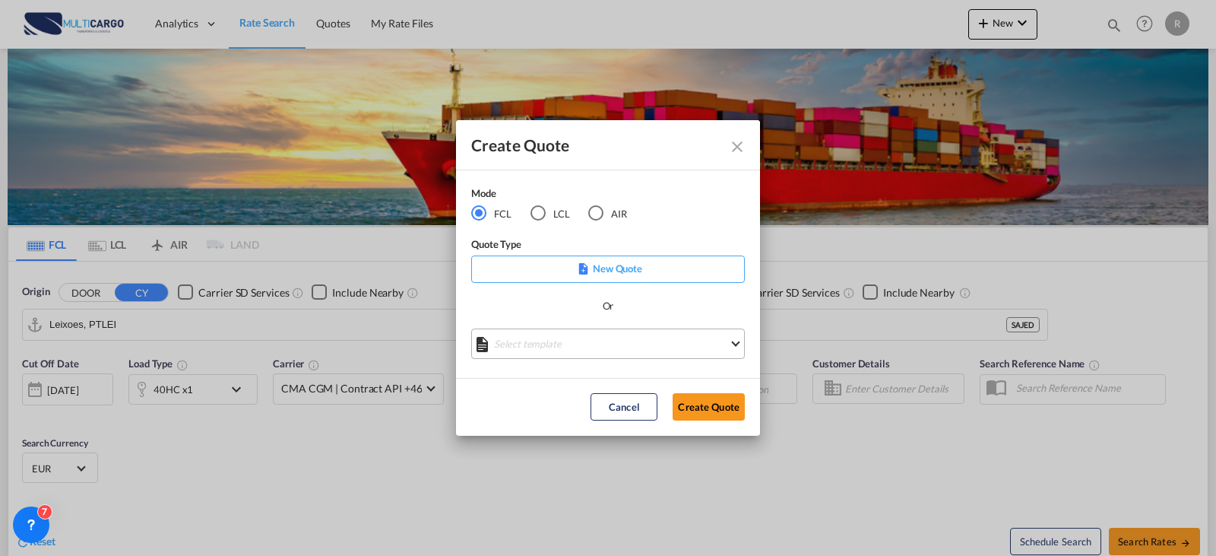
click at [543, 350] on md-select "Select template EXP EXW MERC.Nacional 09/2025 [PERSON_NAME] | [DATE] IMP DAP FC…" at bounding box center [608, 343] width 274 height 30
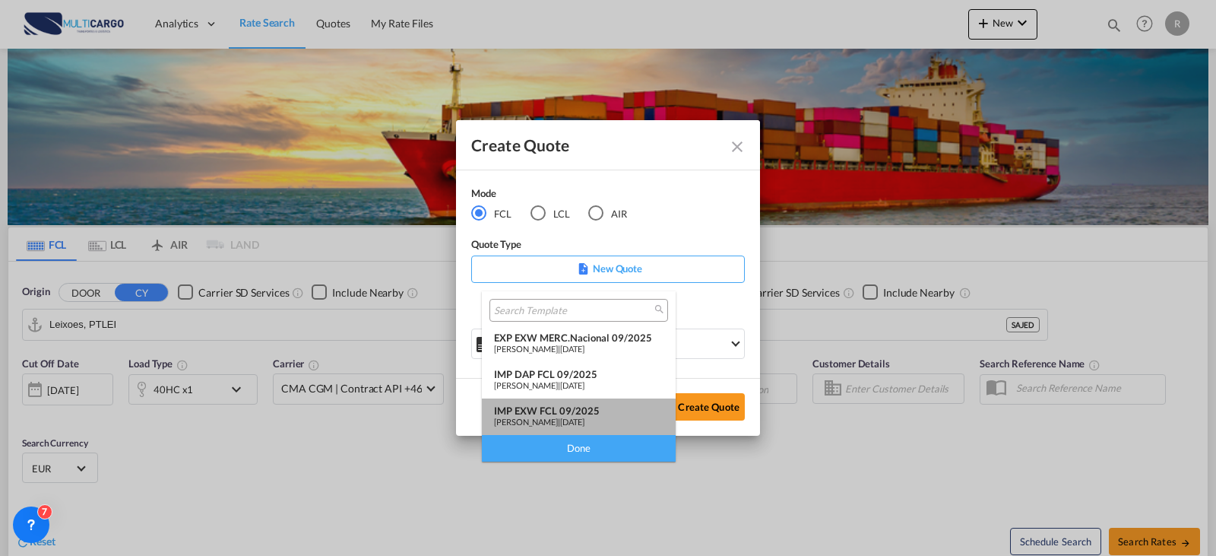
click at [561, 422] on span "[DATE]" at bounding box center [572, 422] width 24 height 10
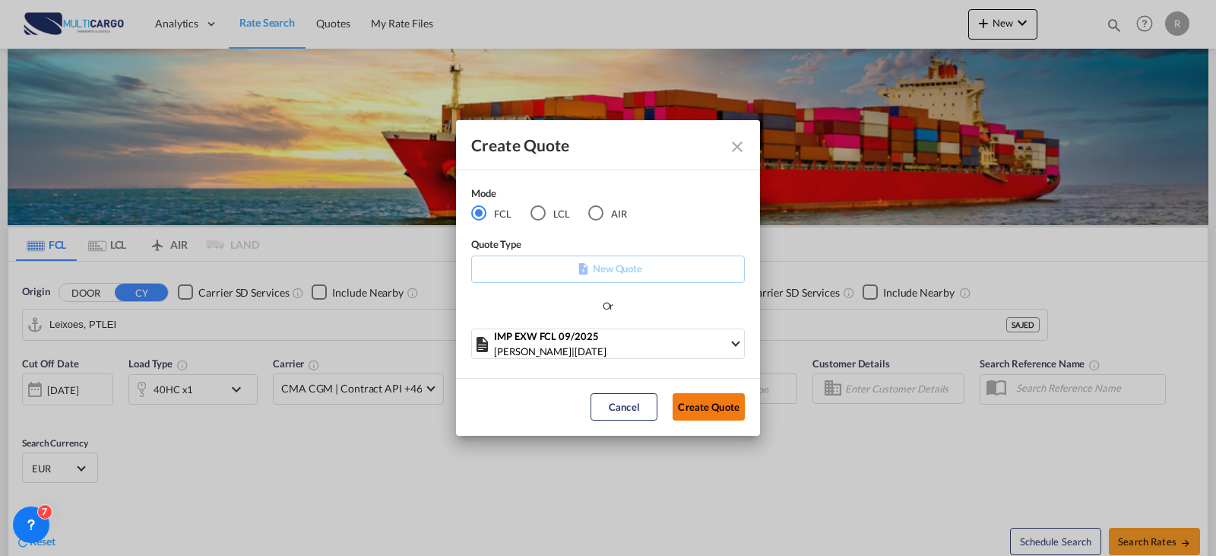
click at [698, 401] on button "Create Quote" at bounding box center [709, 406] width 72 height 27
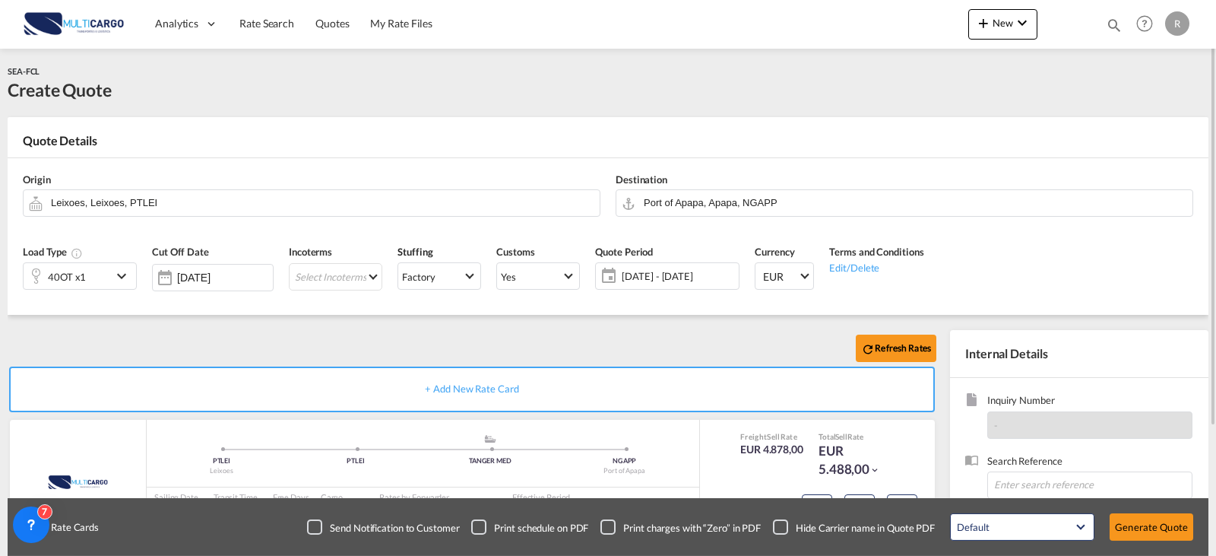
click at [116, 271] on md-icon "icon-chevron-down" at bounding box center [123, 276] width 23 height 18
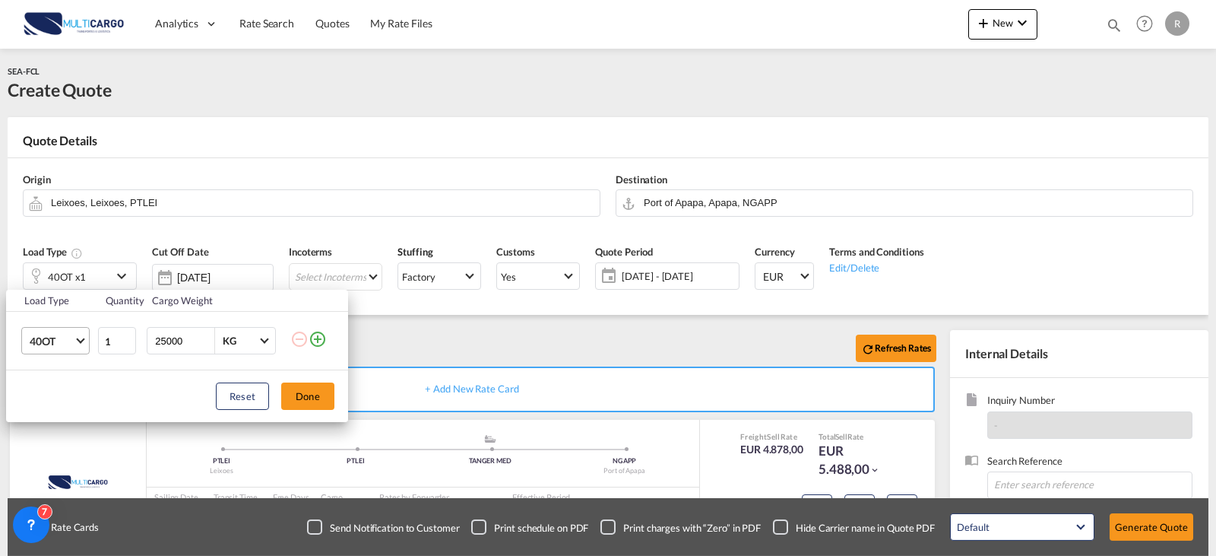
click at [76, 347] on md-select-value "40OT" at bounding box center [58, 341] width 61 height 26
click at [58, 274] on md-option "40HC" at bounding box center [68, 274] width 103 height 36
click at [319, 337] on md-icon "icon-plus-circle-outline" at bounding box center [318, 339] width 18 height 18
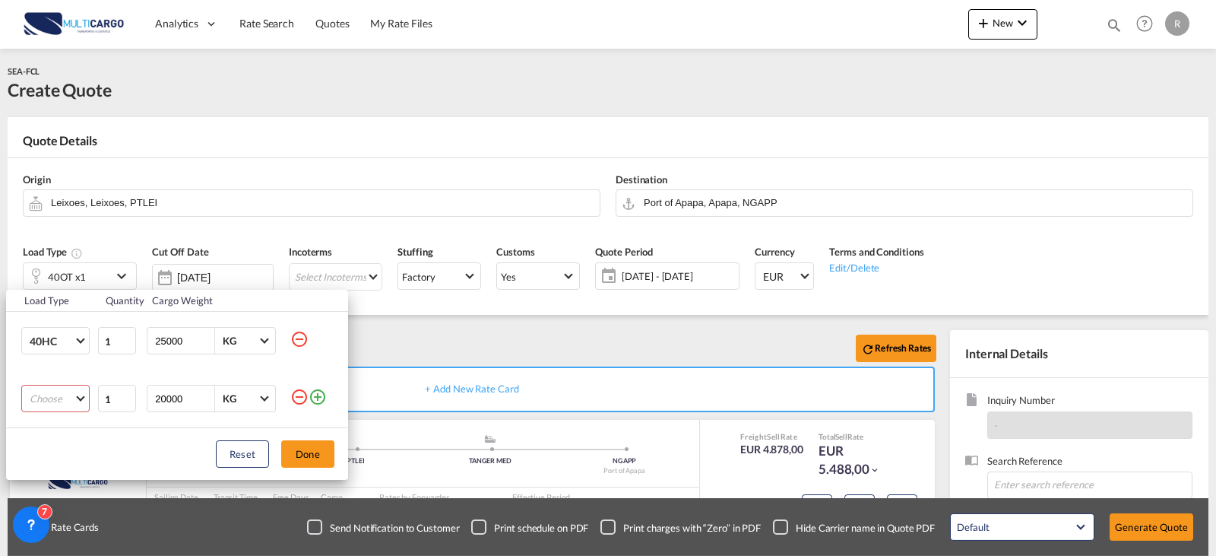
click at [49, 397] on md-select "Choose 20GP 40GP 40HC 45HC 20RE 40RE 40HR 20OT 40OT 20FR 40FR 40NR 20NR 45S 20T…" at bounding box center [55, 398] width 68 height 27
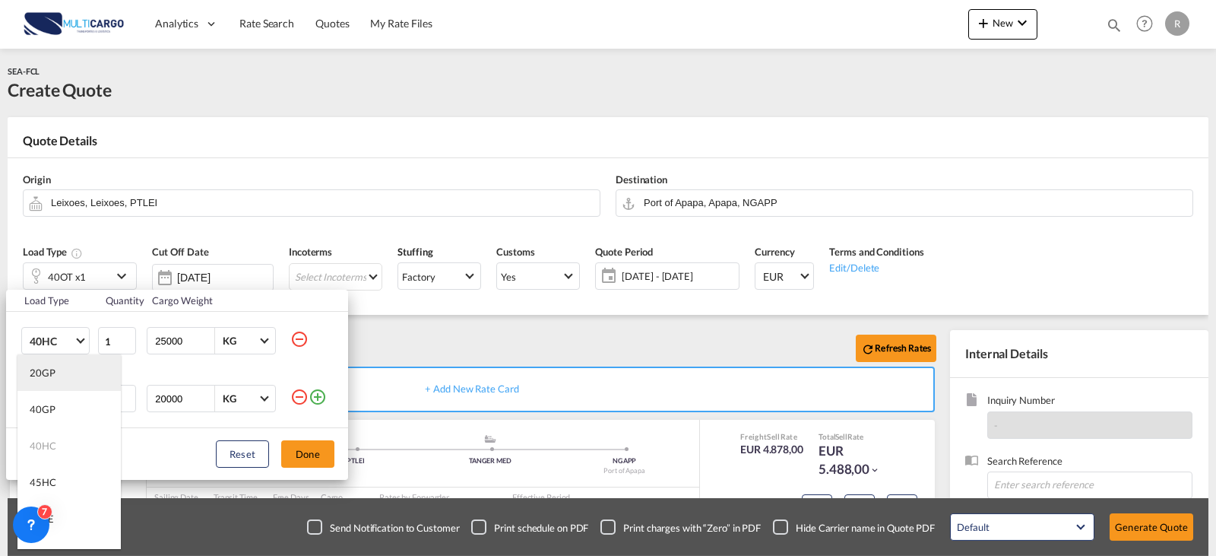
click at [56, 376] on md-option "20GP" at bounding box center [68, 372] width 103 height 36
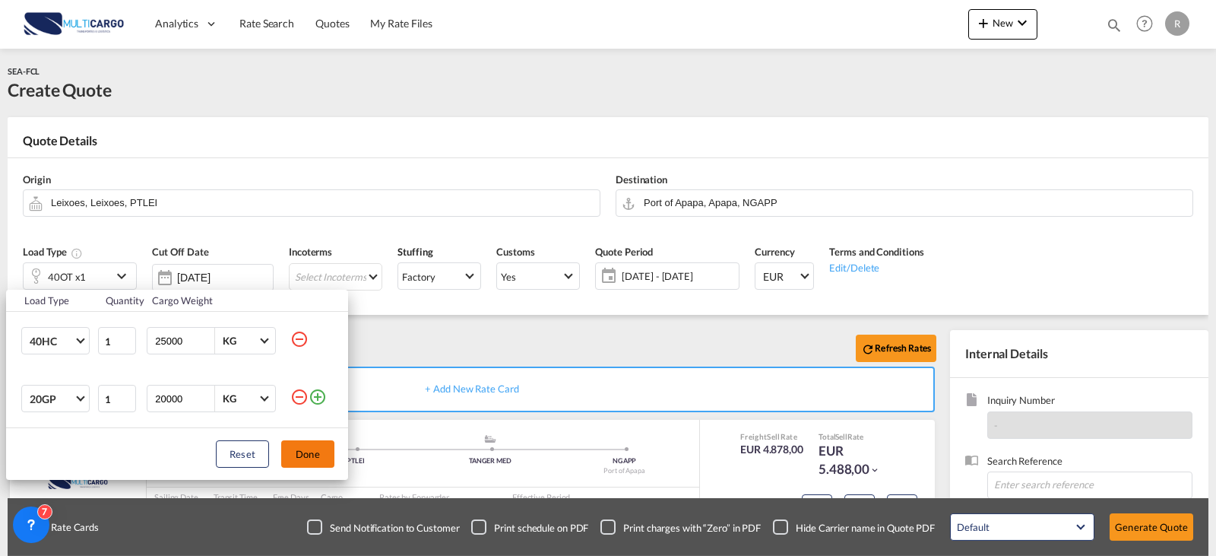
click at [319, 458] on button "Done" at bounding box center [307, 453] width 53 height 27
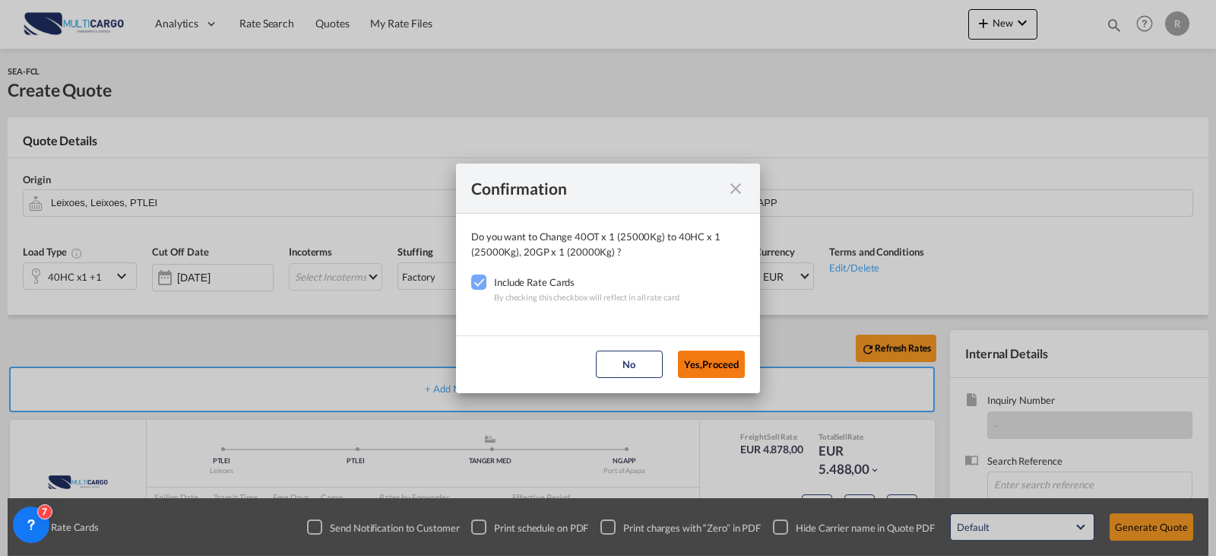
click at [699, 354] on button "Yes,Proceed" at bounding box center [711, 363] width 67 height 27
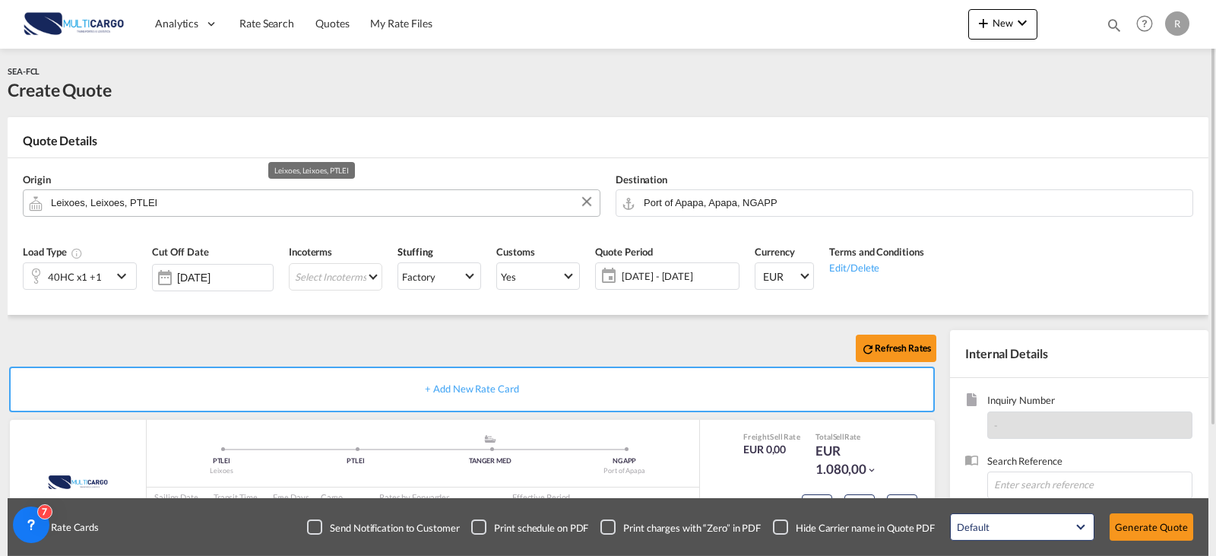
click at [214, 205] on input "Leixoes, Leixoes, PTLEI" at bounding box center [321, 202] width 541 height 27
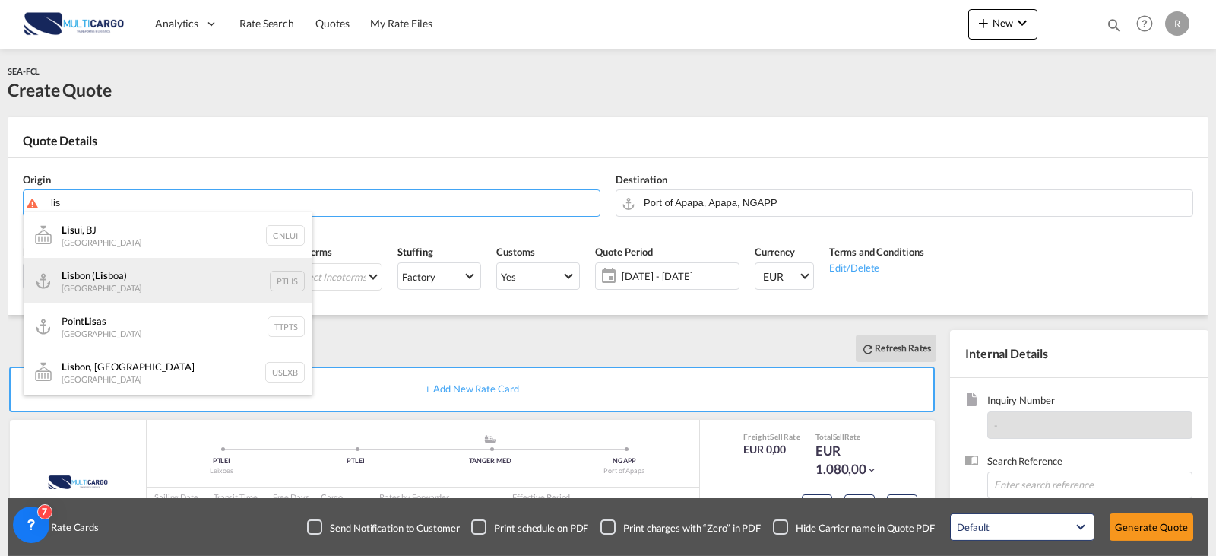
click at [103, 276] on div "Lis bon ( Lis boa) [GEOGRAPHIC_DATA] PTLIS" at bounding box center [168, 281] width 289 height 46
type input "[GEOGRAPHIC_DATA] ([GEOGRAPHIC_DATA]), PTLIS"
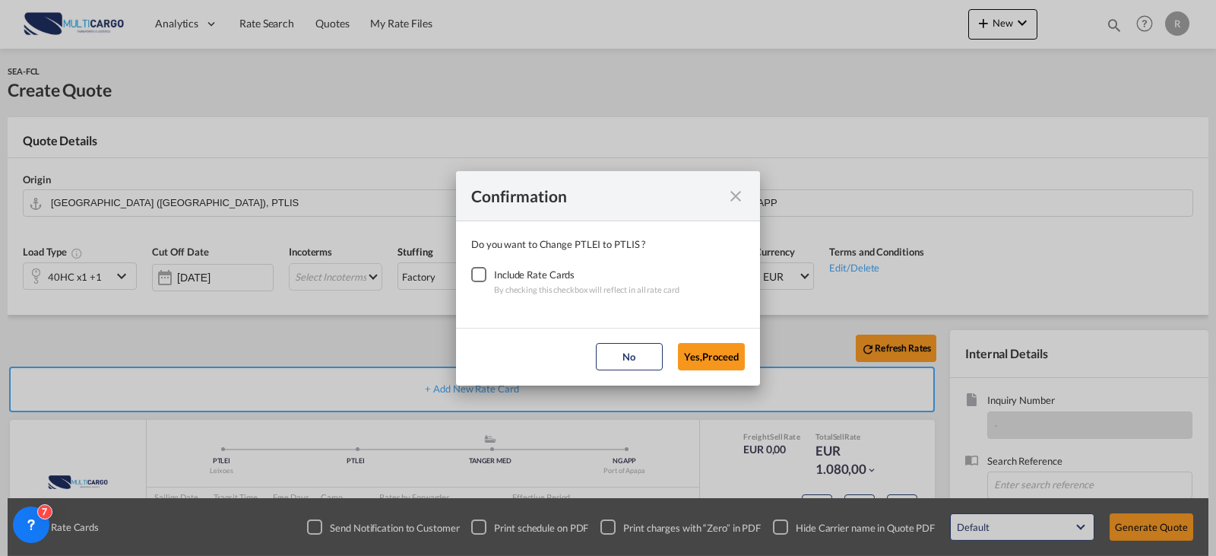
click at [486, 277] on div "Checkbox No Ink" at bounding box center [478, 274] width 15 height 15
click at [703, 341] on md-dialog-actions "No Yes,Proceed" at bounding box center [608, 357] width 304 height 58
click at [705, 356] on button "Yes,Proceed" at bounding box center [711, 356] width 67 height 27
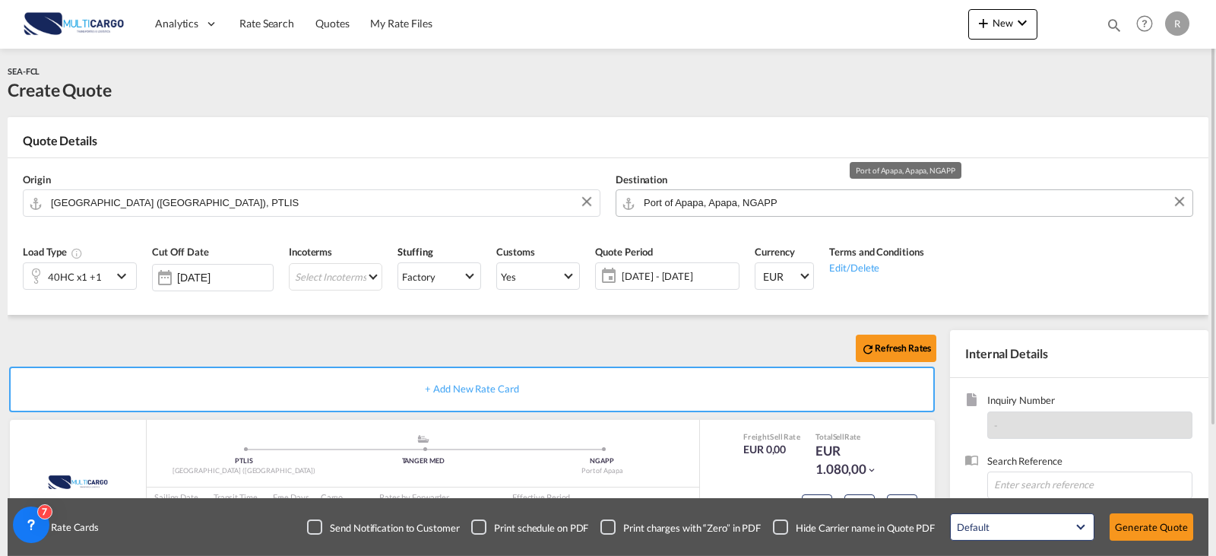
click at [711, 217] on md-autocomplete "Port of Apapa, Apapa, NGAPP" at bounding box center [914, 202] width 542 height 27
click at [719, 205] on input "Port of Apapa, Apapa, NGAPP" at bounding box center [914, 202] width 541 height 27
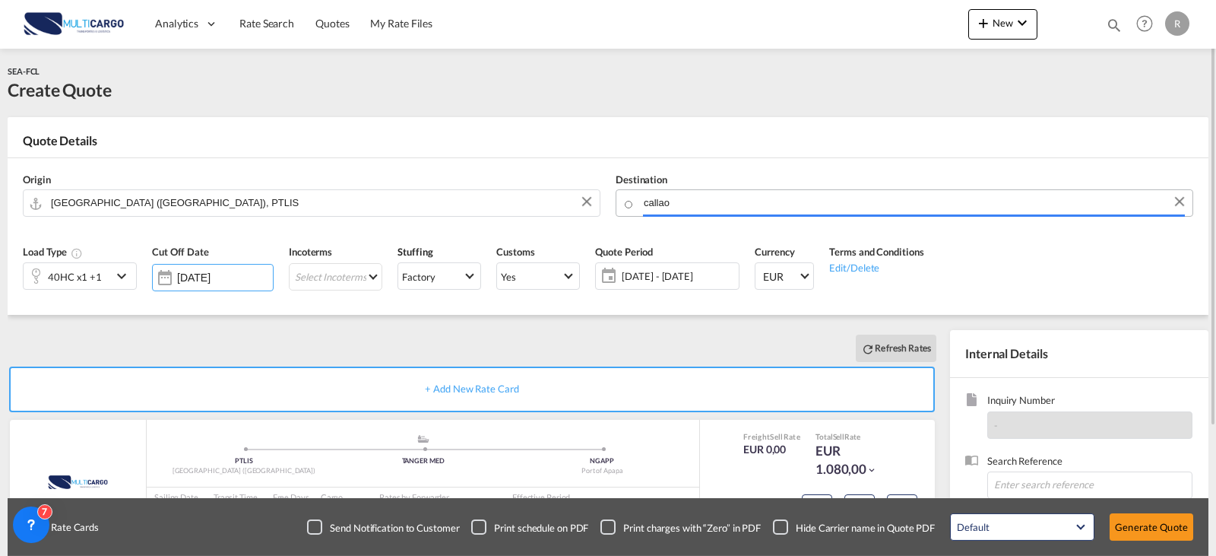
click at [719, 205] on body "Analytics Reports Dashboard Rate Search Quotes My Rate Files Analytics" at bounding box center [608, 278] width 1216 height 556
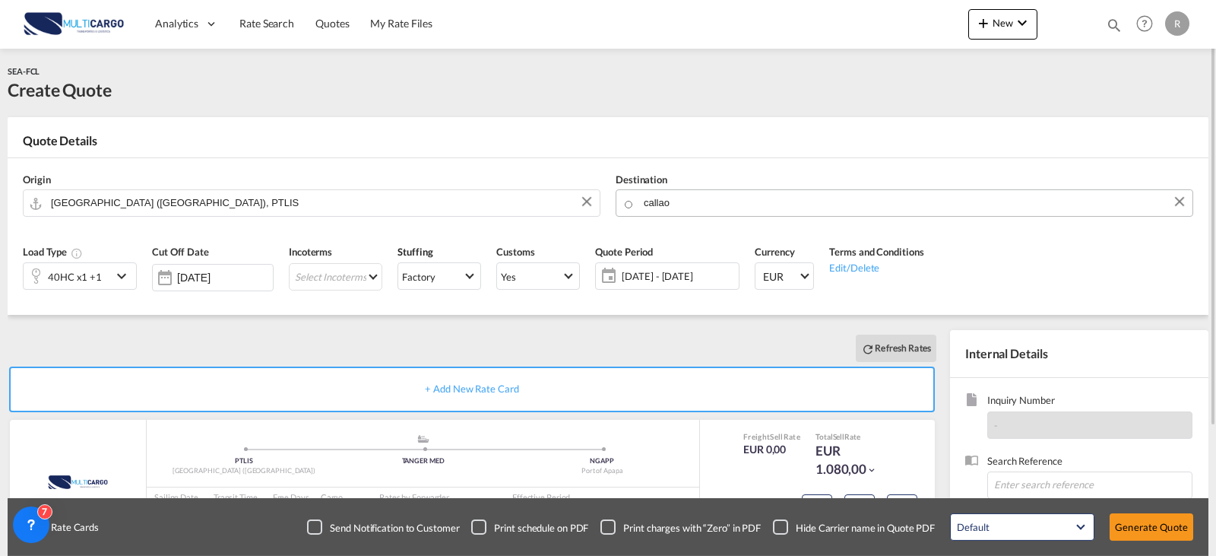
click at [719, 205] on input "callao" at bounding box center [914, 202] width 541 height 27
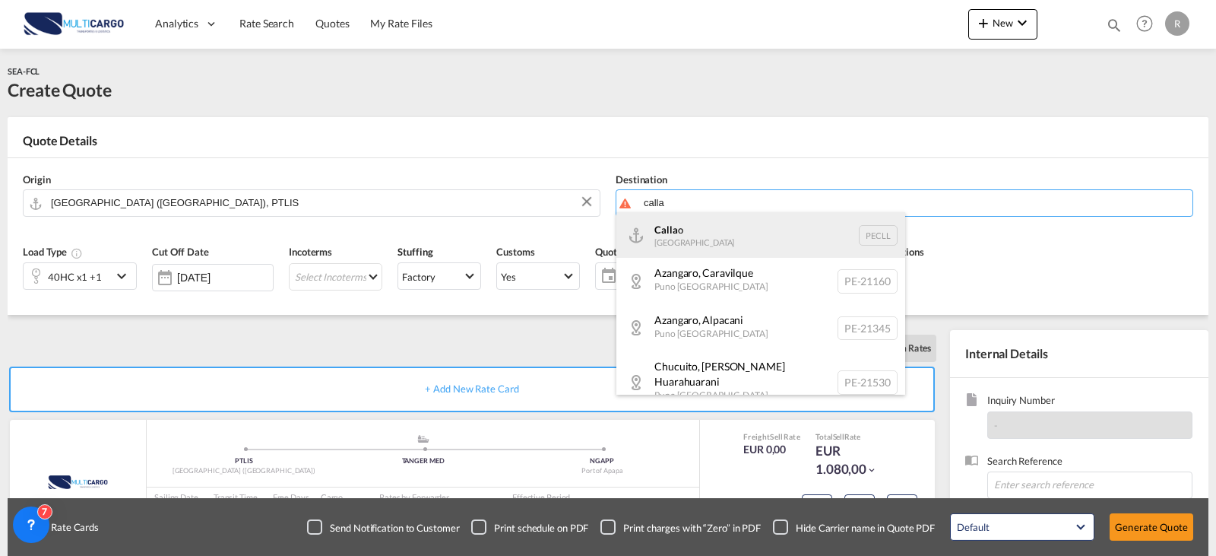
click at [721, 234] on div "Calla o [GEOGRAPHIC_DATA] PECLL" at bounding box center [760, 235] width 289 height 46
type input "Callao, PECLL"
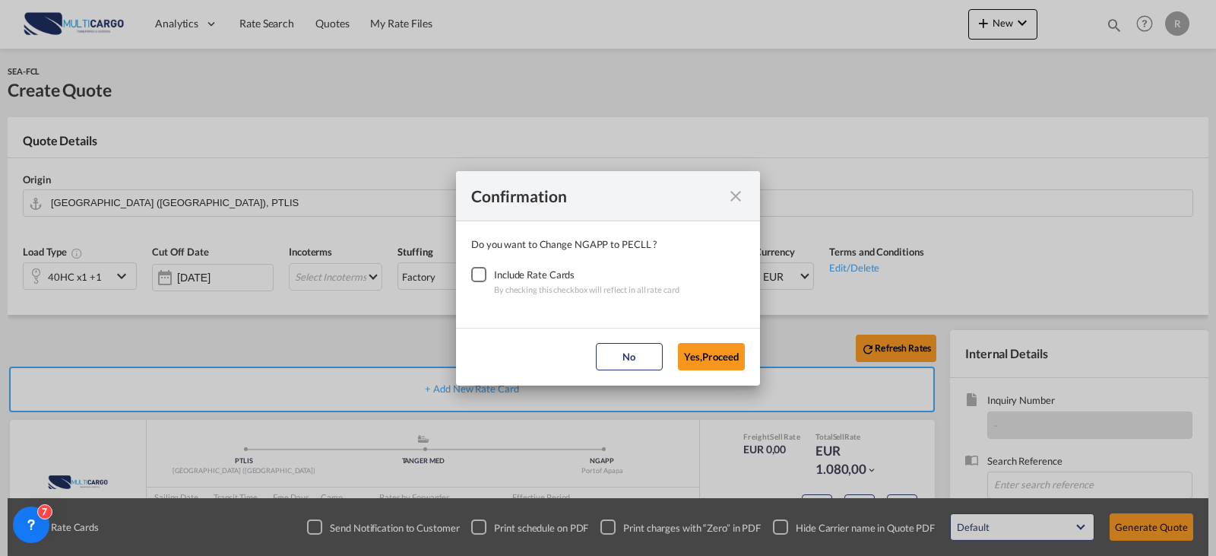
click at [481, 280] on div "Checkbox No Ink" at bounding box center [478, 274] width 15 height 15
click at [702, 356] on button "Yes,Proceed" at bounding box center [711, 356] width 67 height 27
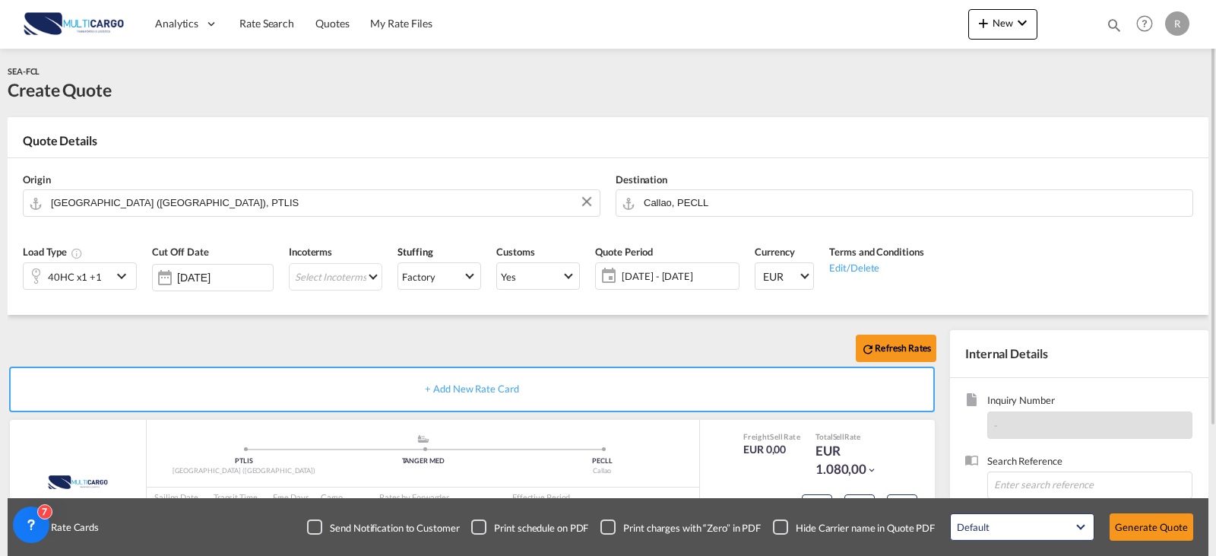
scroll to position [152, 0]
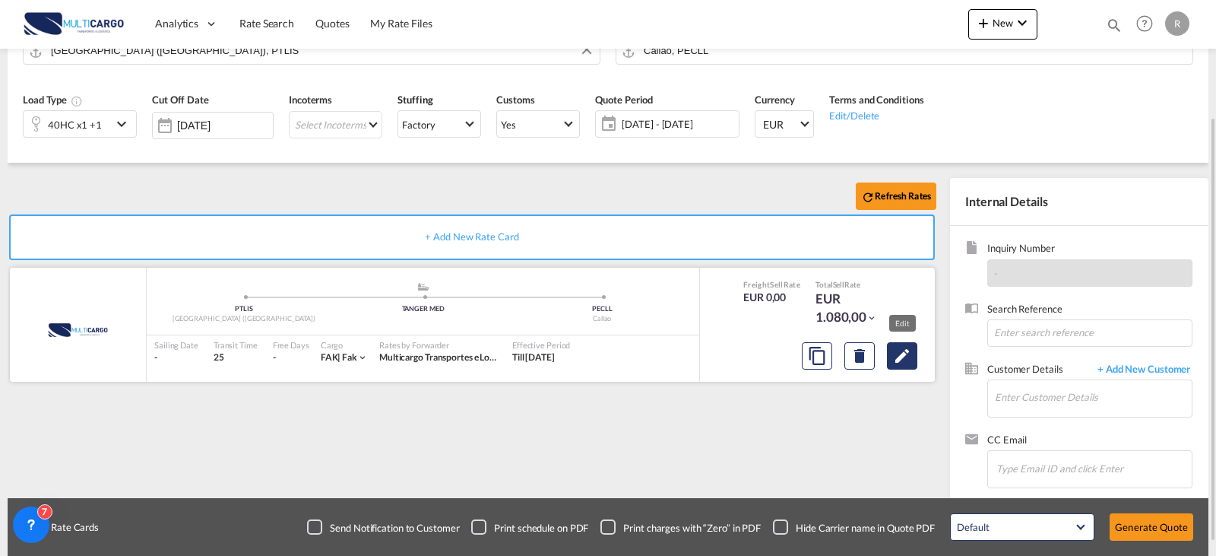
click at [902, 360] on md-icon "Edit" at bounding box center [902, 356] width 18 height 18
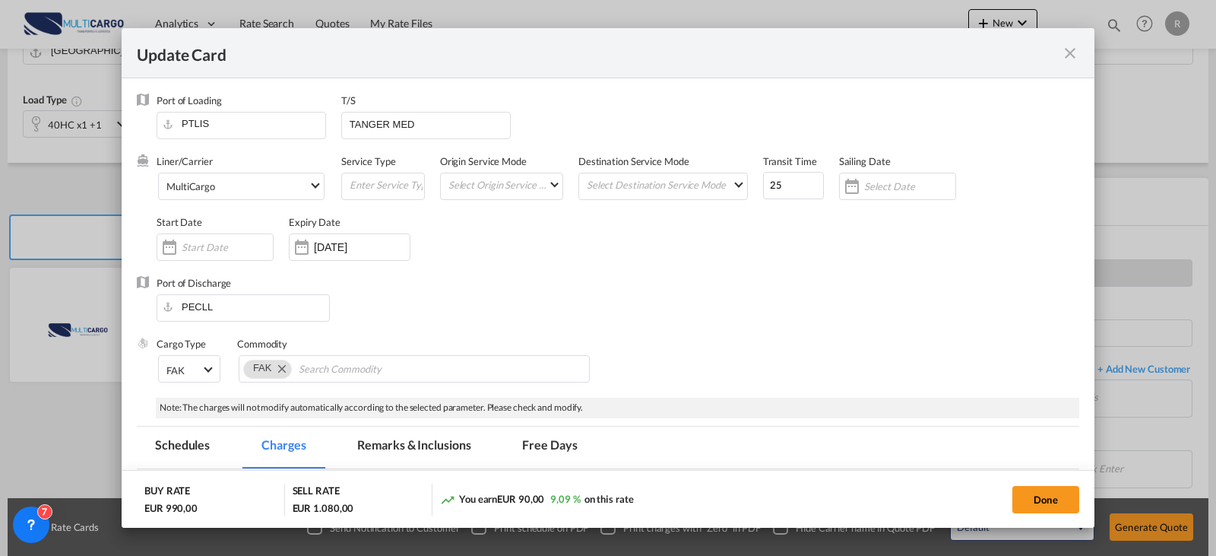
scroll to position [228, 0]
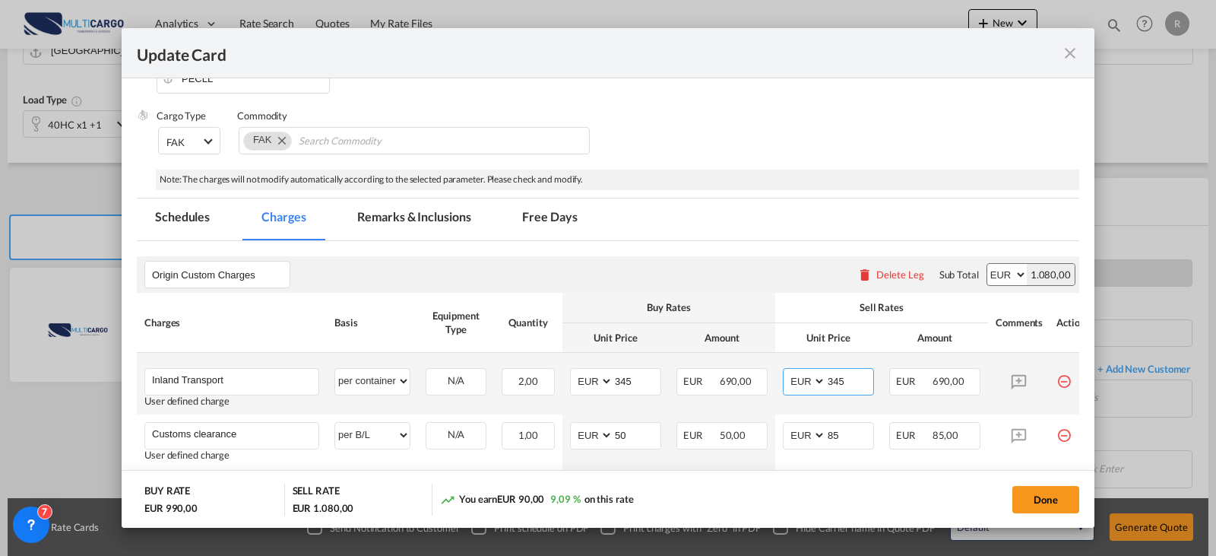
drag, startPoint x: 847, startPoint y: 380, endPoint x: 812, endPoint y: 393, distance: 37.3
click at [826, 386] on input "345" at bounding box center [849, 380] width 47 height 23
type input "390"
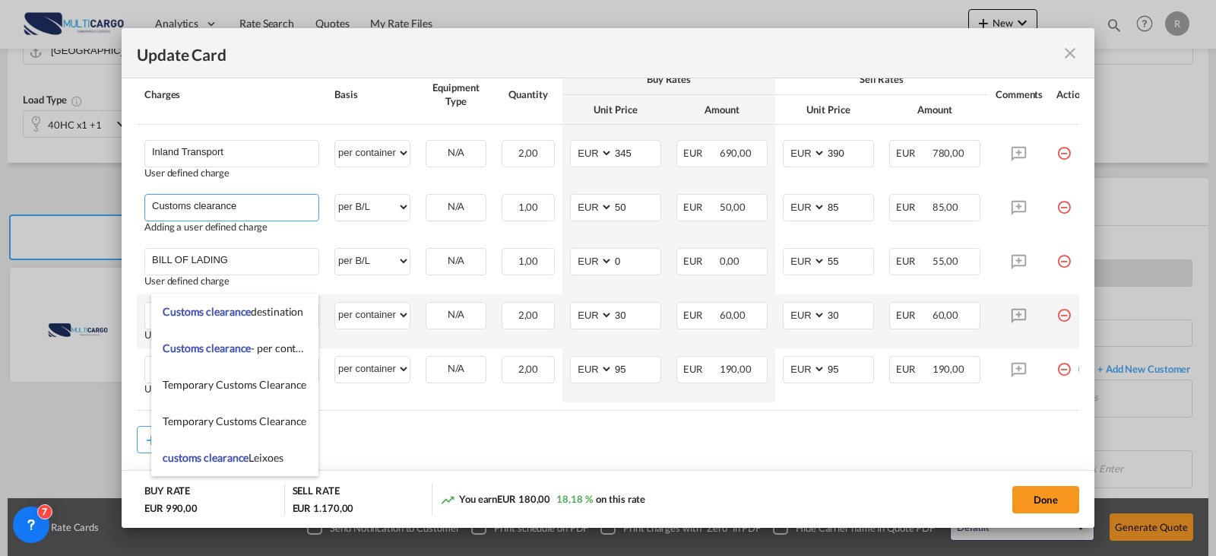
scroll to position [489, 0]
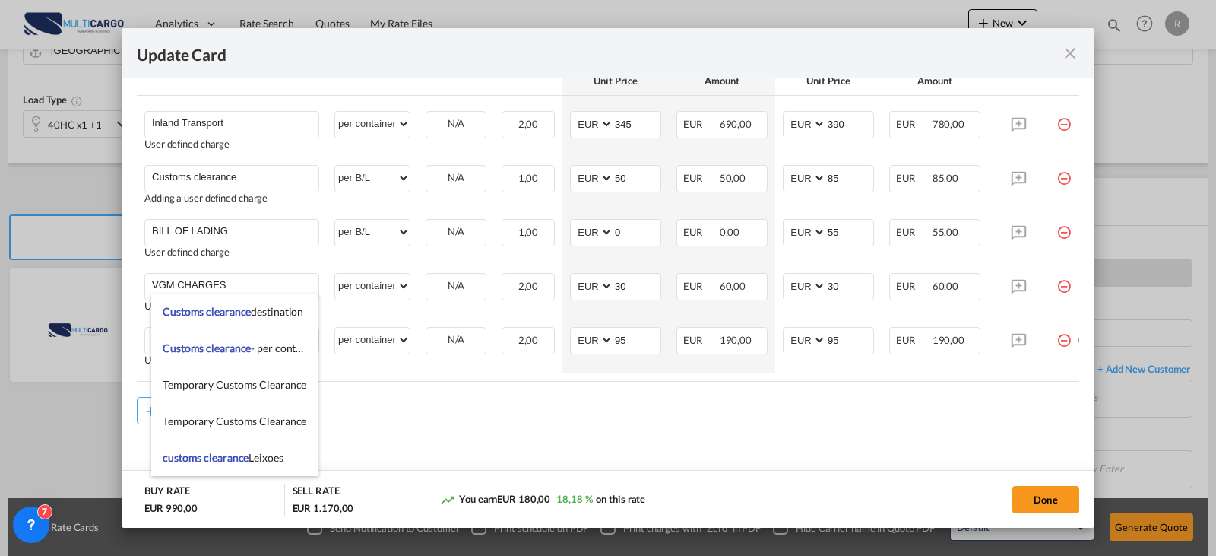
click at [923, 387] on rate-modification "Origin Custom Charges Please enter leg name Leg Name Already Exists Delete Leg …" at bounding box center [608, 204] width 942 height 440
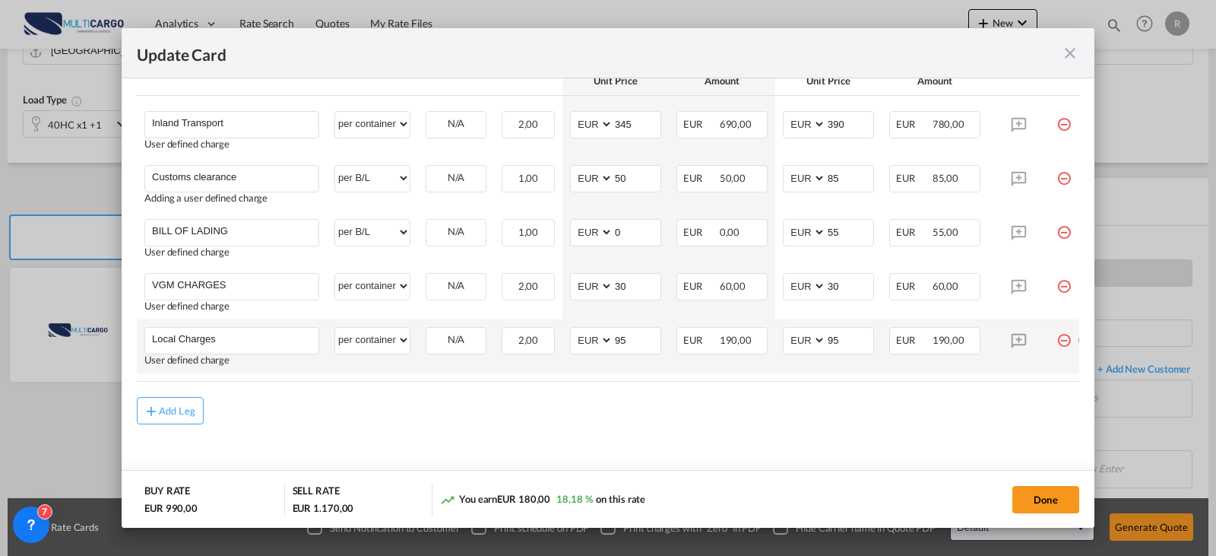
click at [1063, 333] on md-icon "icon-minus-circle-outline red-400-fg" at bounding box center [1063, 334] width 15 height 15
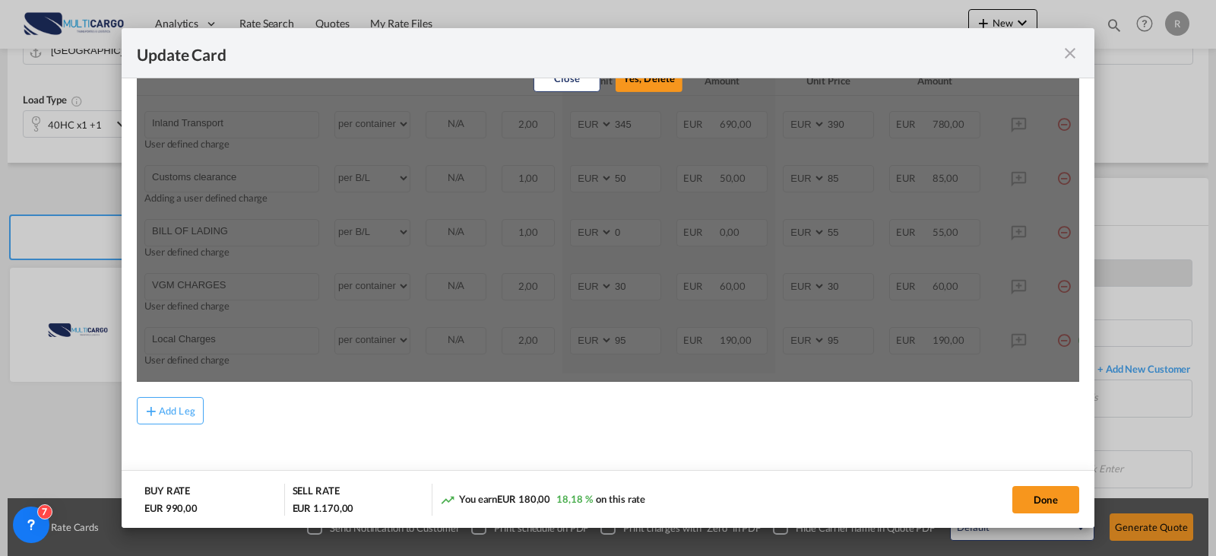
scroll to position [413, 0]
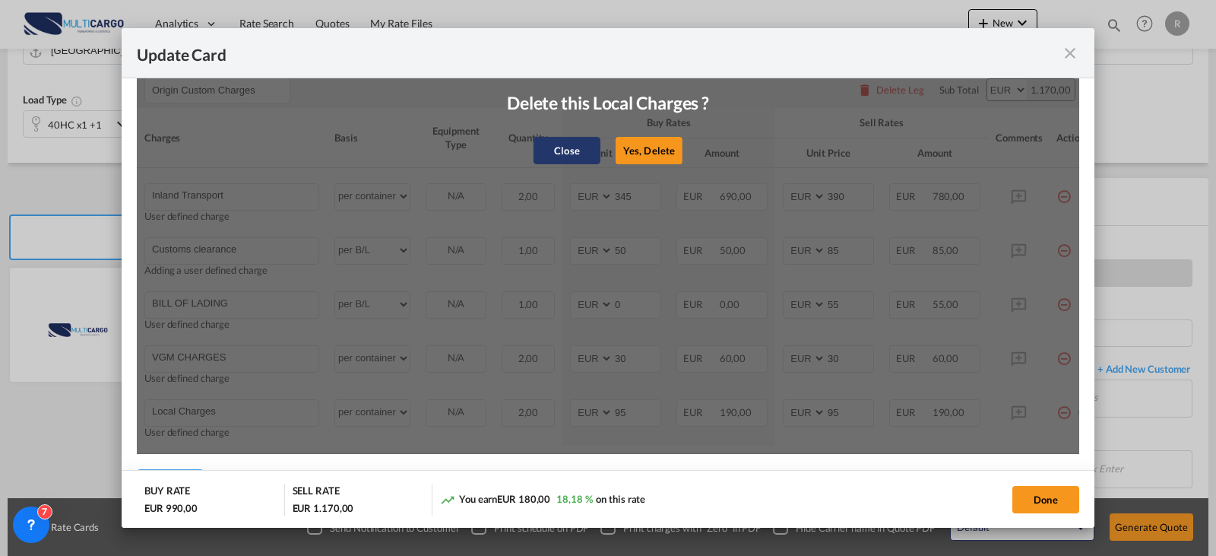
click at [567, 151] on button "Close" at bounding box center [567, 150] width 67 height 27
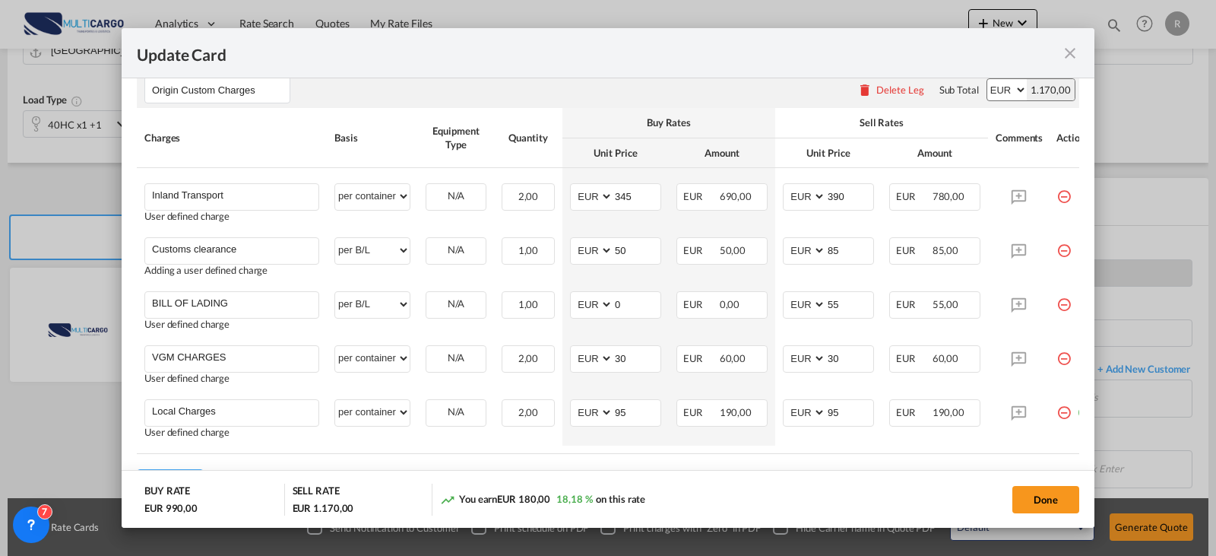
drag, startPoint x: 1010, startPoint y: 450, endPoint x: 1053, endPoint y: 450, distance: 42.6
click at [1052, 450] on table "Charges Basis Equipment Type Quantity Buy Rates Sell Rates Comments Action Unit…" at bounding box center [618, 280] width 963 height 345
drag, startPoint x: 1034, startPoint y: 458, endPoint x: 1051, endPoint y: 458, distance: 16.7
click at [1051, 458] on rate-modification "Origin Custom Charges Please enter leg name Leg Name Already Exists Delete Leg …" at bounding box center [608, 276] width 942 height 440
drag, startPoint x: 1033, startPoint y: 459, endPoint x: 1044, endPoint y: 458, distance: 10.7
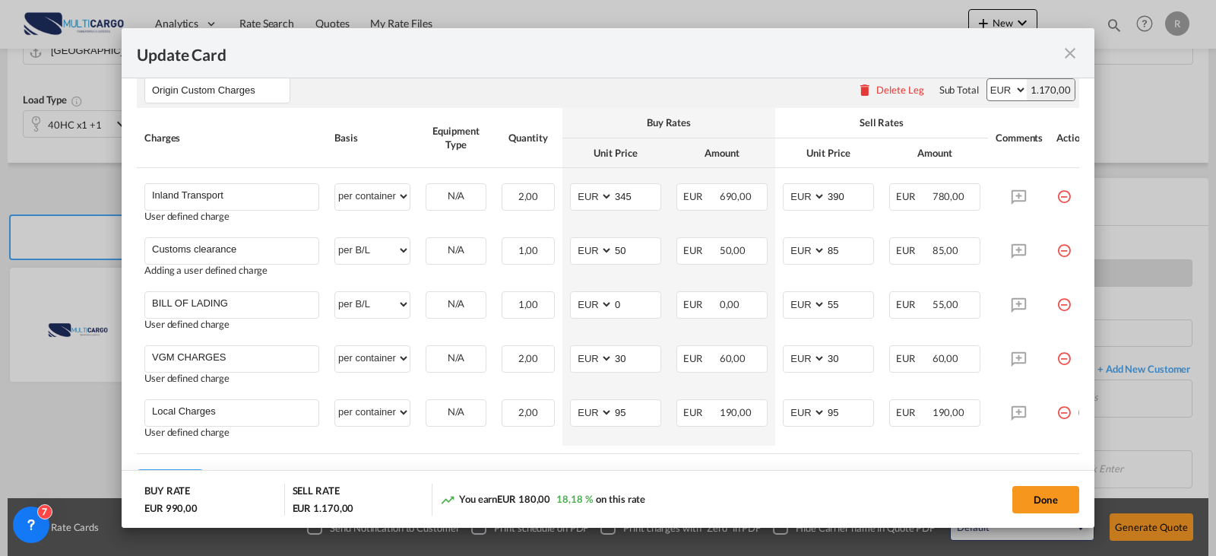
click at [1044, 458] on rate-modification "Origin Custom Charges Please enter leg name Leg Name Already Exists Delete Leg …" at bounding box center [608, 276] width 942 height 440
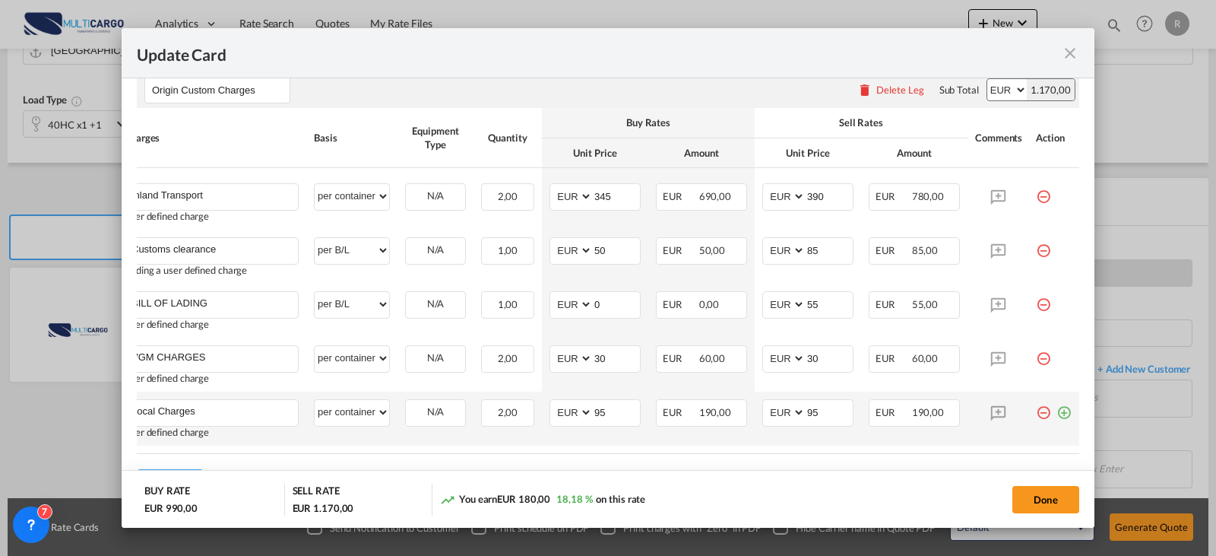
click at [1062, 420] on td "Update Card Port ..." at bounding box center [1053, 418] width 51 height 54
click at [1065, 412] on md-icon "icon-plus-circle-outline green-400-fg" at bounding box center [1063, 406] width 15 height 15
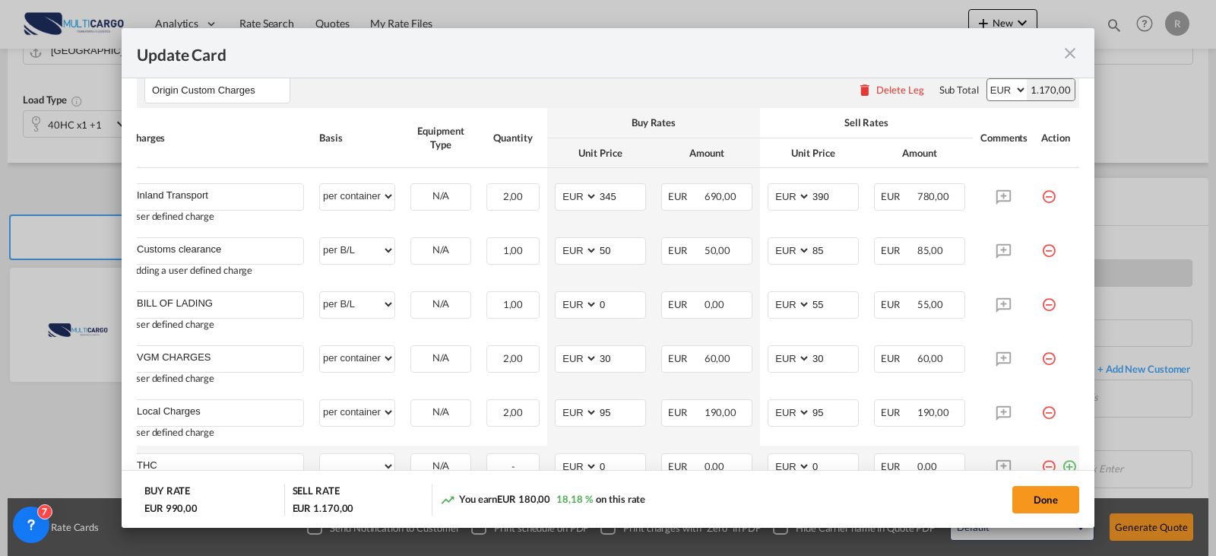
type input "THC"
click at [374, 465] on select "per equipment per container per B/L per shipping bill per shipment per pallet p…" at bounding box center [357, 466] width 74 height 24
select select "per container"
click at [320, 454] on select "per equipment per container per B/L per shipping bill per shipment per pallet p…" at bounding box center [357, 466] width 74 height 24
type input "235"
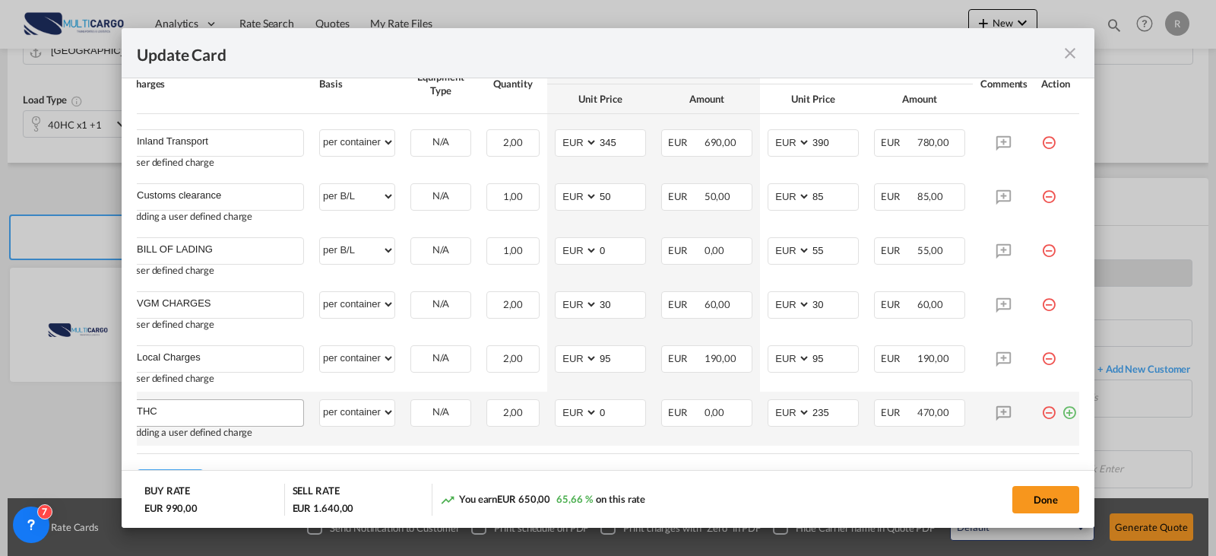
scroll to position [543, 0]
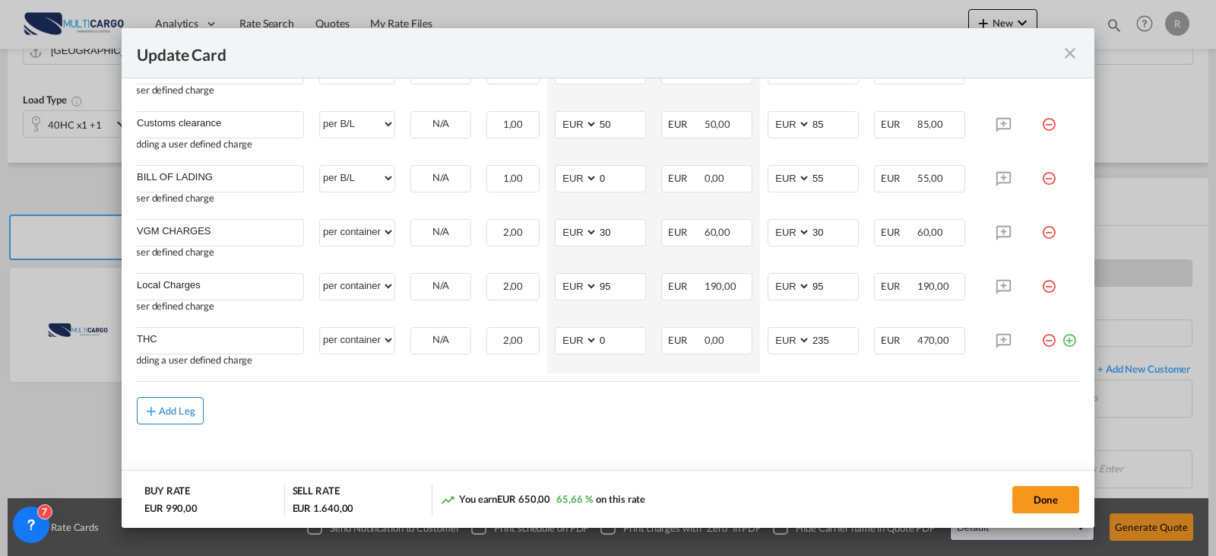
click at [162, 406] on div "Add Leg" at bounding box center [177, 410] width 36 height 9
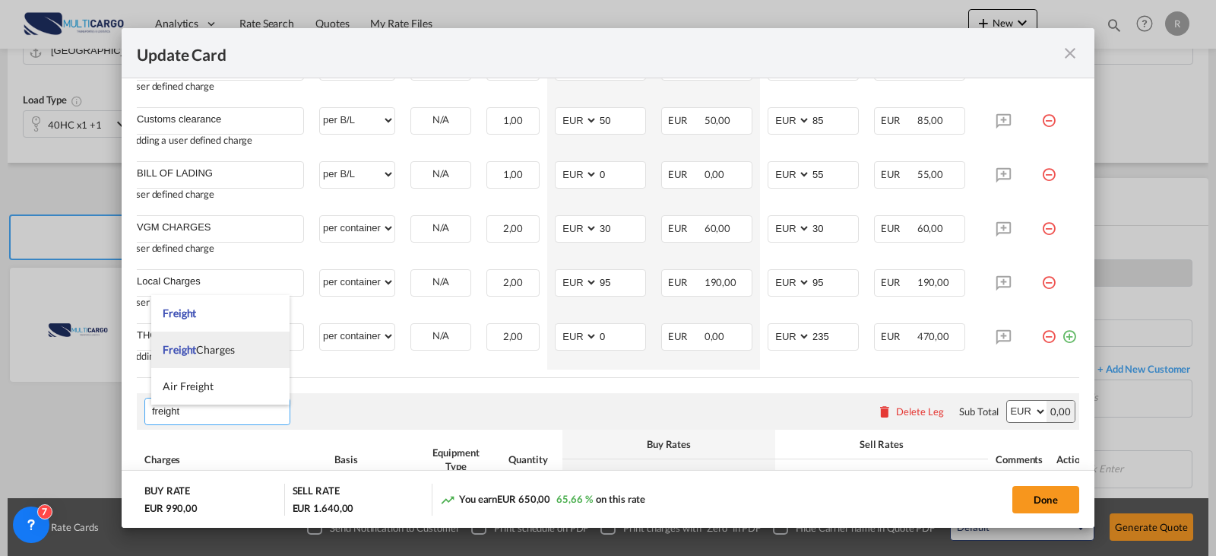
click at [211, 348] on span "Freight Charges" at bounding box center [199, 349] width 72 height 13
type input "Freight Charges"
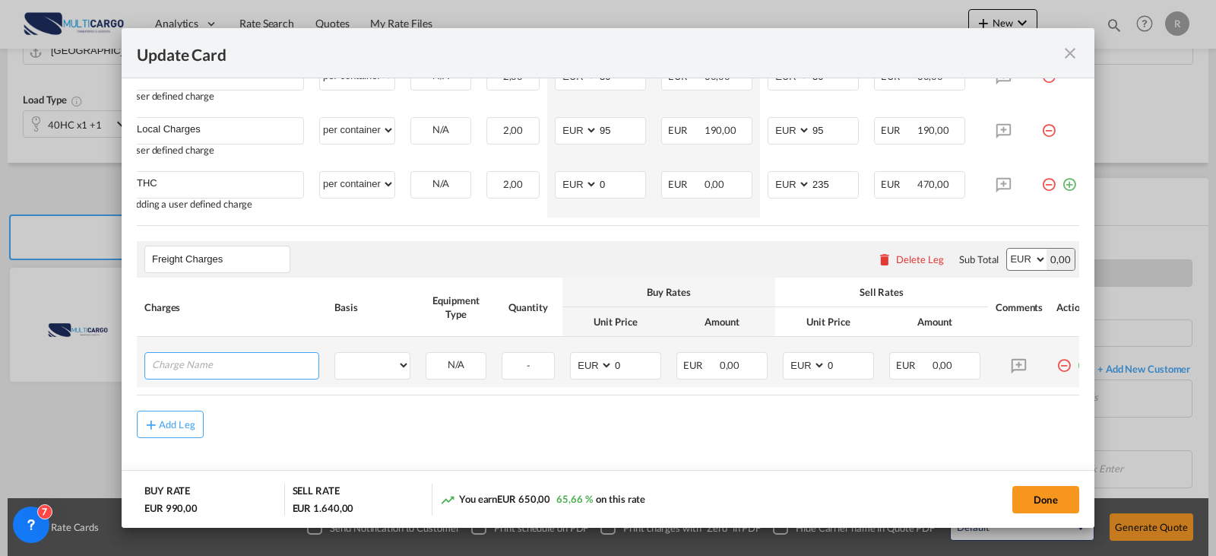
click at [223, 375] on input "Charge Name" at bounding box center [235, 364] width 166 height 23
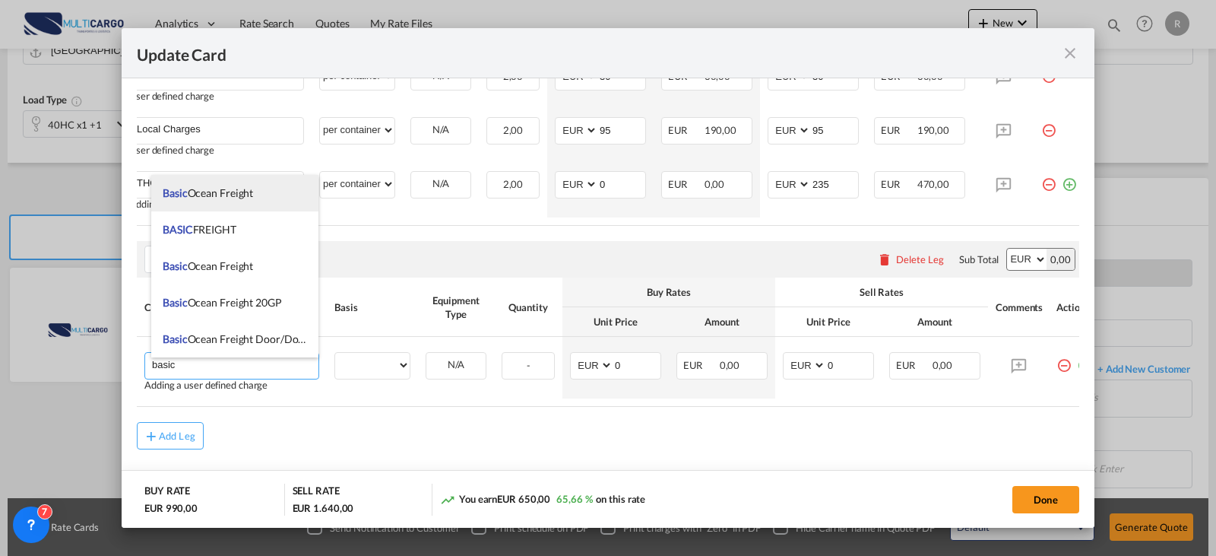
click at [250, 197] on span "Basic Ocean Freight" at bounding box center [208, 192] width 90 height 13
type input "Basic Ocean Freight"
select select "per equipment"
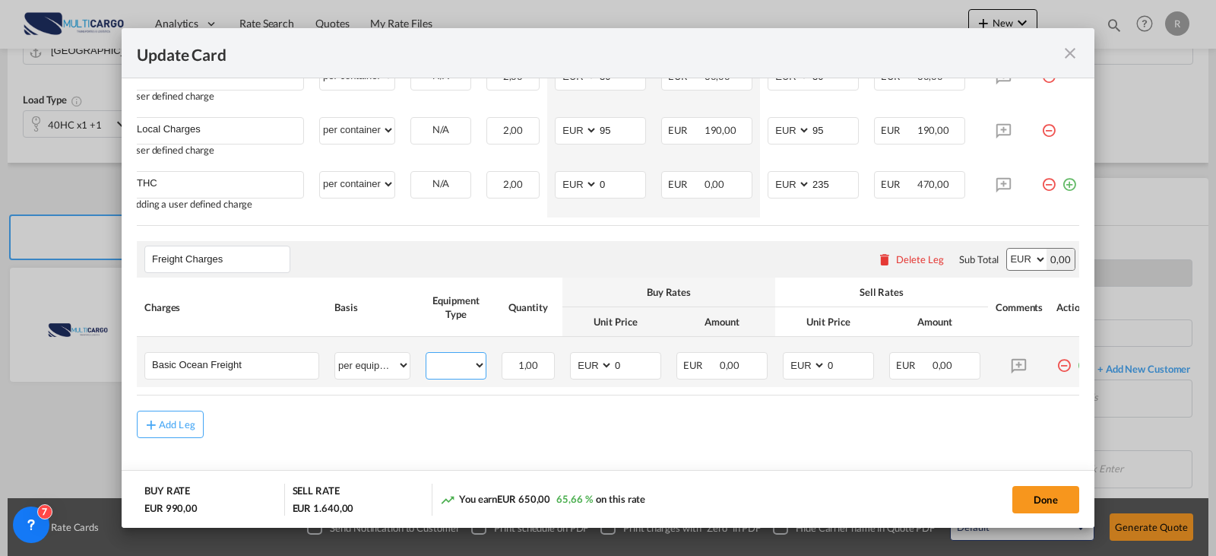
click at [467, 372] on select "40HC 20GP" at bounding box center [455, 365] width 59 height 21
select select "40HC"
click at [426, 360] on select "40HC 20GP" at bounding box center [455, 365] width 59 height 21
click at [622, 366] on input "0" at bounding box center [636, 364] width 47 height 23
drag, startPoint x: 622, startPoint y: 366, endPoint x: 613, endPoint y: 366, distance: 9.2
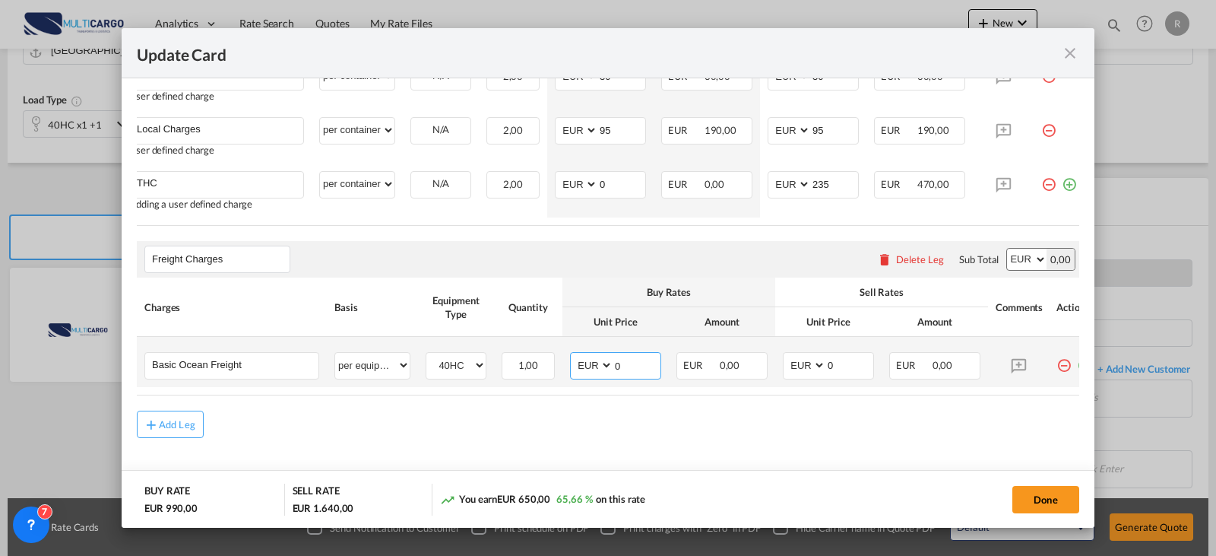
click at [613, 366] on input "0" at bounding box center [636, 364] width 47 height 23
type input "200"
type input "2200"
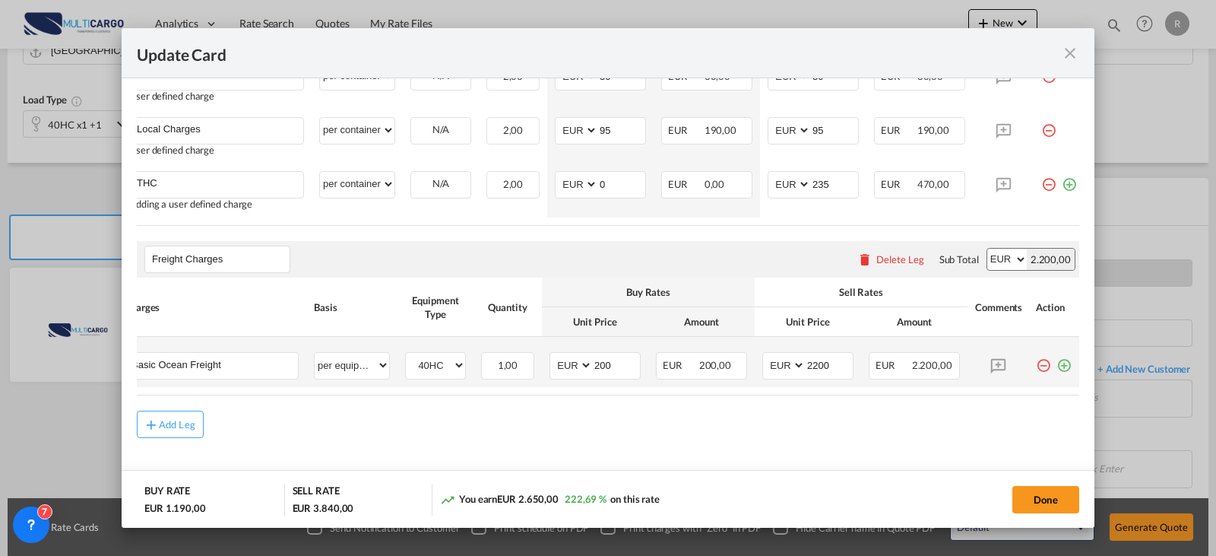
click at [1056, 367] on md-icon "icon-plus-circle-outline green-400-fg" at bounding box center [1063, 359] width 15 height 15
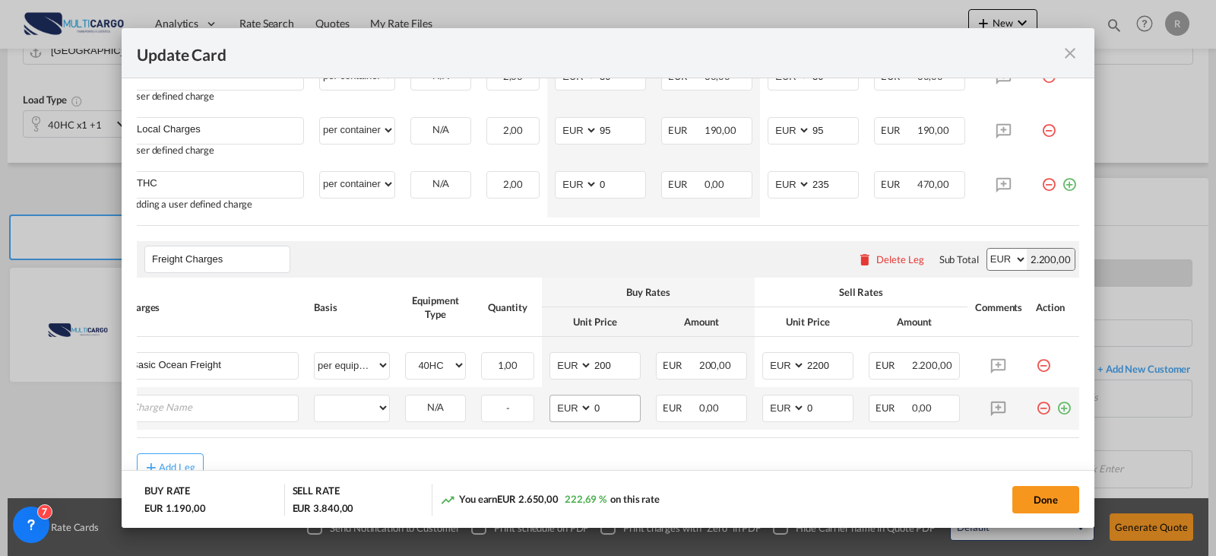
scroll to position [0, 15]
type input "ETS"
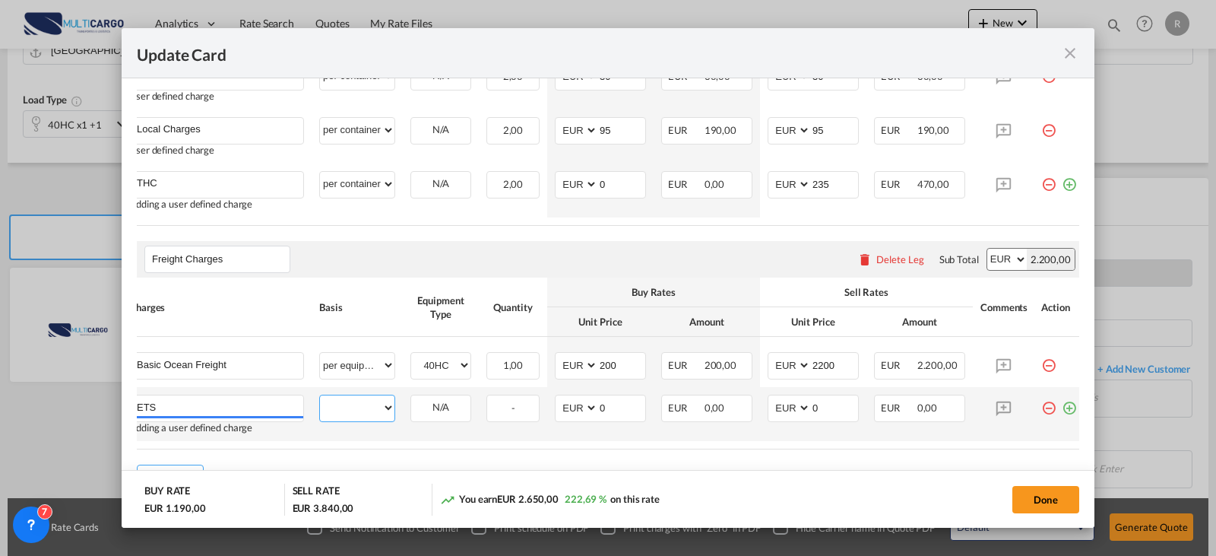
click at [355, 411] on select "per equipment per container per B/L per shipping bill per shipment % on freight…" at bounding box center [357, 407] width 74 height 24
click at [320, 401] on select "per equipment per container per B/L per shipping bill per shipment % on freight…" at bounding box center [357, 407] width 74 height 24
drag, startPoint x: 365, startPoint y: 421, endPoint x: 365, endPoint y: 405, distance: 16.0
click at [365, 420] on select "per equipment per container per B/L per shipping bill per shipment % on freight…" at bounding box center [357, 407] width 74 height 24
select select "per equipment"
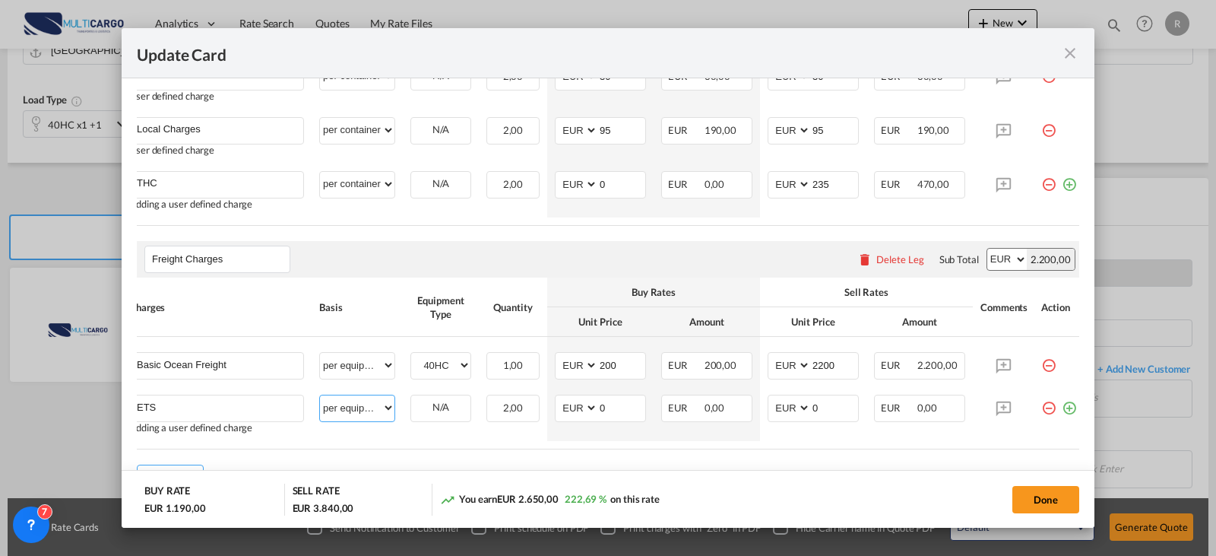
click at [320, 401] on select "per equipment per container per B/L per shipping bill per shipment % on freight…" at bounding box center [357, 407] width 74 height 24
click at [450, 418] on select "40HC 20GP" at bounding box center [440, 408] width 59 height 21
select select "40HC"
click at [411, 404] on select "40HC 20GP" at bounding box center [440, 408] width 59 height 21
type input "80"
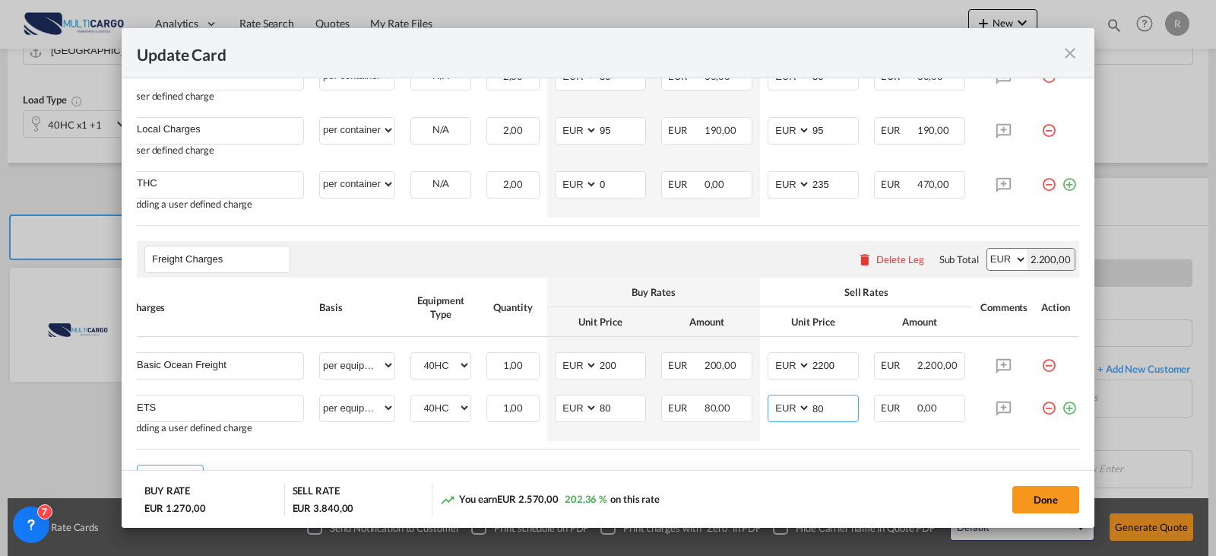
type input "80"
click at [1066, 408] on md-icon "icon-plus-circle-outline green-400-fg" at bounding box center [1069, 401] width 15 height 15
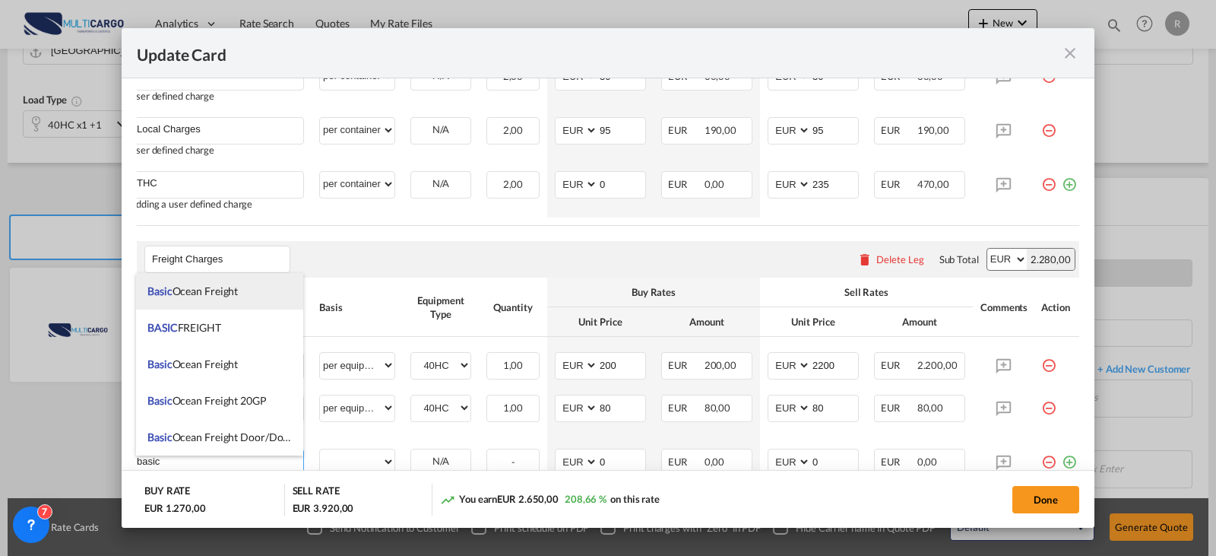
click at [201, 285] on span "Basic Ocean Freight" at bounding box center [192, 290] width 90 height 13
type input "Basic Ocean Freight"
select select "per equipment"
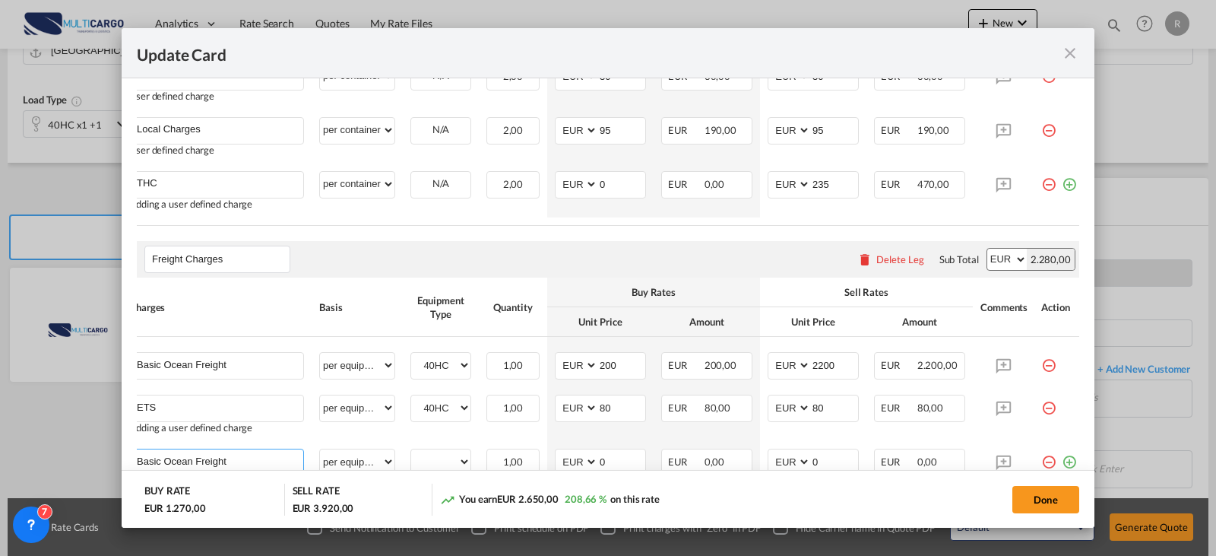
scroll to position [771, 0]
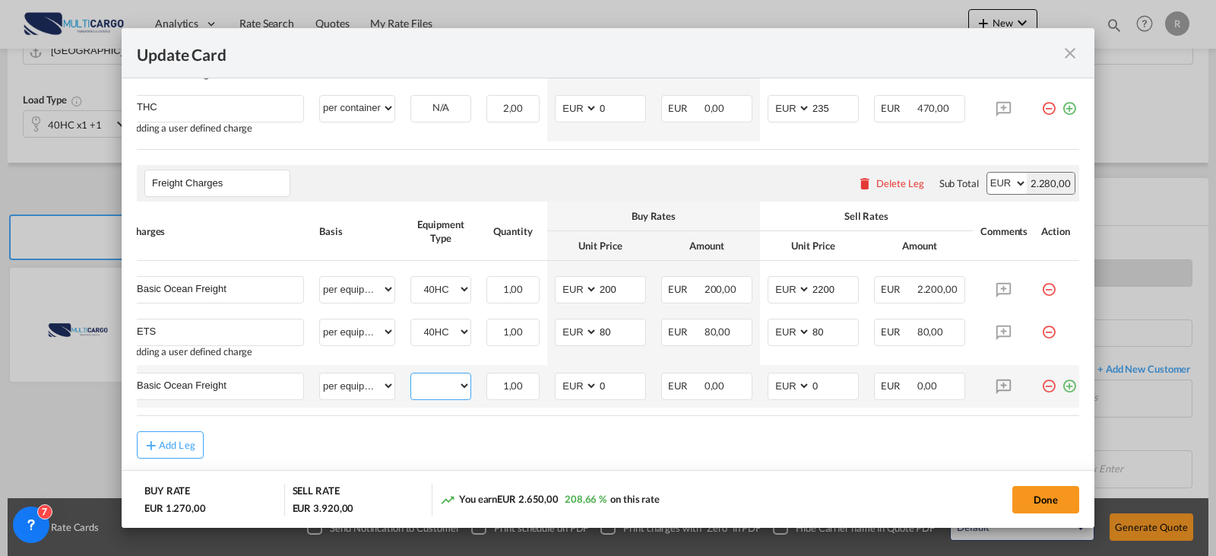
click at [441, 385] on select "40HC 20GP" at bounding box center [440, 385] width 59 height 21
select select "20GP"
click at [411, 382] on select "40HC 20GP" at bounding box center [440, 385] width 59 height 21
type input "1550"
click at [934, 391] on span "0,00" at bounding box center [927, 385] width 21 height 12
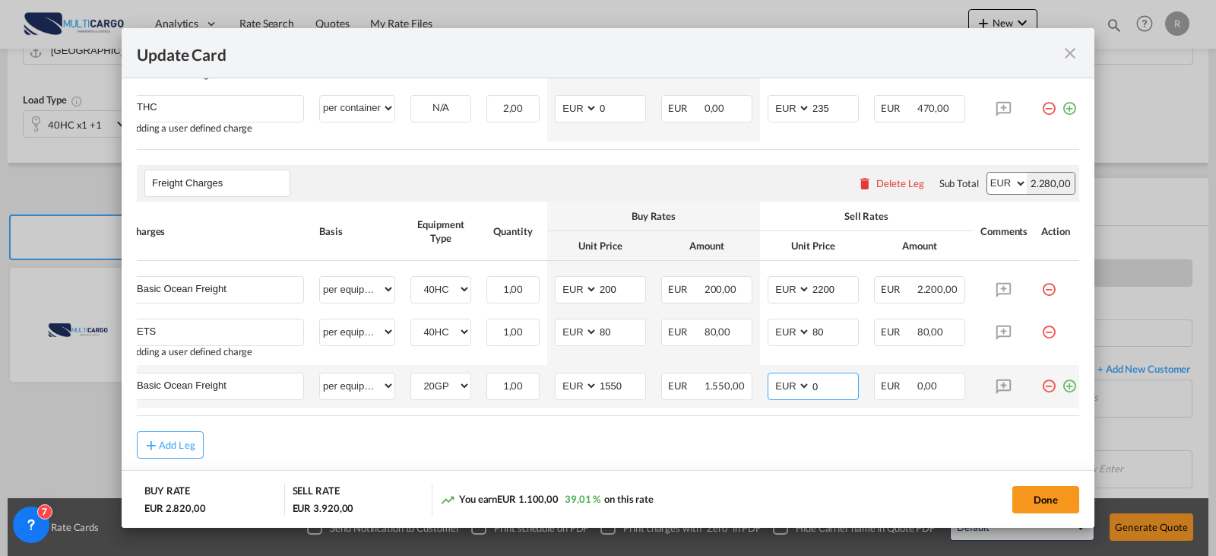
drag, startPoint x: 842, startPoint y: 386, endPoint x: 774, endPoint y: 388, distance: 67.7
click at [774, 388] on md-input-container "AED AFN ALL AMD ANG AOA ARS AUD AWG AZN BAM BBD BDT BGN BHD BIF BMD BND [PERSON…" at bounding box center [813, 385] width 91 height 27
type input "1700"
click at [1067, 387] on md-icon "icon-plus-circle-outline green-400-fg" at bounding box center [1069, 379] width 15 height 15
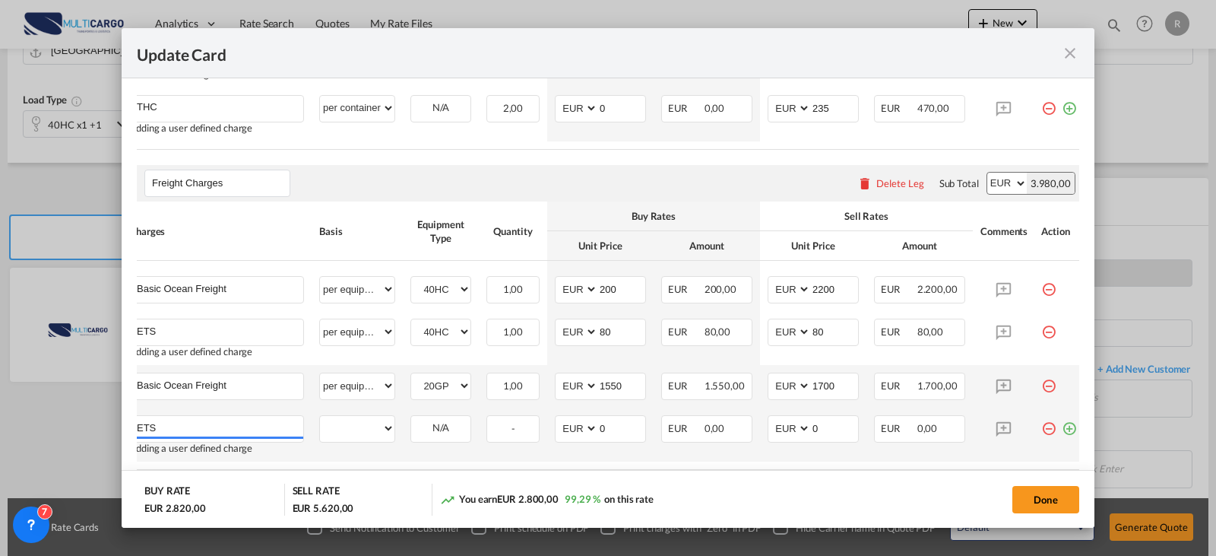
type input "ETS"
click at [327, 434] on select "per equipment per container per B/L per shipping bill per shipment % on freight…" at bounding box center [357, 428] width 74 height 24
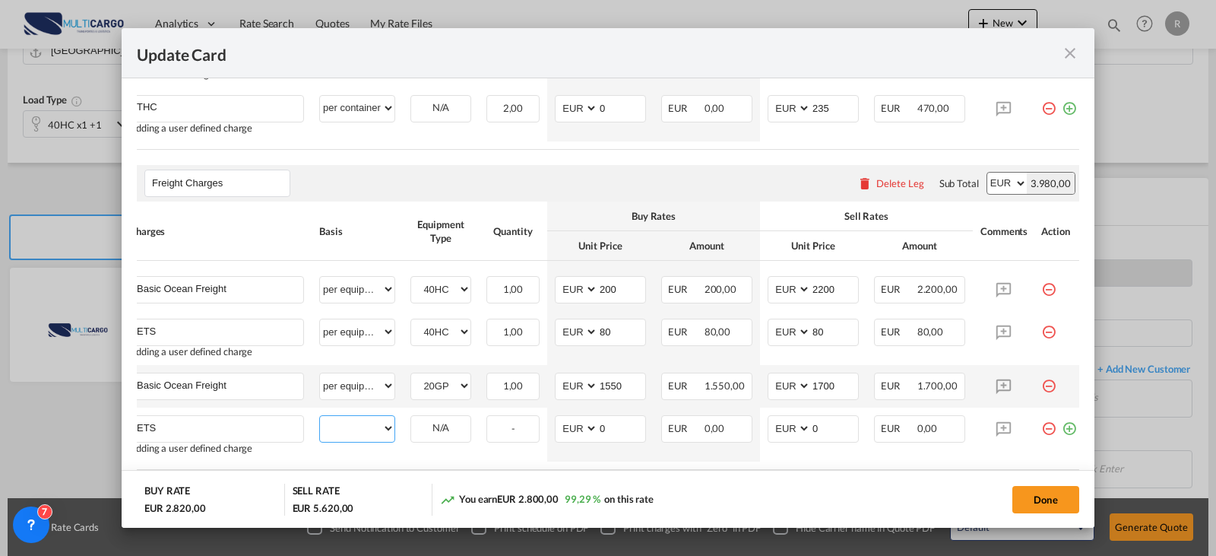
select select "per container"
click at [320, 423] on select "per equipment per container per B/L per shipping bill per shipment % on freight…" at bounding box center [357, 428] width 74 height 24
type input "40"
click at [1027, 496] on button "Done" at bounding box center [1045, 499] width 67 height 27
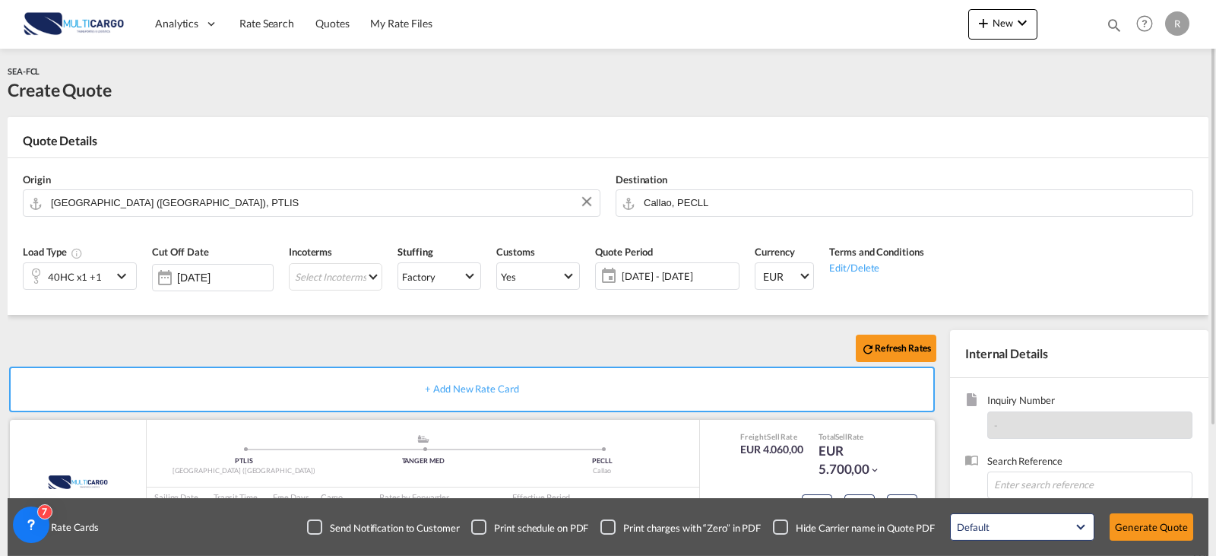
scroll to position [169, 0]
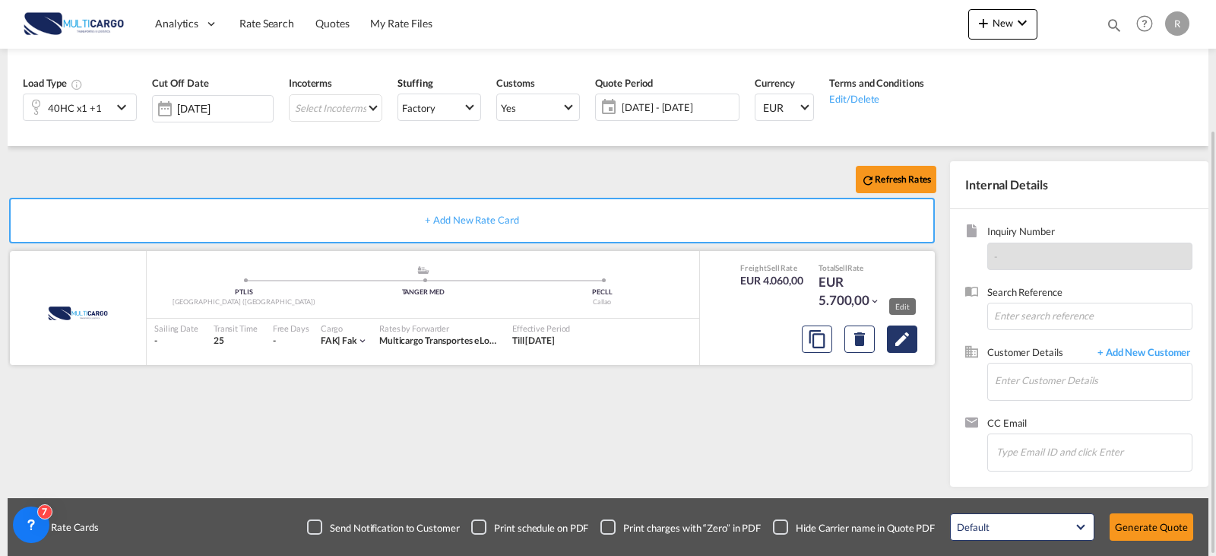
click at [901, 339] on md-icon "Edit" at bounding box center [902, 339] width 18 height 18
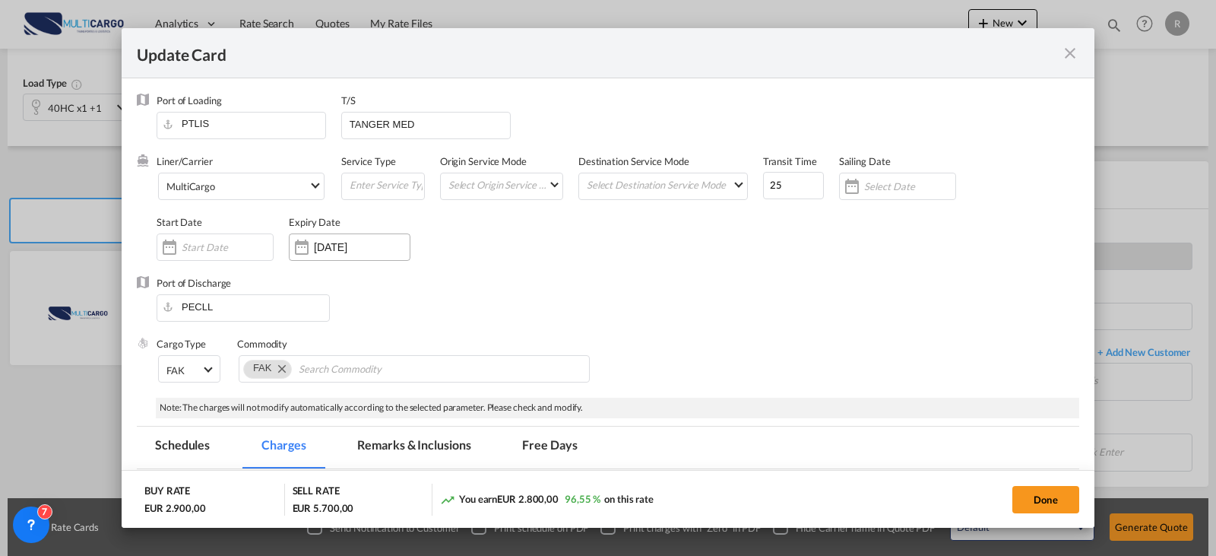
click at [356, 251] on input "[DATE]" at bounding box center [362, 247] width 96 height 12
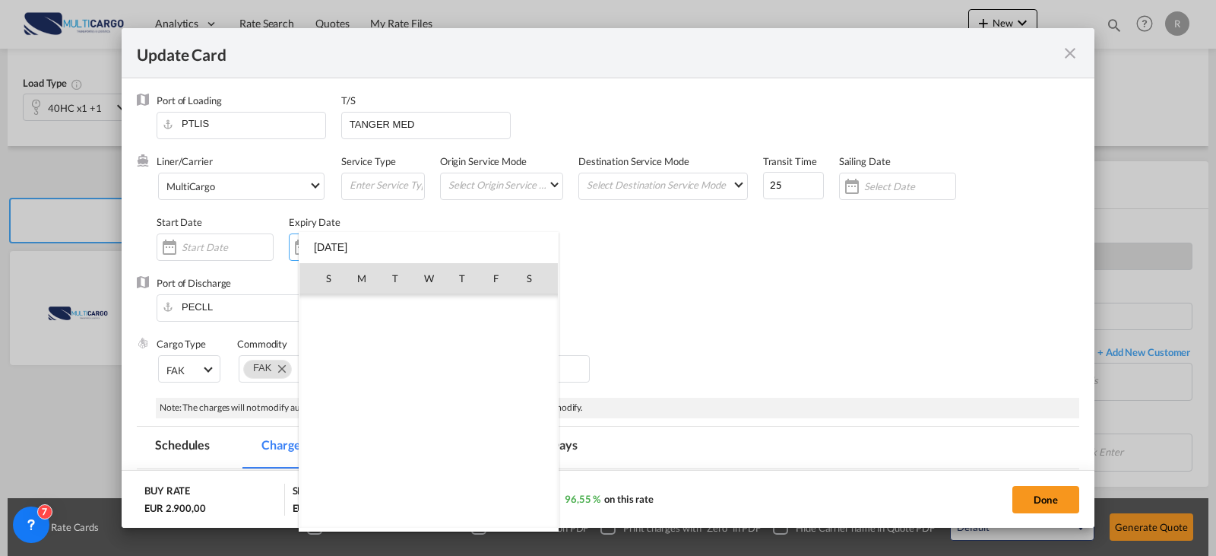
scroll to position [352272, 0]
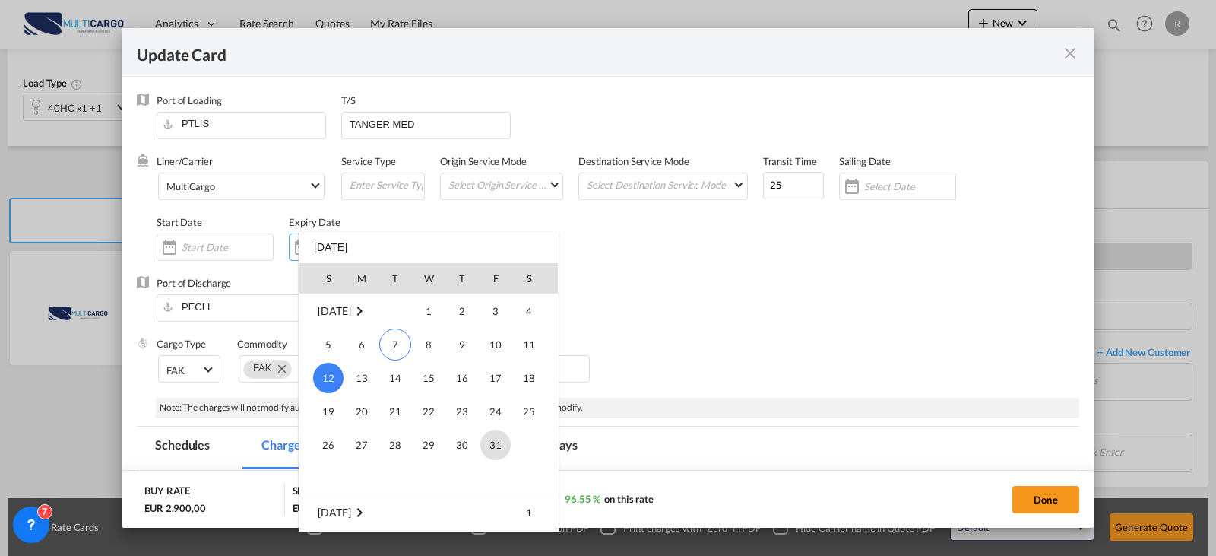
click at [499, 446] on span "31" at bounding box center [495, 444] width 30 height 30
type input "[DATE]"
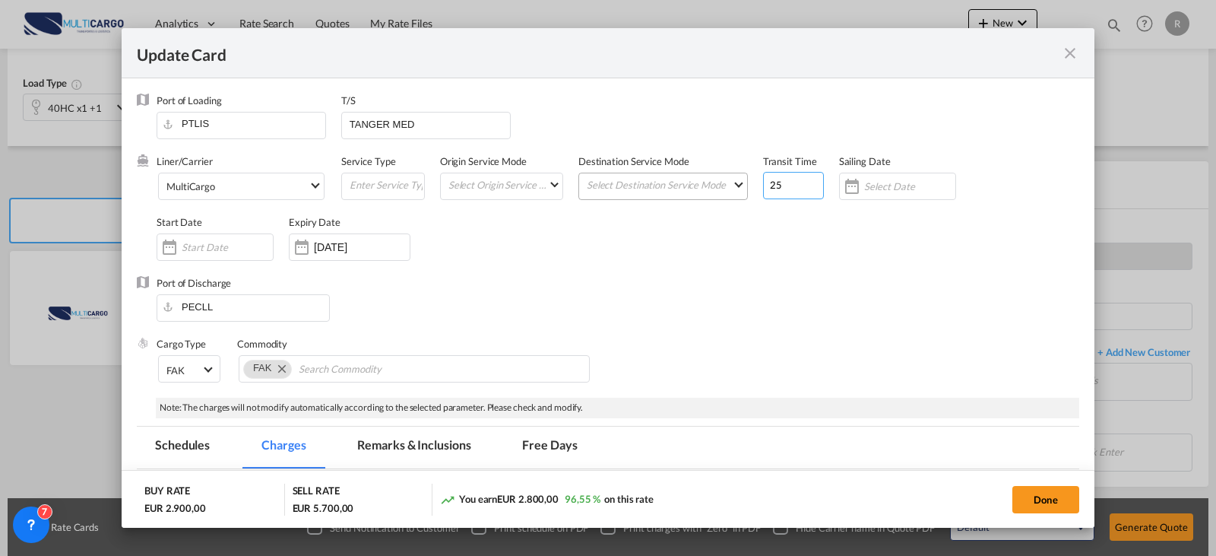
drag, startPoint x: 781, startPoint y: 182, endPoint x: 710, endPoint y: 199, distance: 72.6
click at [711, 199] on div "Liner/Carrier MultiCargo Atlantic Container Line (ACL) [PERSON_NAME] Transport …" at bounding box center [618, 215] width 923 height 122
type input "41"
click at [1043, 495] on button "Done" at bounding box center [1045, 499] width 67 height 27
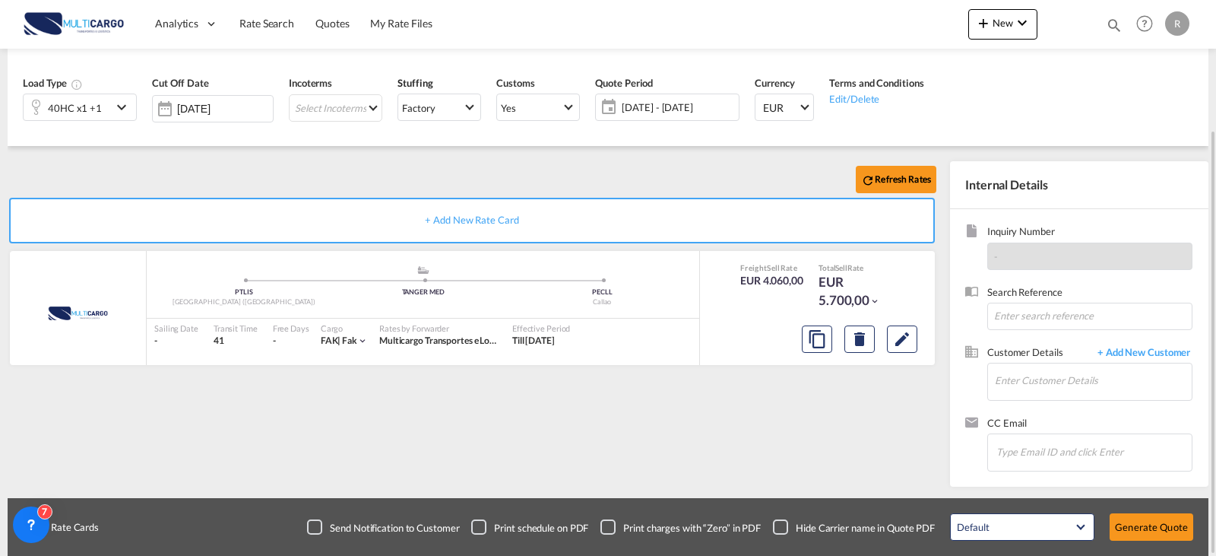
click at [622, 108] on span "[DATE] - [DATE]" at bounding box center [678, 107] width 113 height 14
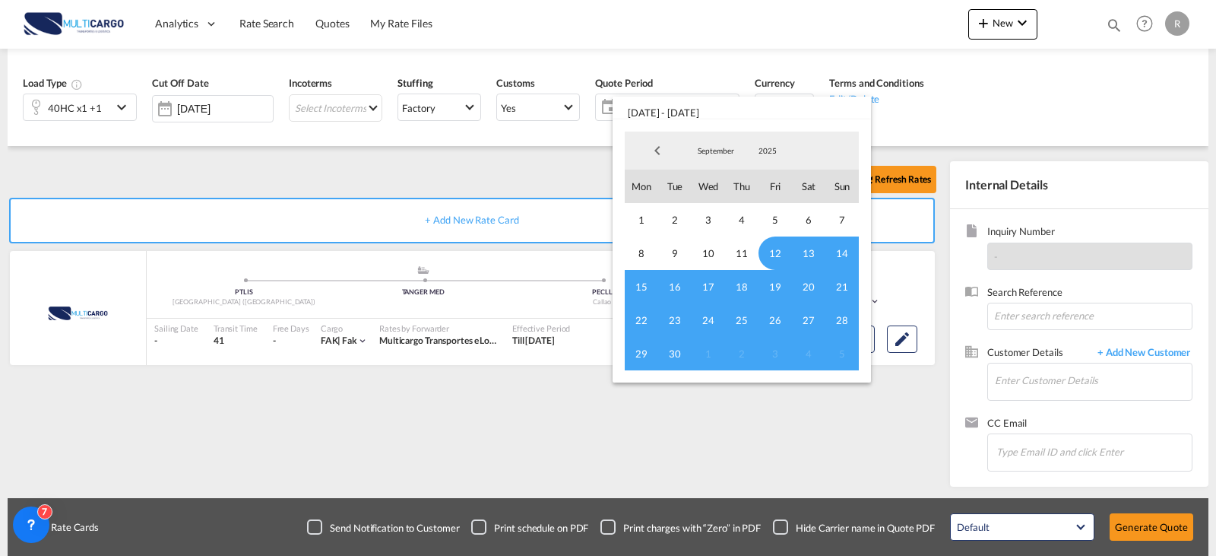
click at [711, 147] on span "September" at bounding box center [716, 150] width 49 height 11
click at [705, 191] on md-option "October" at bounding box center [730, 187] width 103 height 36
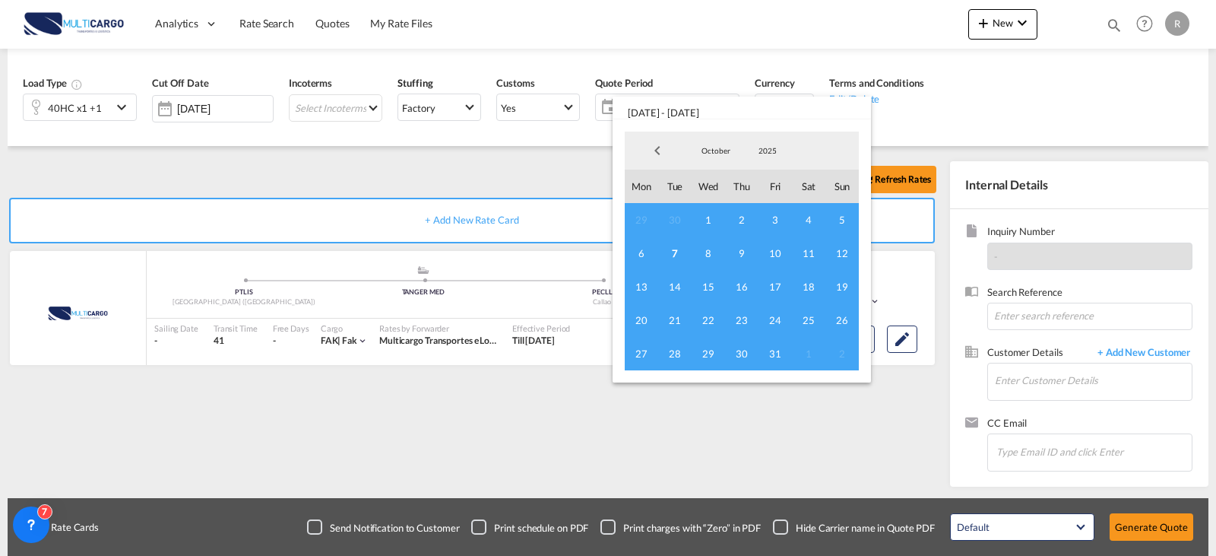
click at [702, 260] on span "8" at bounding box center [708, 252] width 33 height 33
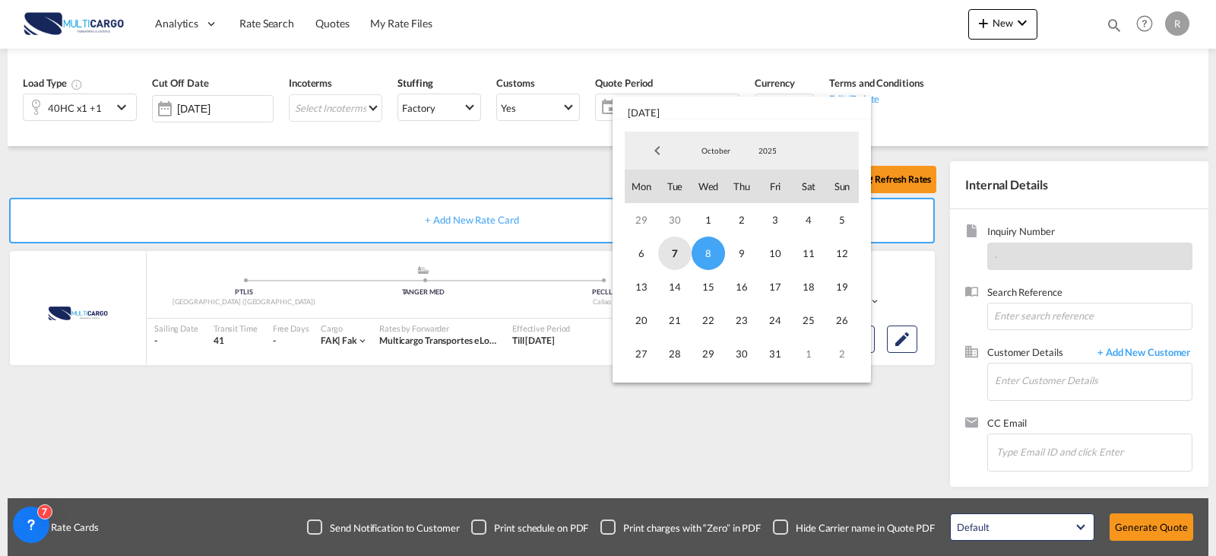
click at [683, 256] on span "7" at bounding box center [674, 252] width 33 height 33
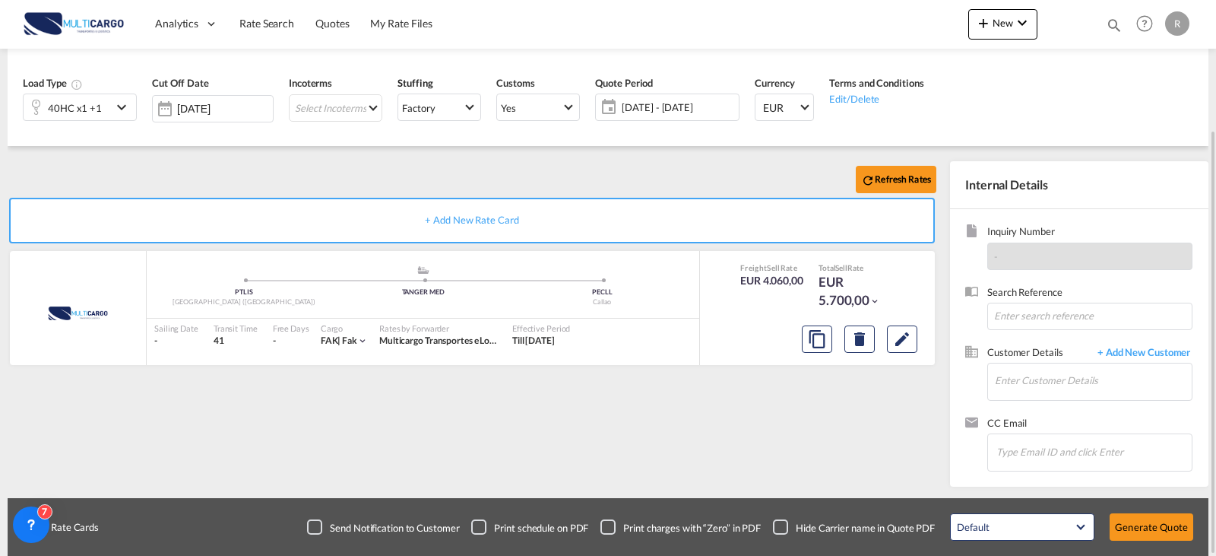
click at [645, 112] on span "[DATE] - [DATE]" at bounding box center [678, 107] width 113 height 14
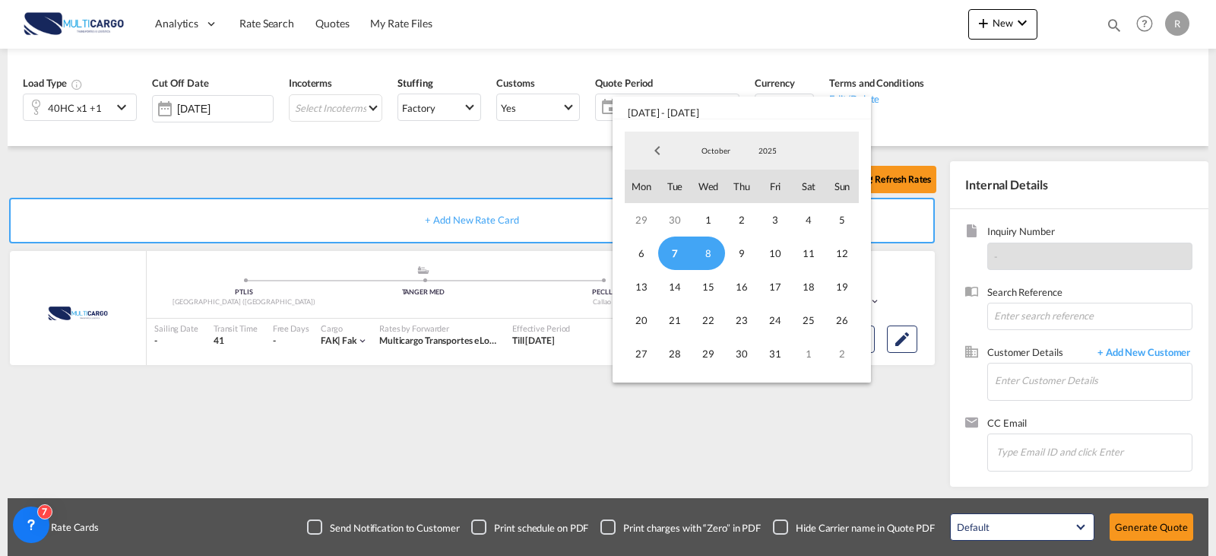
click at [664, 249] on span "7" at bounding box center [674, 252] width 33 height 33
click at [783, 353] on span "31" at bounding box center [775, 353] width 33 height 33
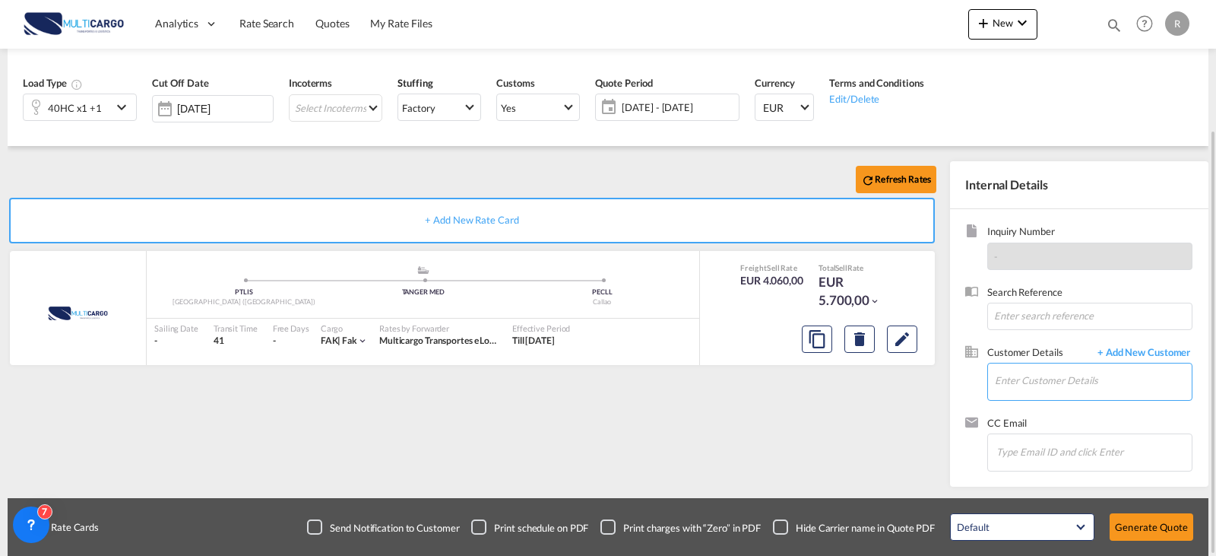
click at [1078, 373] on input "Enter Customer Details" at bounding box center [1093, 380] width 197 height 34
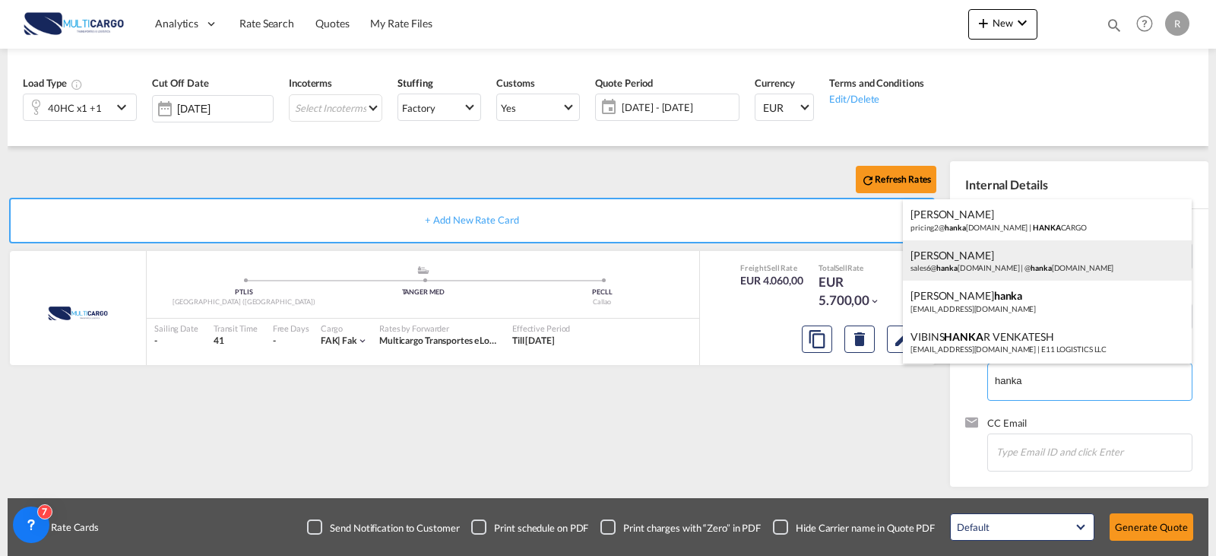
click at [1013, 258] on div "[PERSON_NAME] sales6@ hanka [DOMAIN_NAME] | @ hanka [DOMAIN_NAME]" at bounding box center [1047, 260] width 289 height 41
type input "@[DOMAIN_NAME], [PERSON_NAME], [EMAIL_ADDRESS][DOMAIN_NAME]"
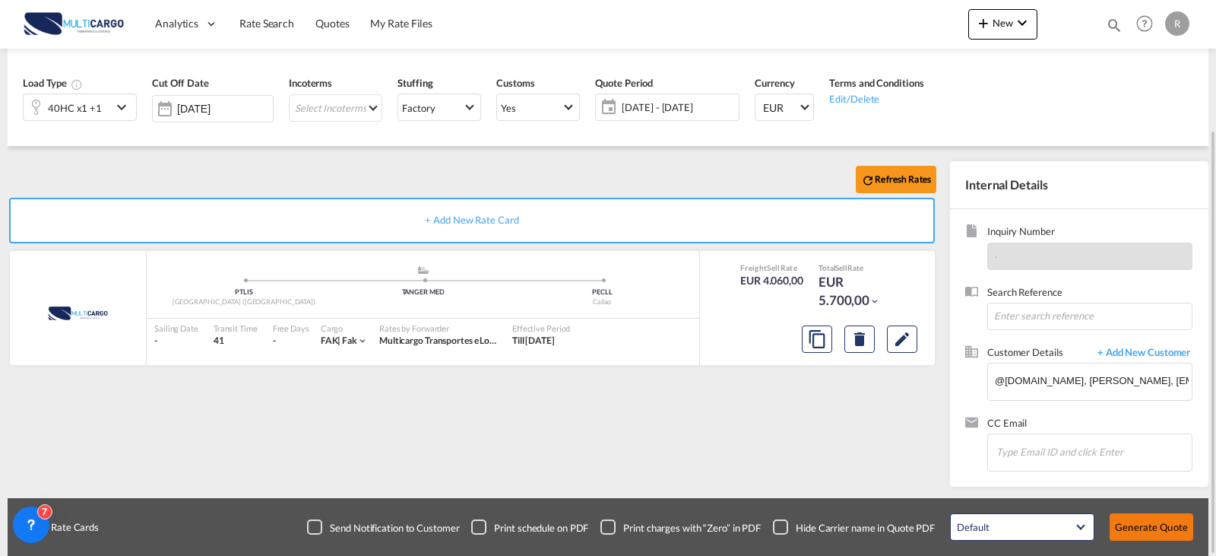
click at [1142, 524] on button "Generate Quote" at bounding box center [1152, 526] width 84 height 27
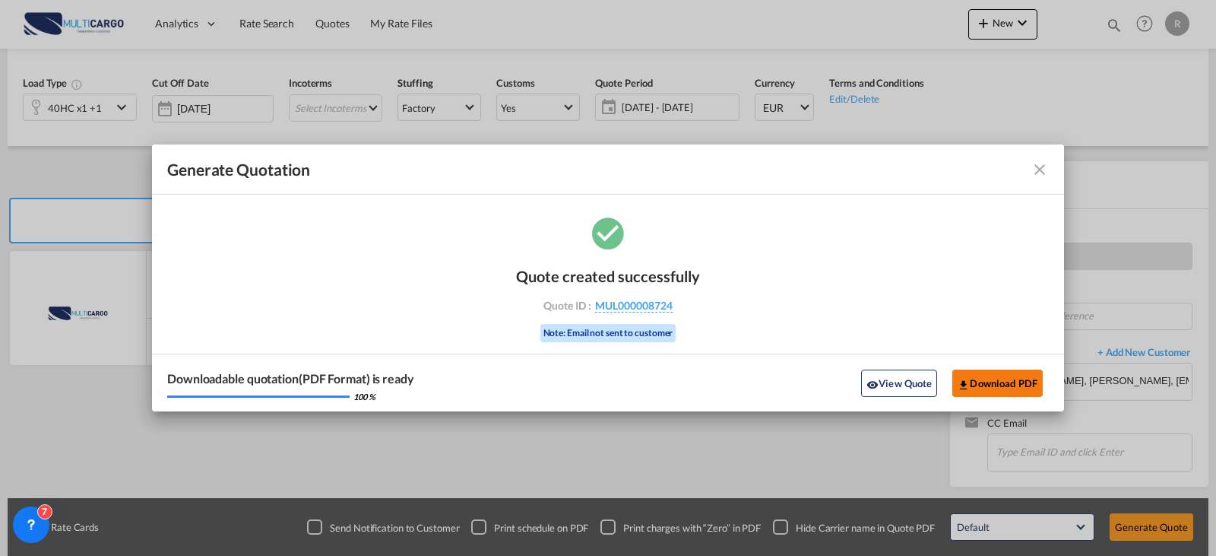
click at [984, 385] on button "Download PDF" at bounding box center [997, 382] width 90 height 27
